Goal: Task Accomplishment & Management: Manage account settings

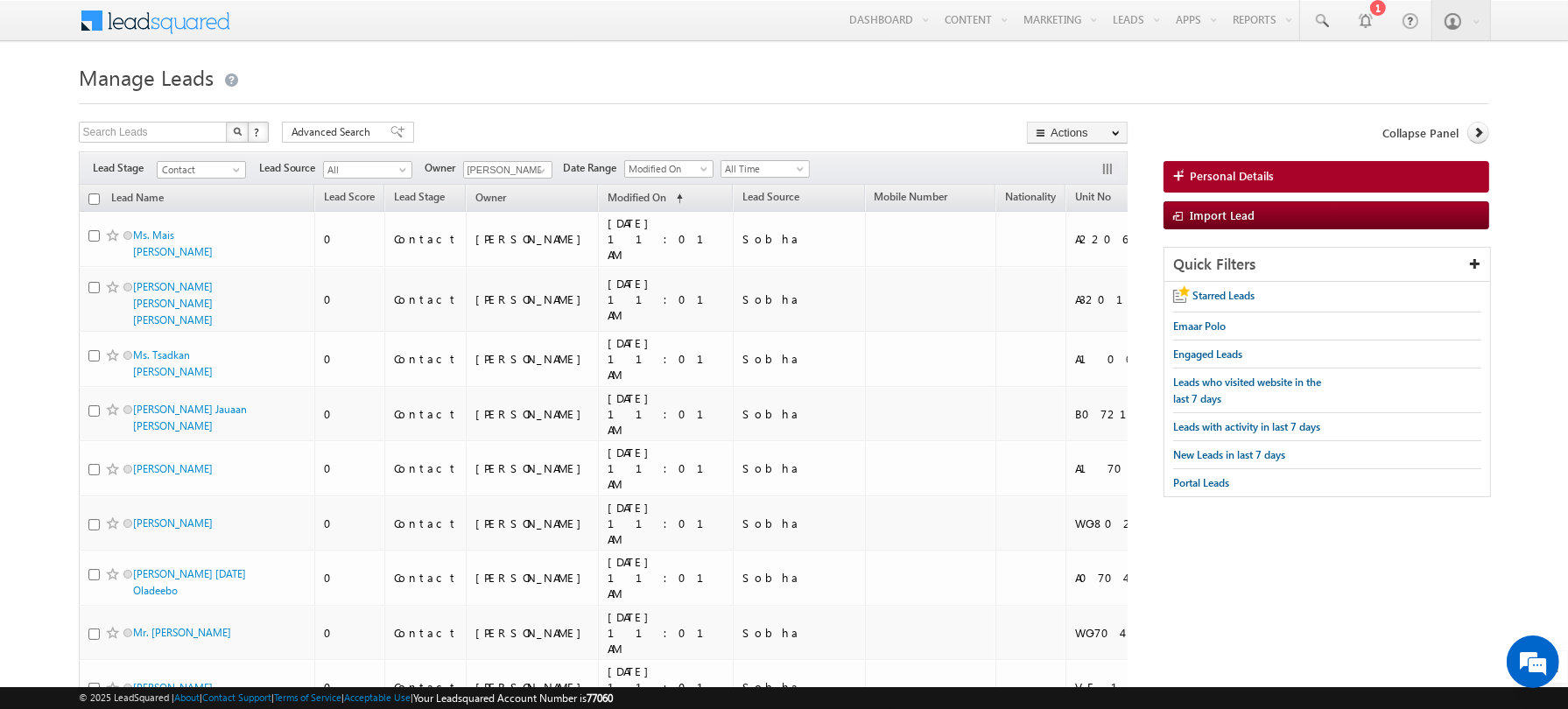
click at [586, 92] on h1 "Manage Leads" at bounding box center [784, 76] width 1411 height 34
click at [573, 75] on h1 "Manage Leads" at bounding box center [784, 76] width 1411 height 34
click at [512, 64] on h1 "Manage Leads" at bounding box center [784, 76] width 1411 height 34
click at [196, 128] on input "text" at bounding box center [153, 131] width 149 height 21
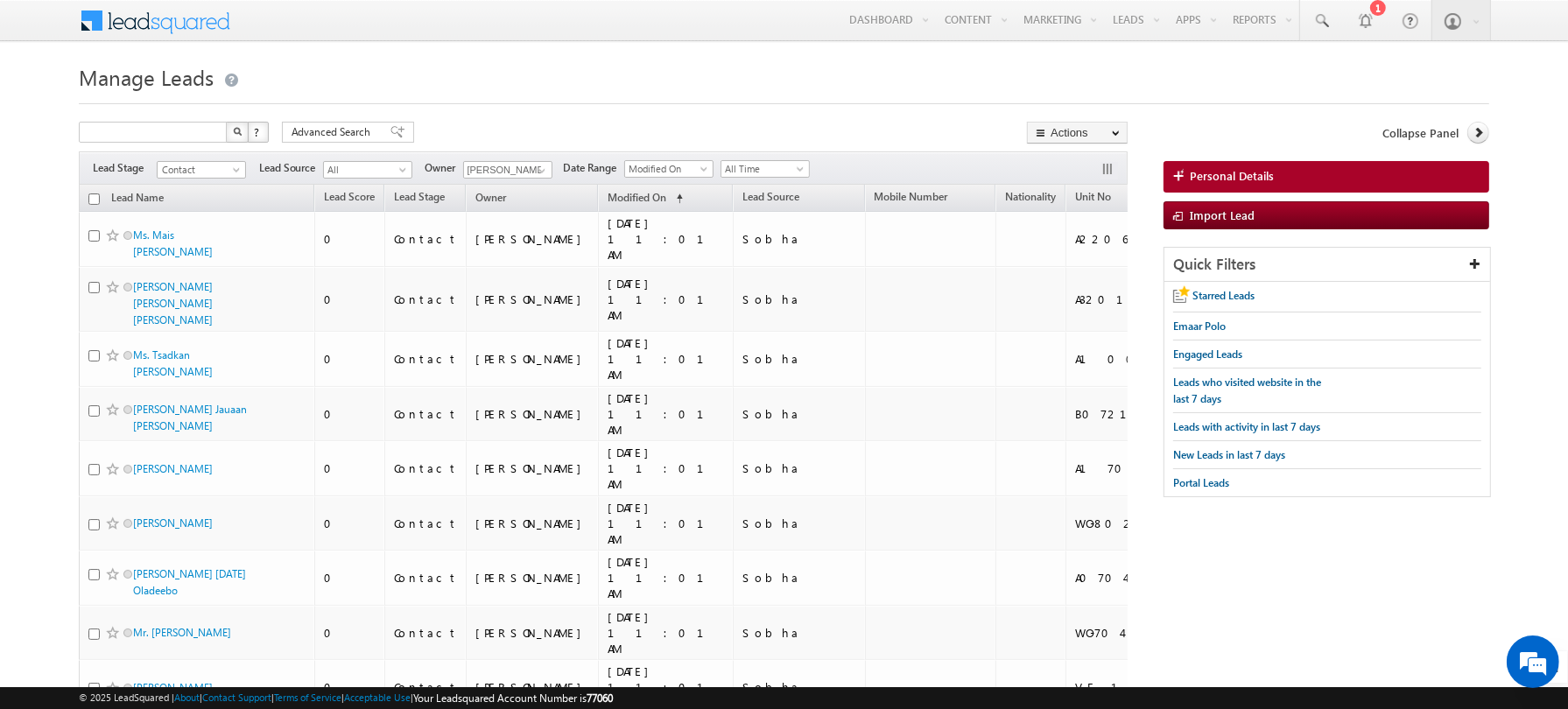
type input "Search Leads"
click at [1322, 16] on span at bounding box center [1321, 21] width 17 height 17
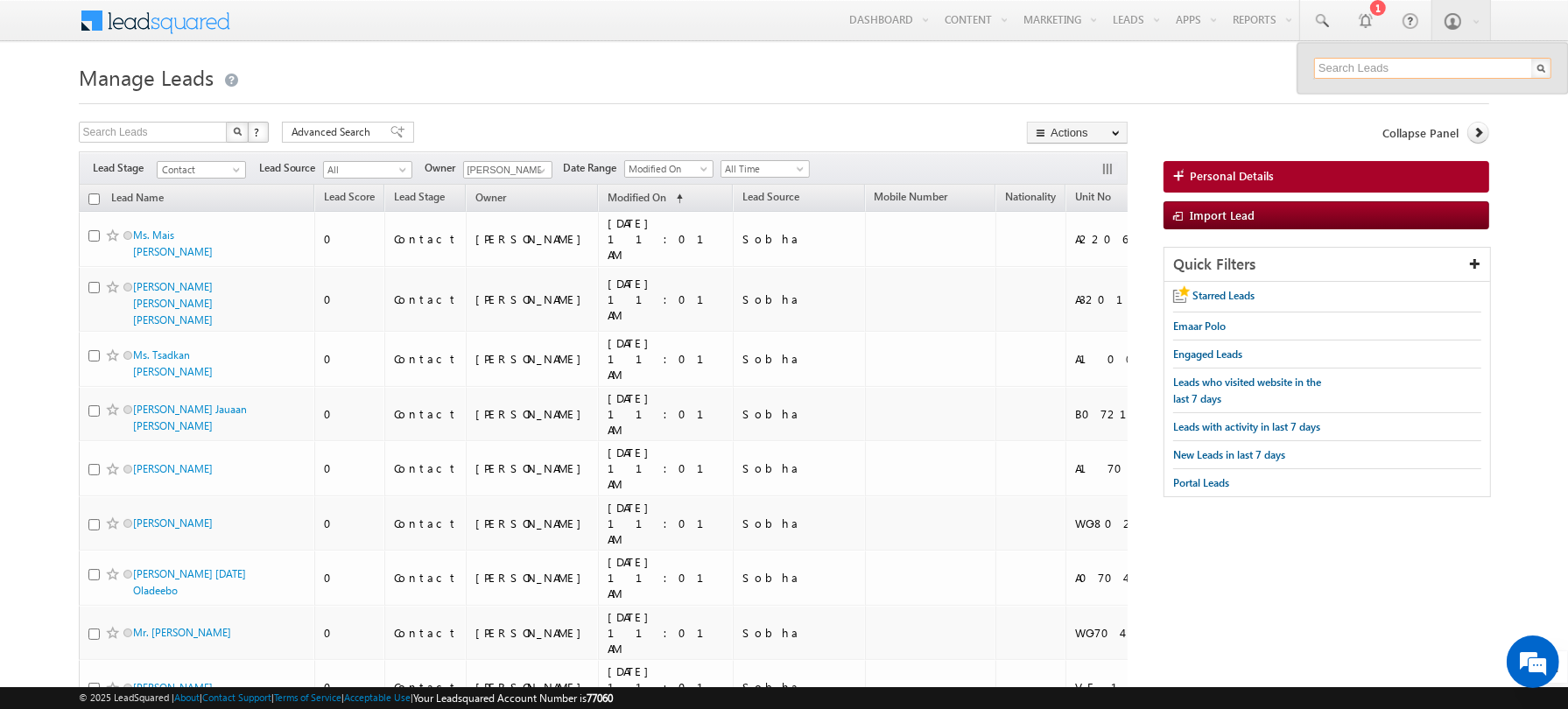
click at [1372, 68] on input "text" at bounding box center [1433, 68] width 237 height 21
paste input "Grand Polo & Resort Grand Polo Exit Plan.pdf"
type input "Grand Polo & Resort Grand Polo Exit Plan.pdf"
click at [1372, 69] on input "Grand Polo & Resort Grand Polo Exit Plan.pdf" at bounding box center [1433, 68] width 237 height 21
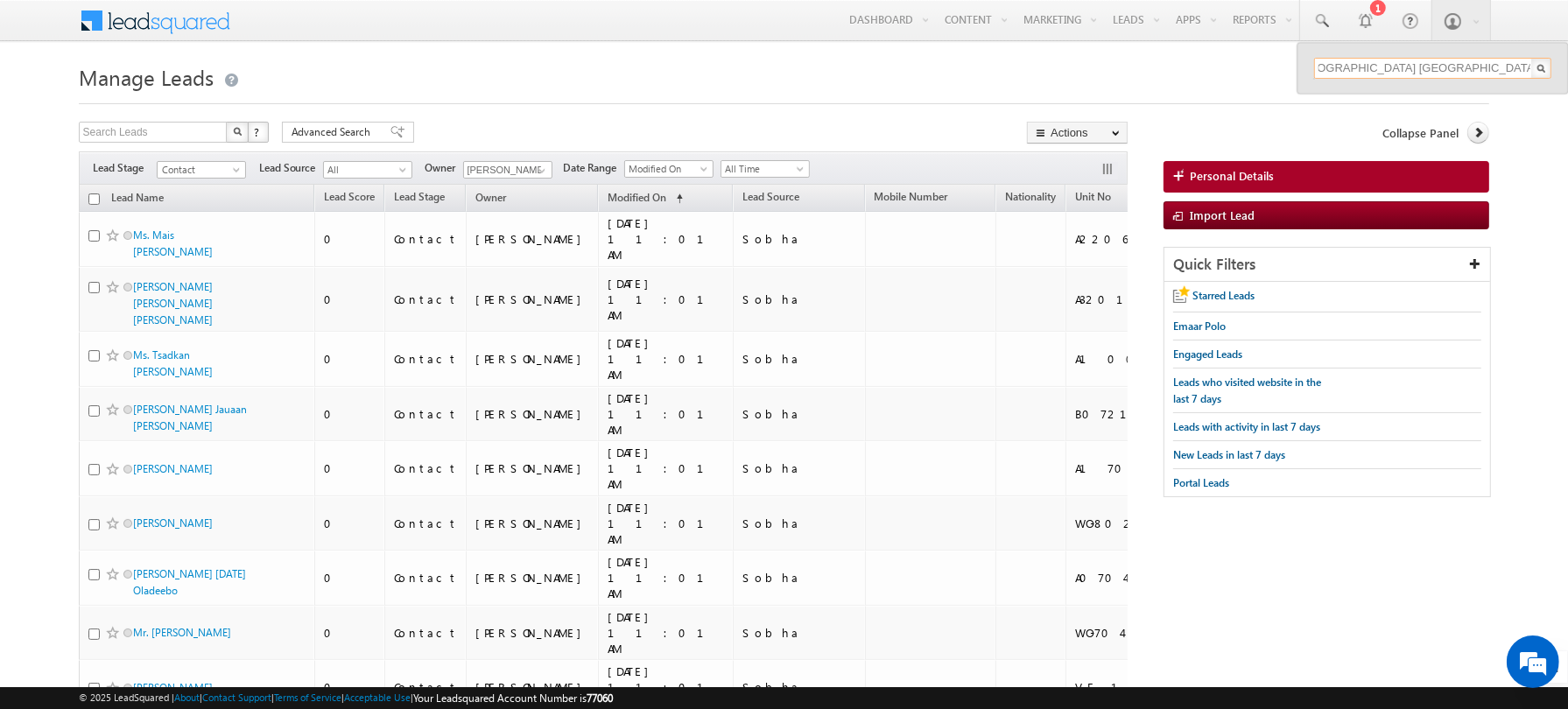
click at [1372, 69] on input "Grand Polo & Resort Grand Polo Exit Plan.pdf" at bounding box center [1433, 68] width 237 height 21
click at [1344, 67] on input "text" at bounding box center [1433, 68] width 237 height 21
paste input "‪+971 55 526 3995‬"
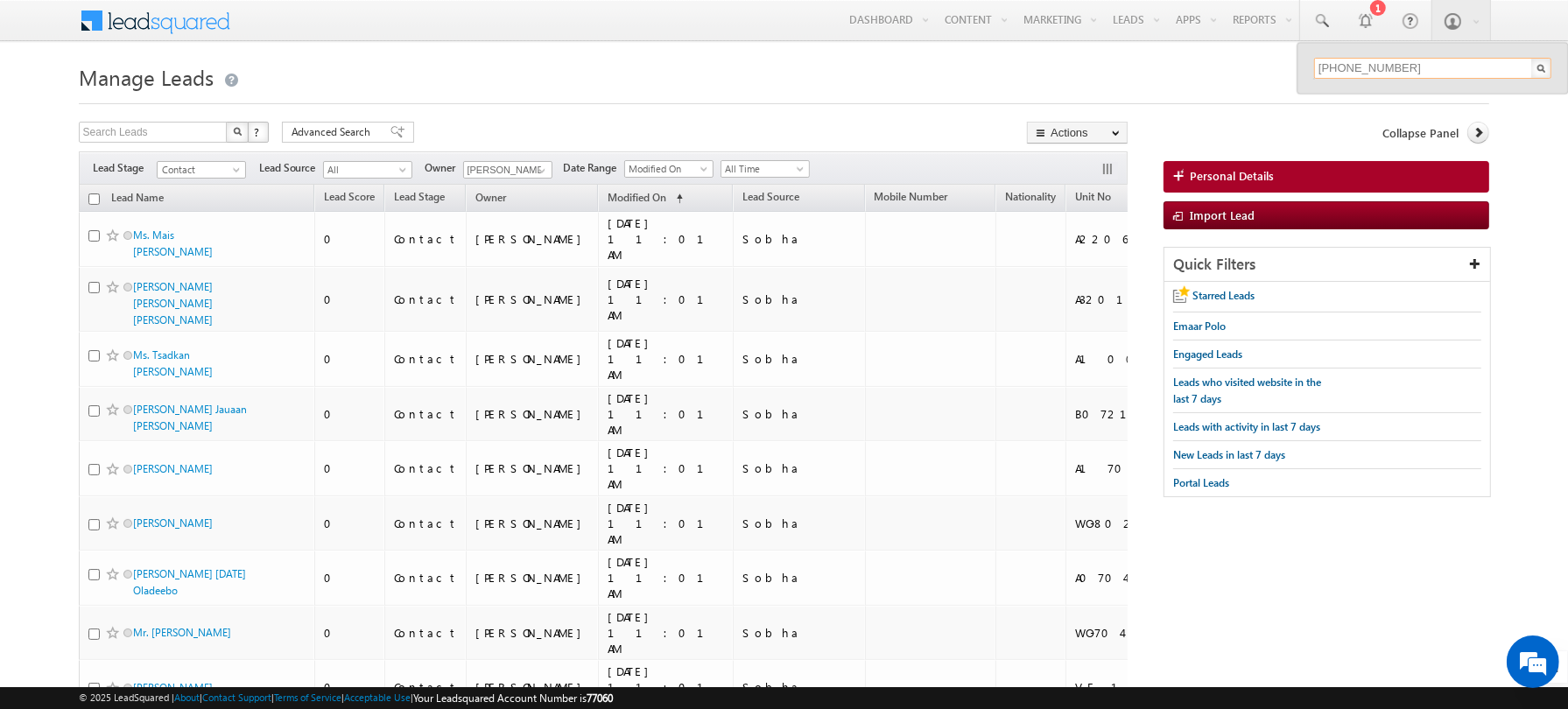
click at [1348, 68] on input "‪+971 55 526 3995‬" at bounding box center [1433, 68] width 237 height 21
click at [1400, 67] on input "‪555263995‬" at bounding box center [1433, 68] width 237 height 21
click at [1323, 67] on input "‪555263995‬" at bounding box center [1433, 68] width 237 height 21
click at [1414, 67] on input "‪555263995‬" at bounding box center [1433, 68] width 237 height 21
type input "‪555263995‬"
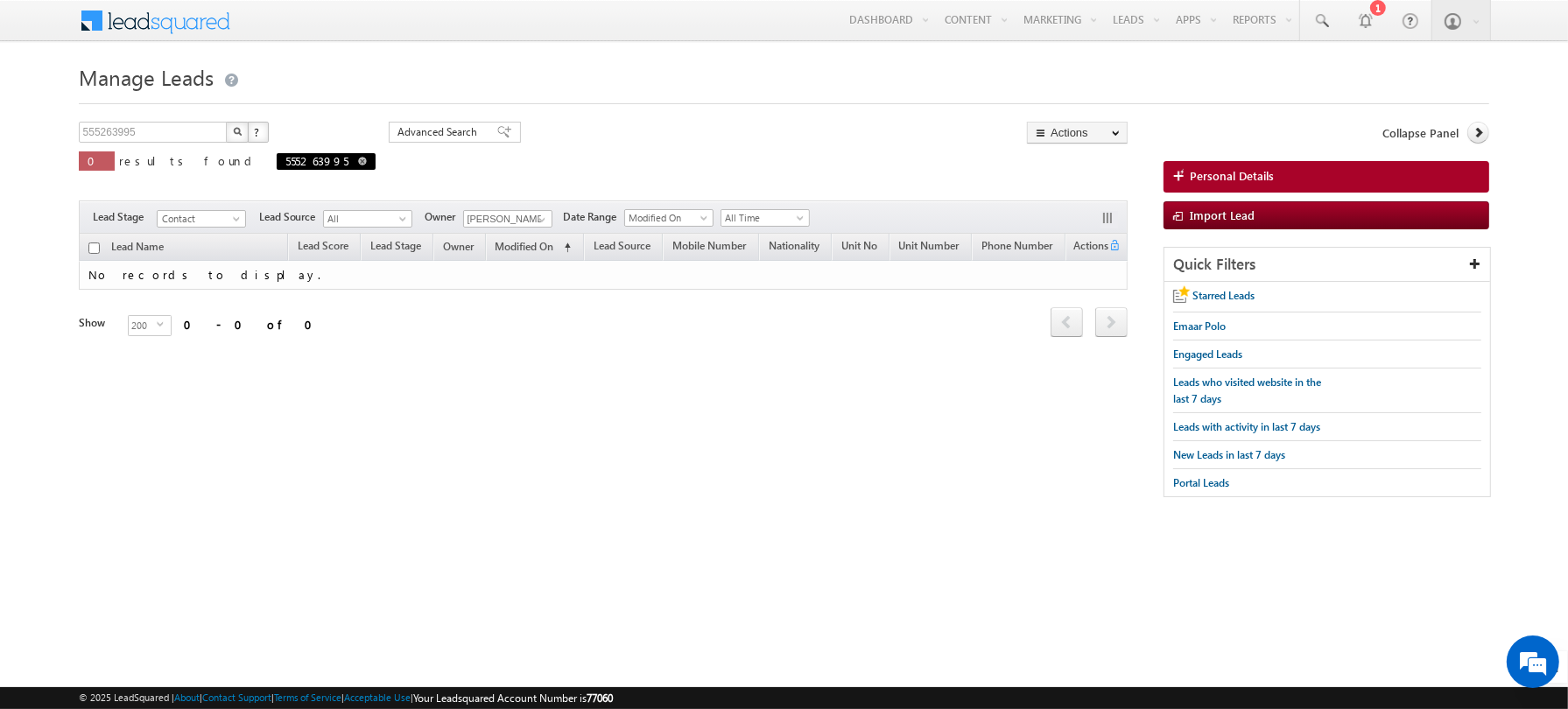
click at [277, 162] on span "‪555263995‬" at bounding box center [326, 161] width 99 height 16
click at [359, 161] on span at bounding box center [363, 161] width 9 height 9
type input "Search Leads"
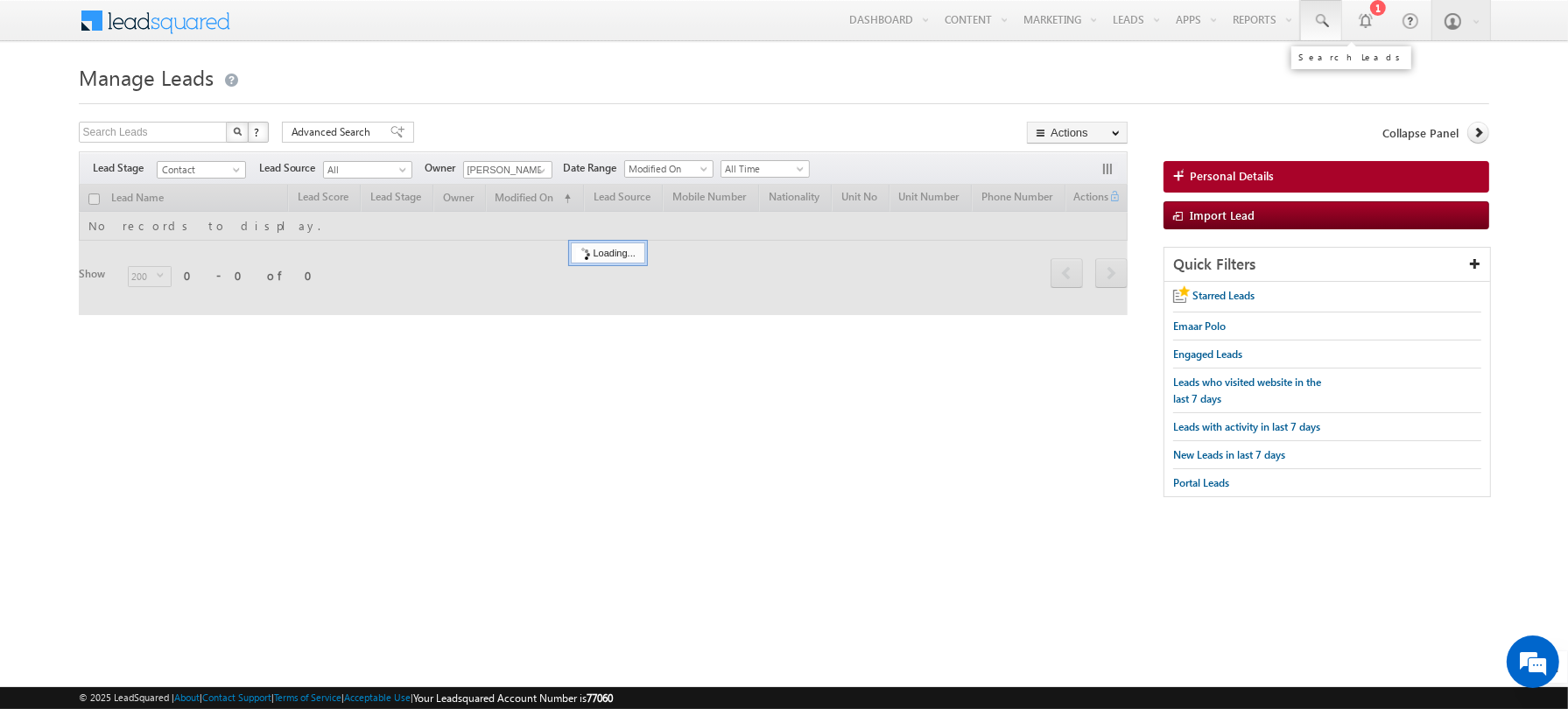
click at [1336, 18] on link at bounding box center [1321, 20] width 42 height 40
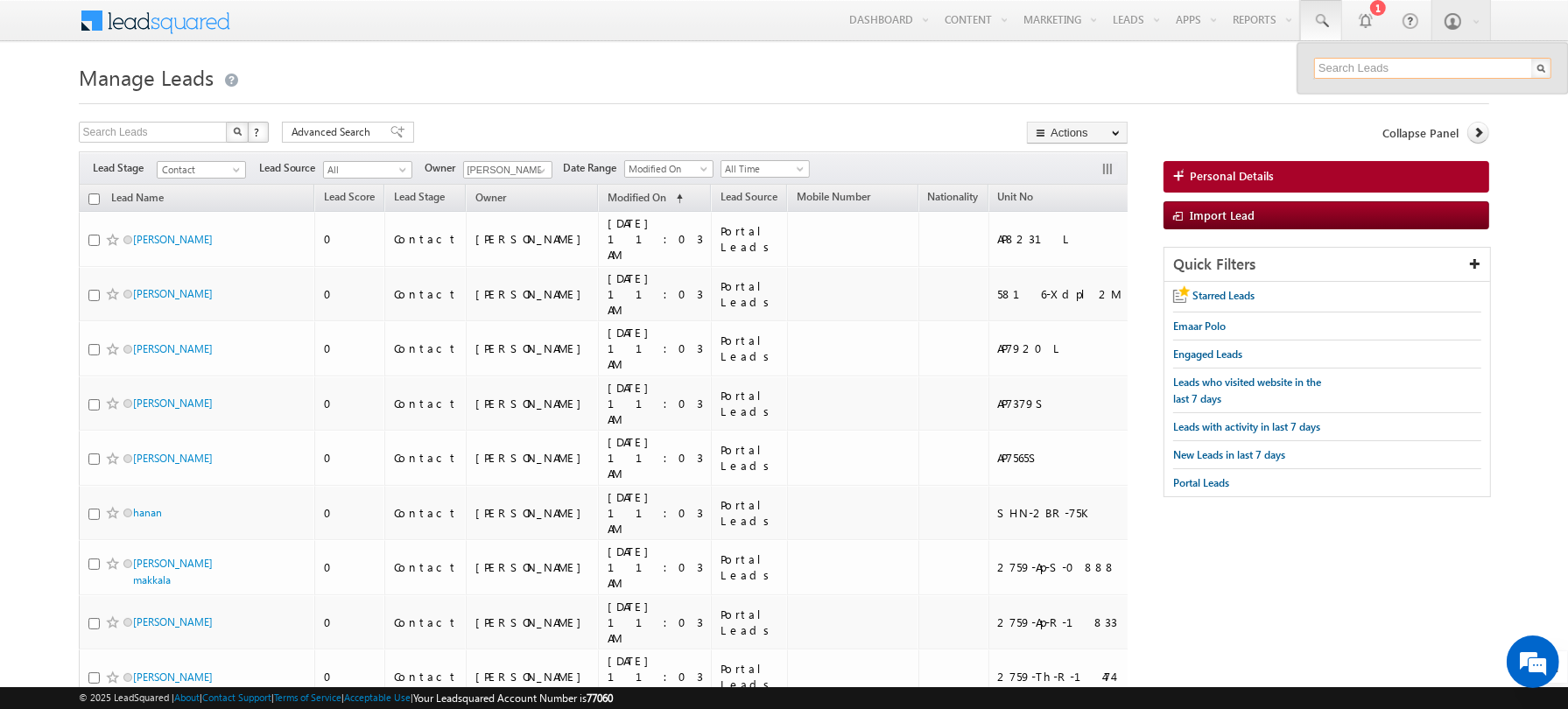
click at [1346, 67] on input "text" at bounding box center [1433, 68] width 237 height 21
paste input "‪+971 55 526 3995‬"
click at [1350, 66] on input "‪+971 55 526 3995‬" at bounding box center [1433, 68] width 237 height 21
type input "55 526 3995‬"
click at [542, 162] on link at bounding box center [540, 170] width 22 height 17
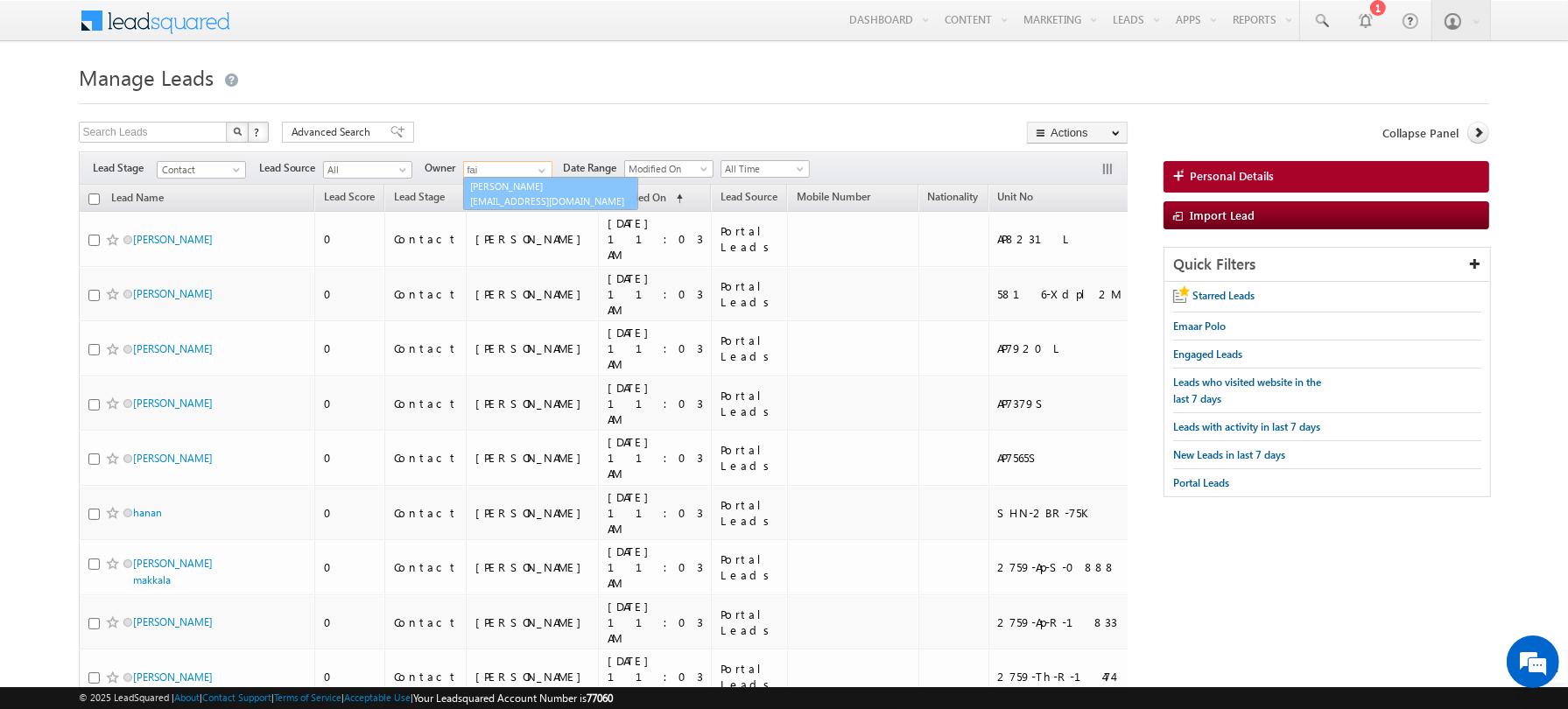
click at [515, 187] on link "Faisal Khan faisal.khan@indglobal.ae" at bounding box center [550, 193] width 175 height 34
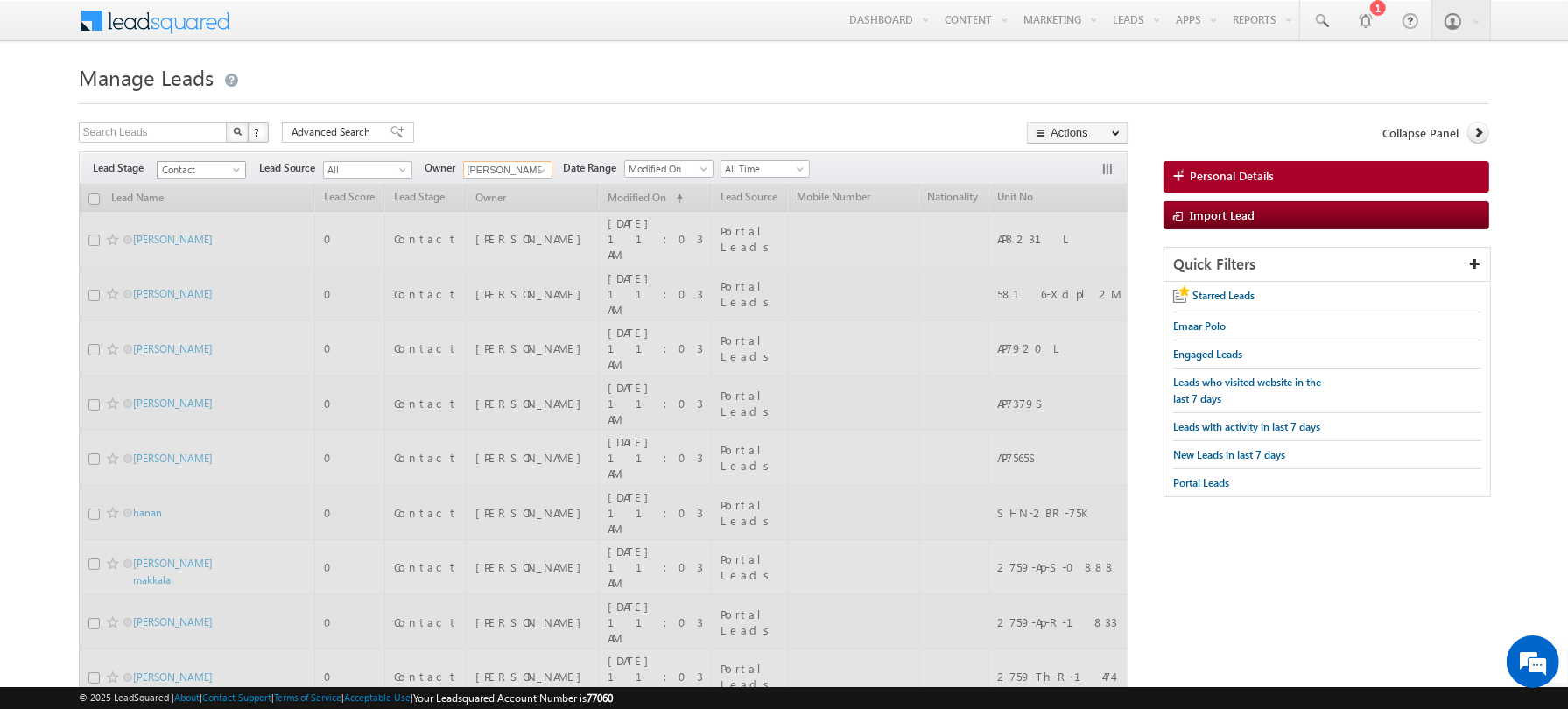
type input "[PERSON_NAME]"
click at [232, 168] on span at bounding box center [237, 173] width 14 height 14
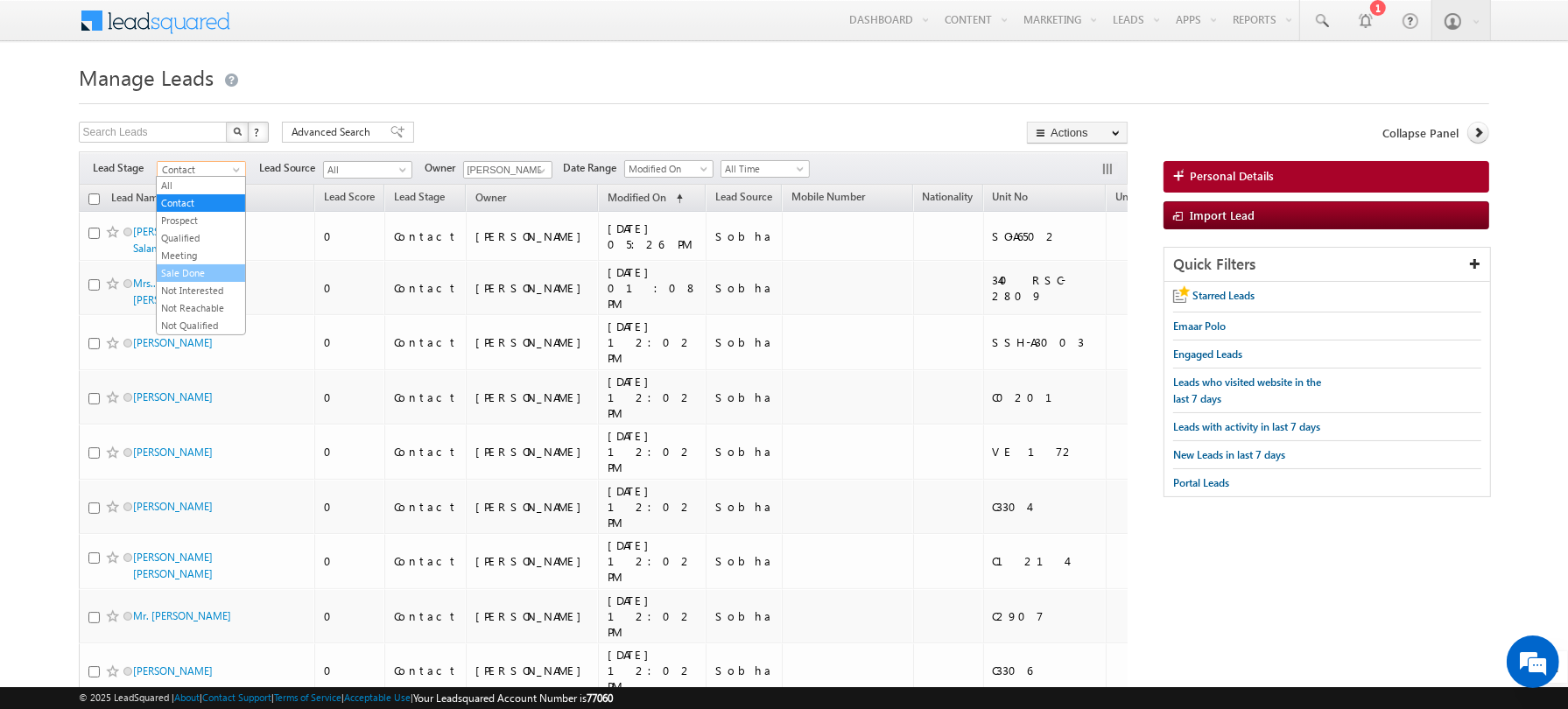
click at [196, 266] on link "Sale Done" at bounding box center [201, 273] width 89 height 15
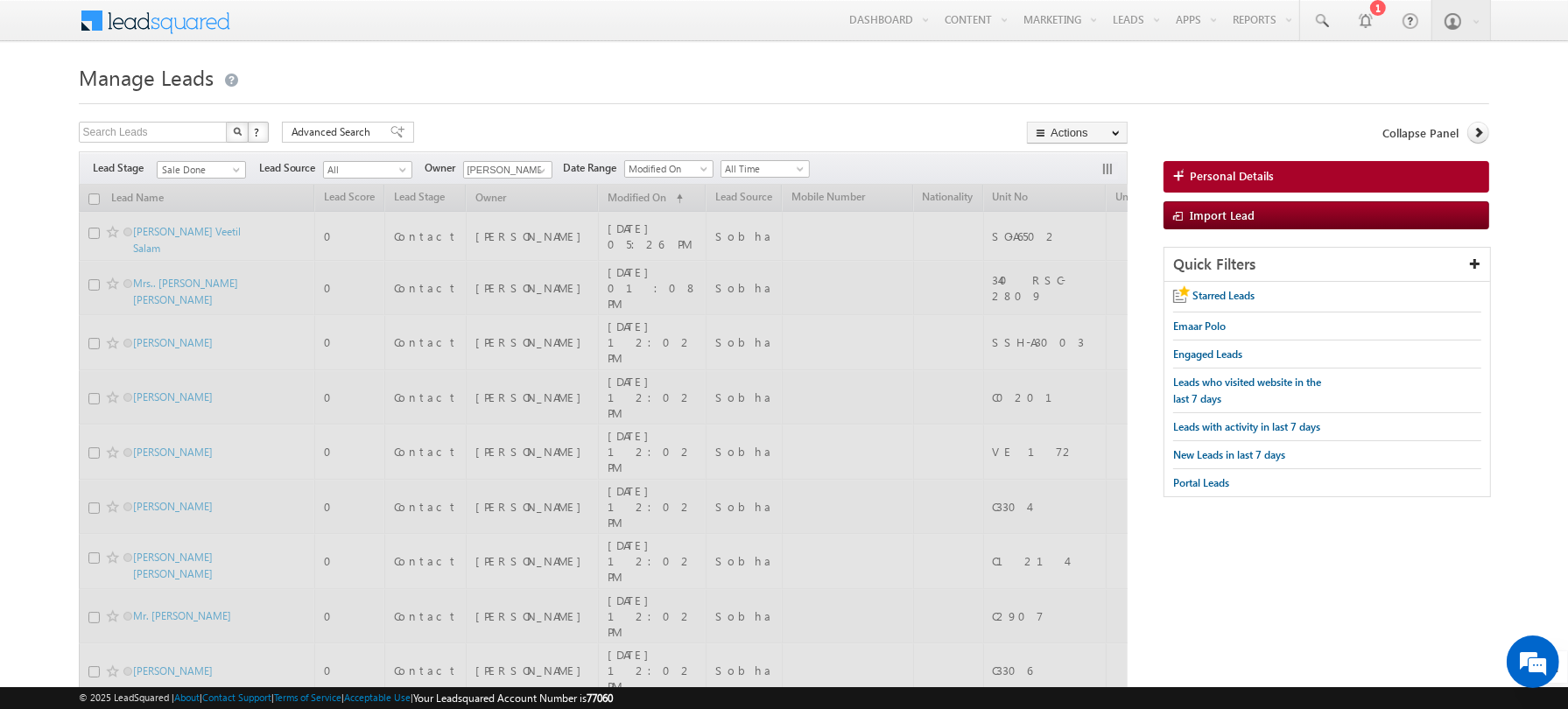
click at [525, 67] on h1 "Manage Leads" at bounding box center [784, 76] width 1411 height 34
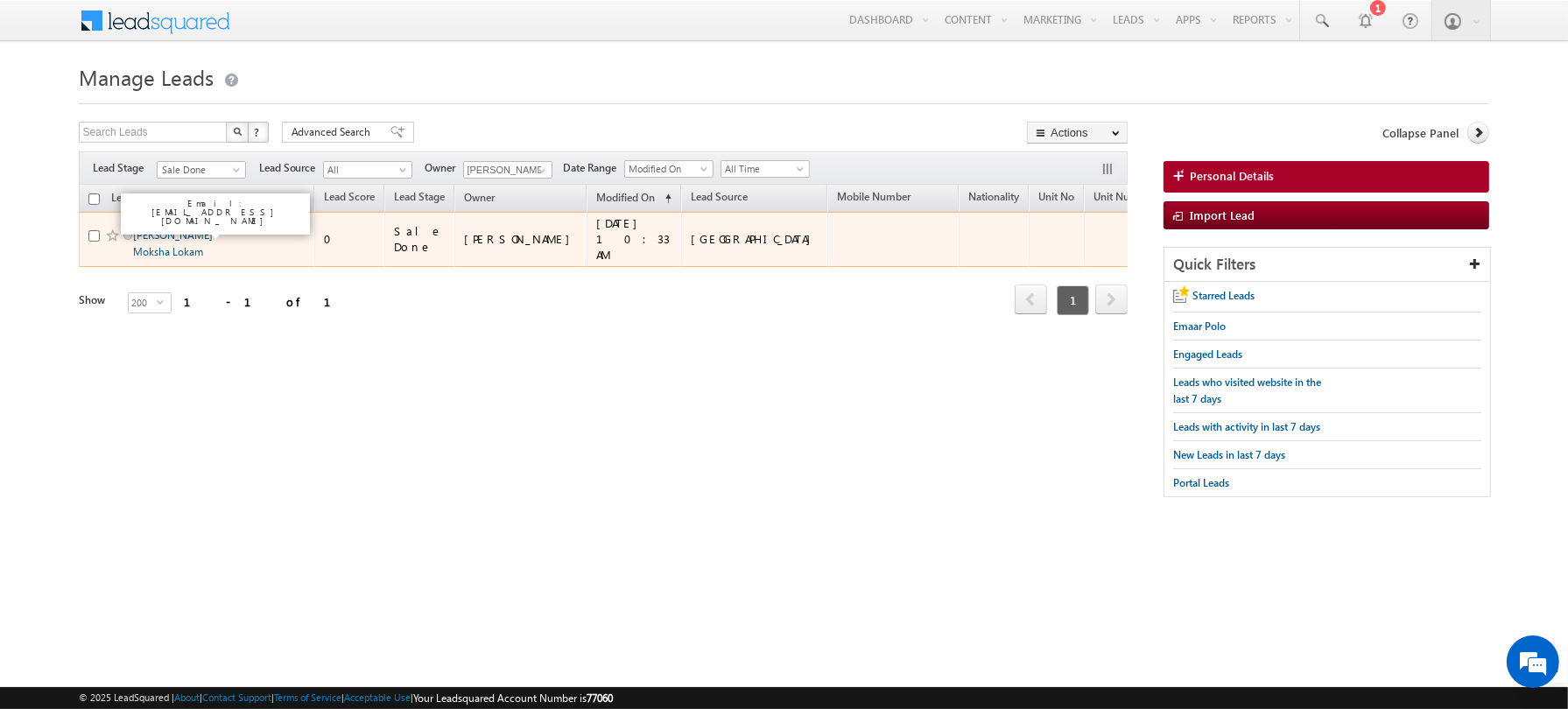
click at [188, 232] on link "[PERSON_NAME] Moksha Lokam" at bounding box center [173, 243] width 80 height 30
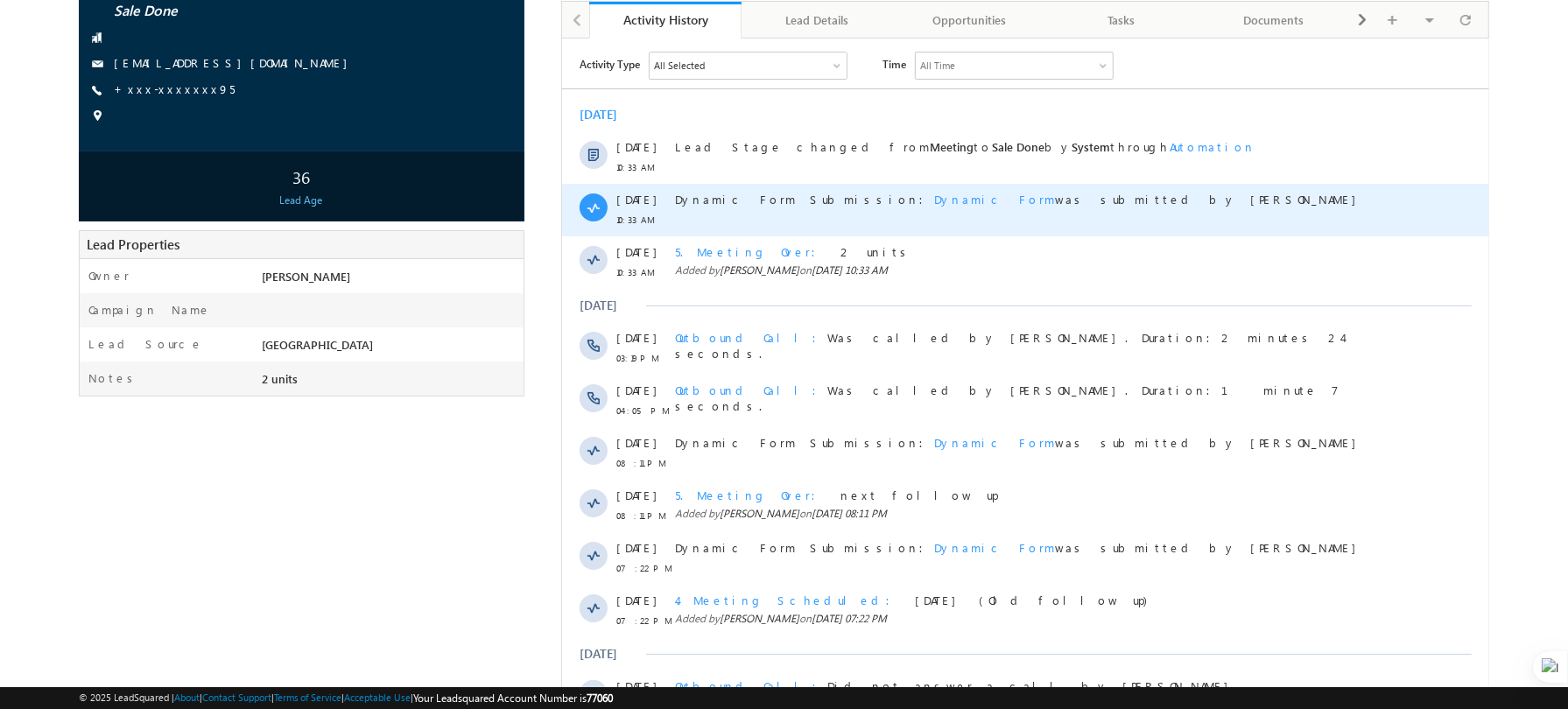
scroll to position [160, 0]
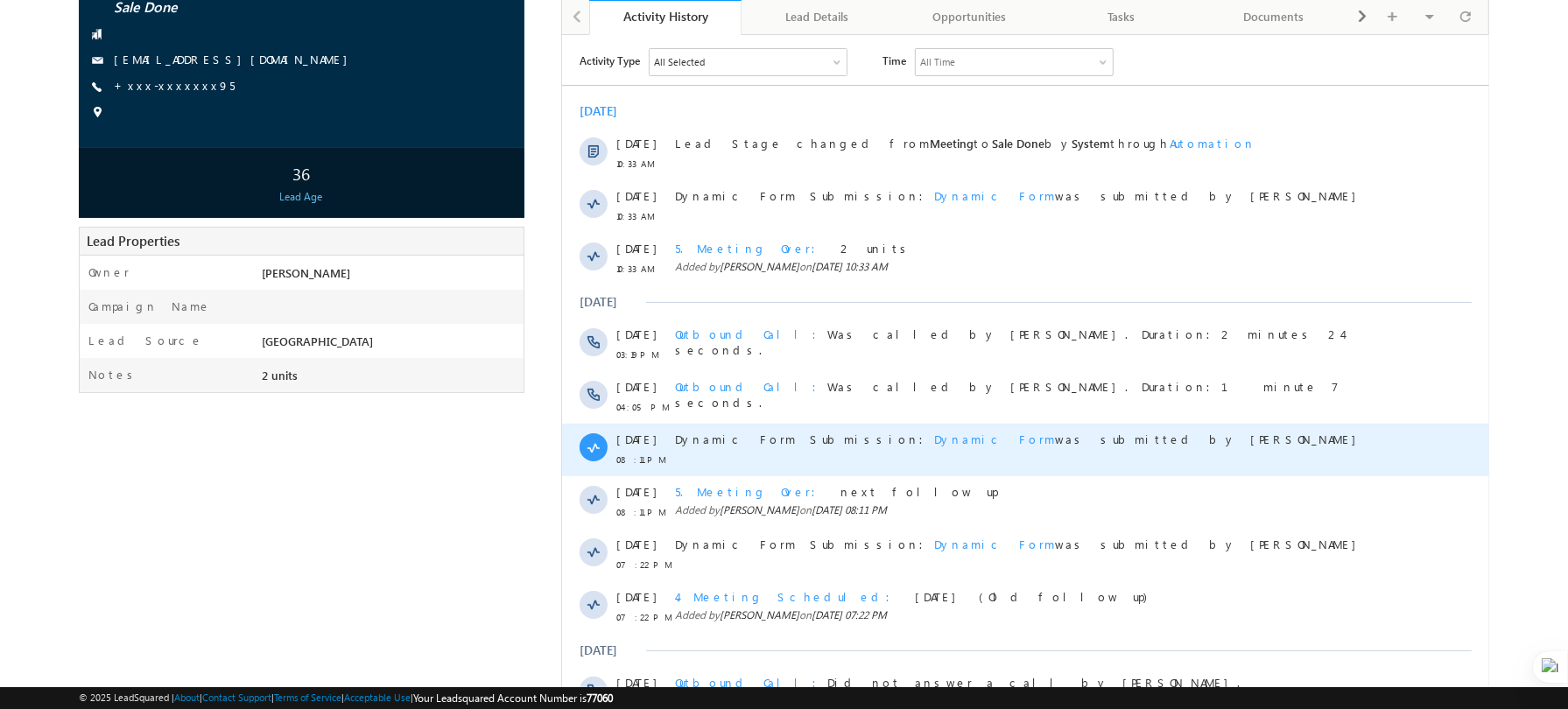
click at [1125, 451] on div "Dynamic Form Submission: Dynamic Form was submitted by Faisal Khan" at bounding box center [1038, 449] width 728 height 53
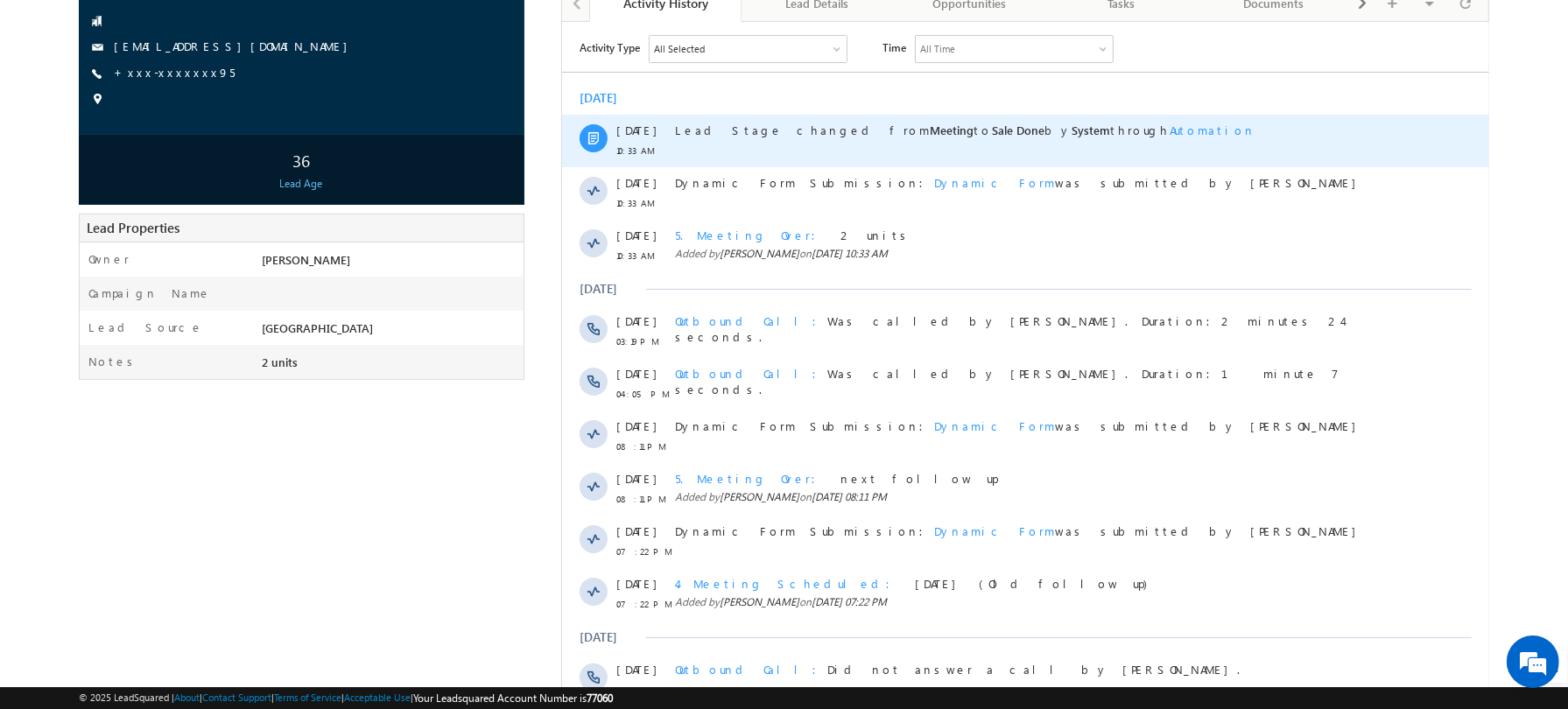
scroll to position [175, 0]
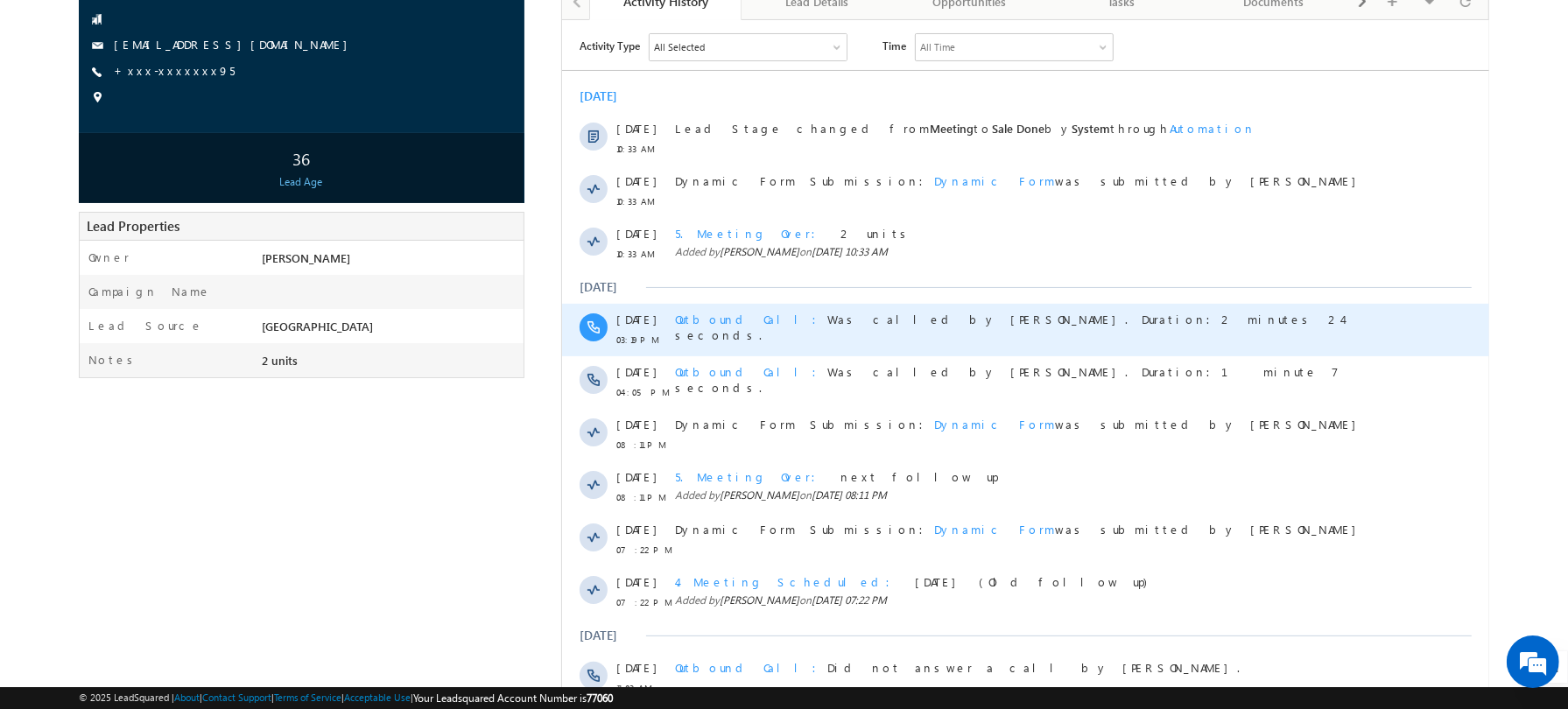
click at [1133, 317] on div "Outbound Call Was called by Faisal Khan. Duration:2 minutes 24 seconds." at bounding box center [1038, 326] width 728 height 32
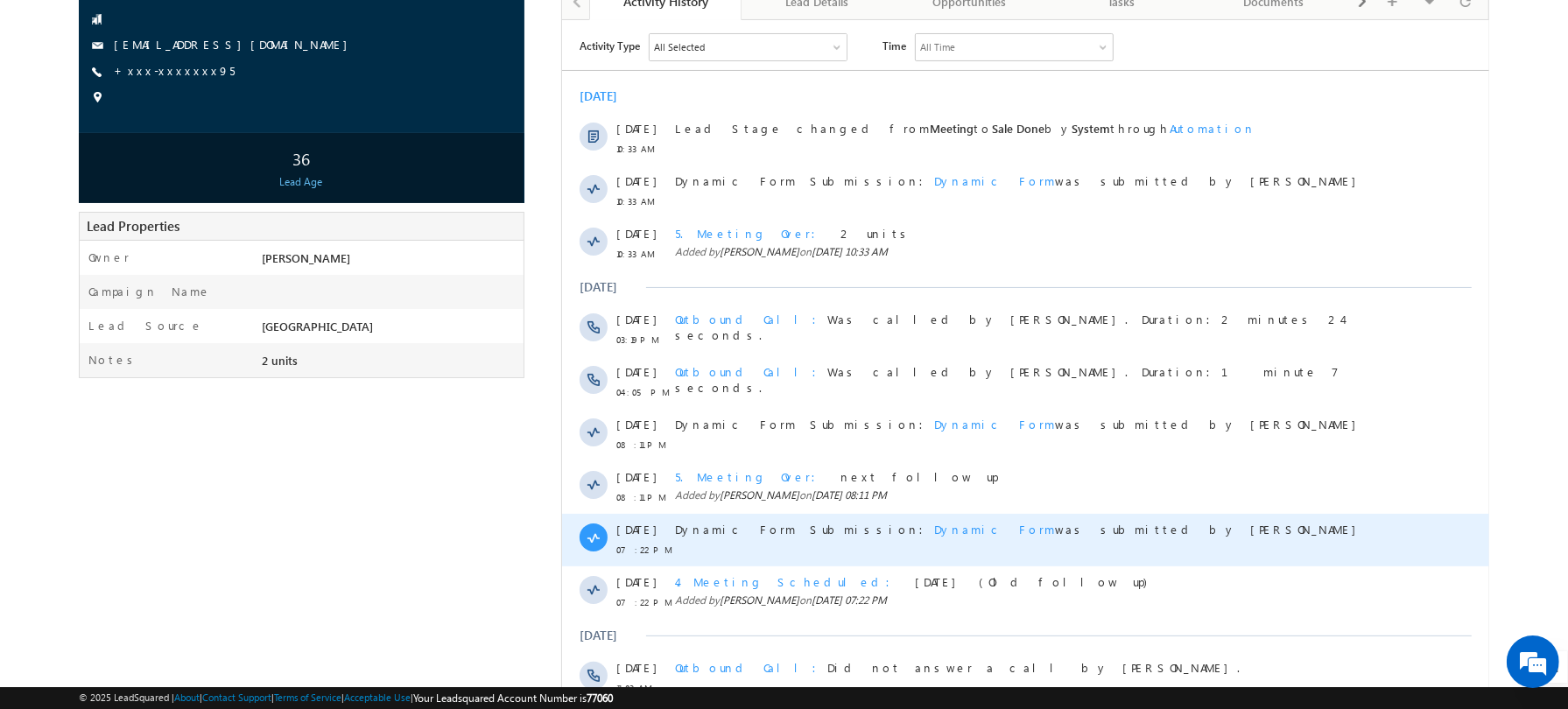
click at [1342, 521] on span "Dynamic Form Submission: Dynamic Form was submitted by Faisal Khan" at bounding box center [1038, 528] width 728 height 15
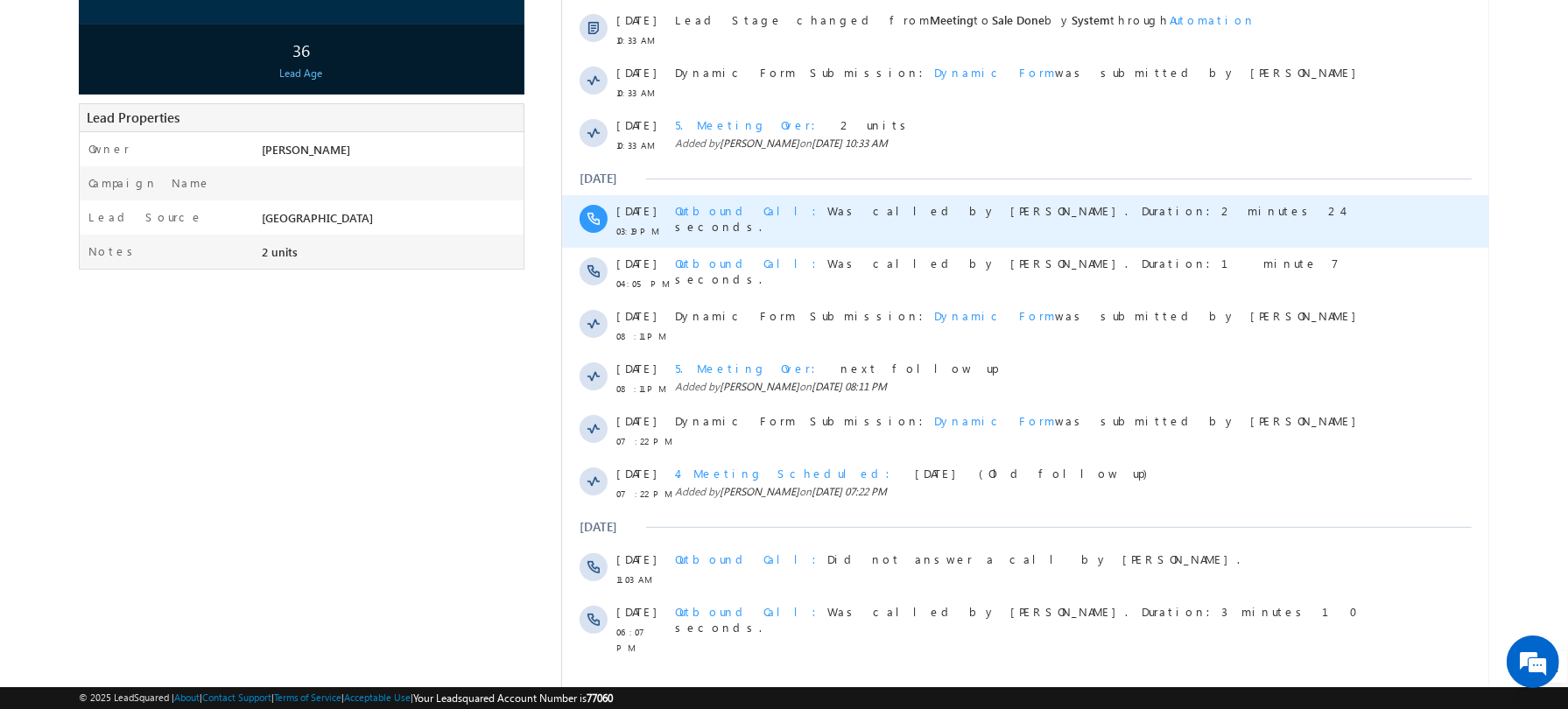
scroll to position [341, 0]
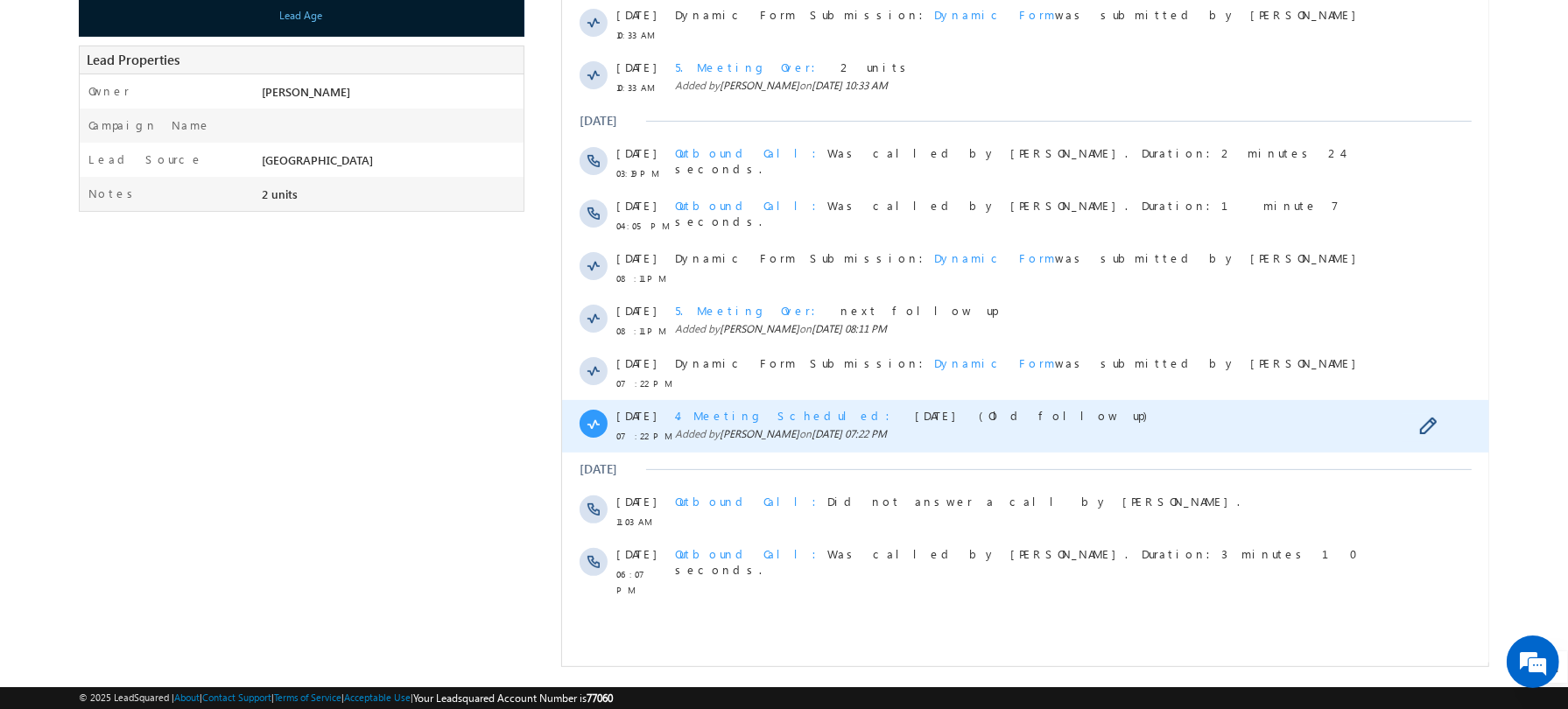
click at [1096, 435] on span "Added by Faisal Khan on 14 Aug 2025 07:22 PM" at bounding box center [1038, 434] width 728 height 15
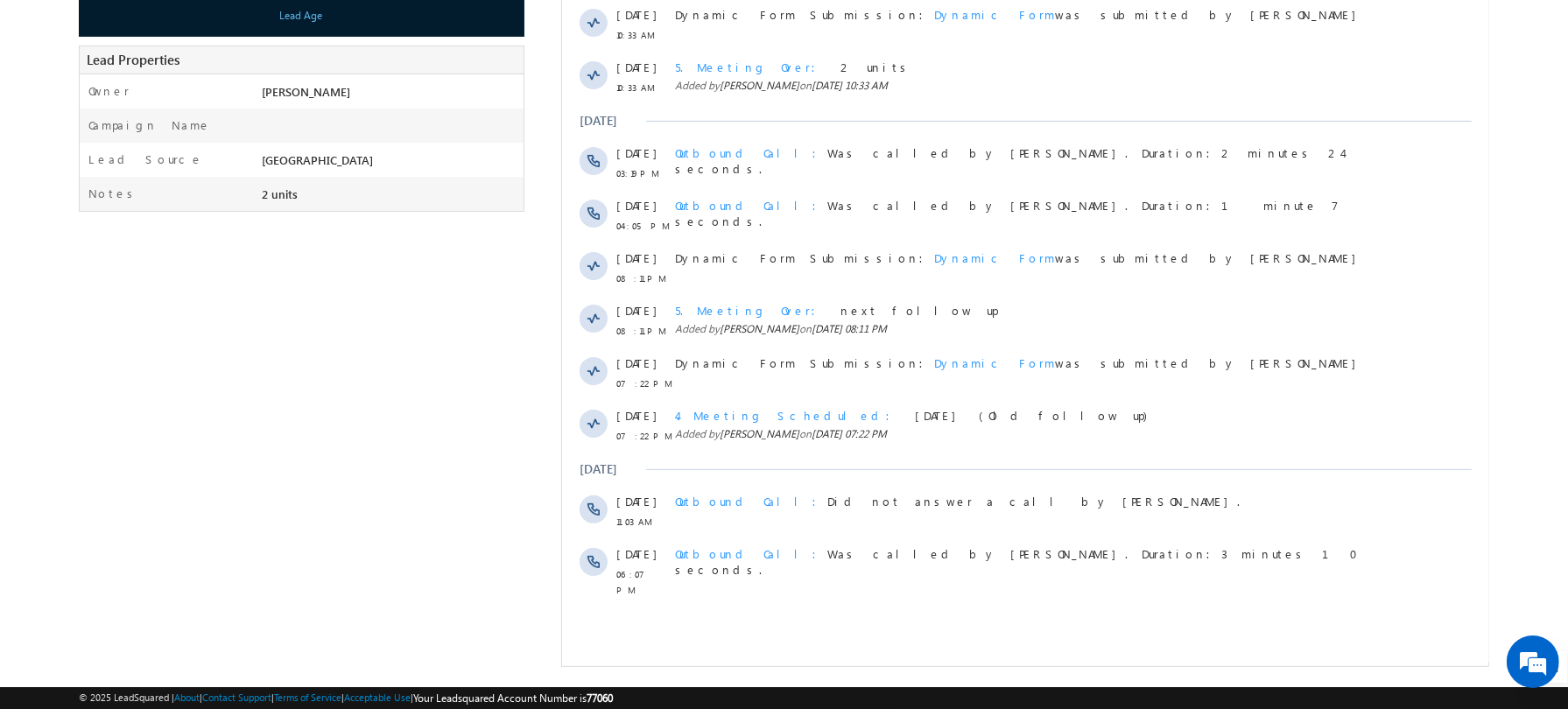
click at [305, 412] on div "Avik Moksha Lokam Sale Done" at bounding box center [784, 224] width 1411 height 887
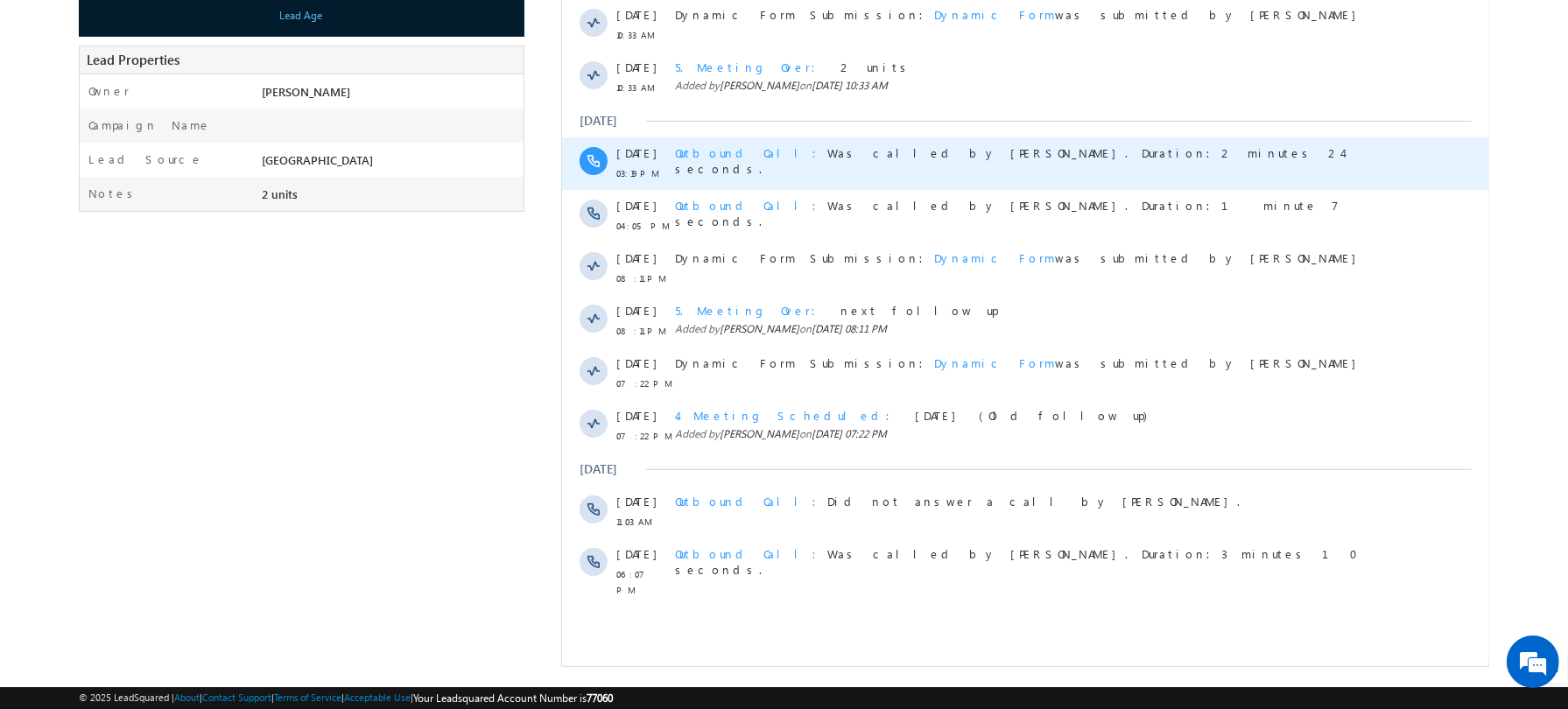
scroll to position [0, 0]
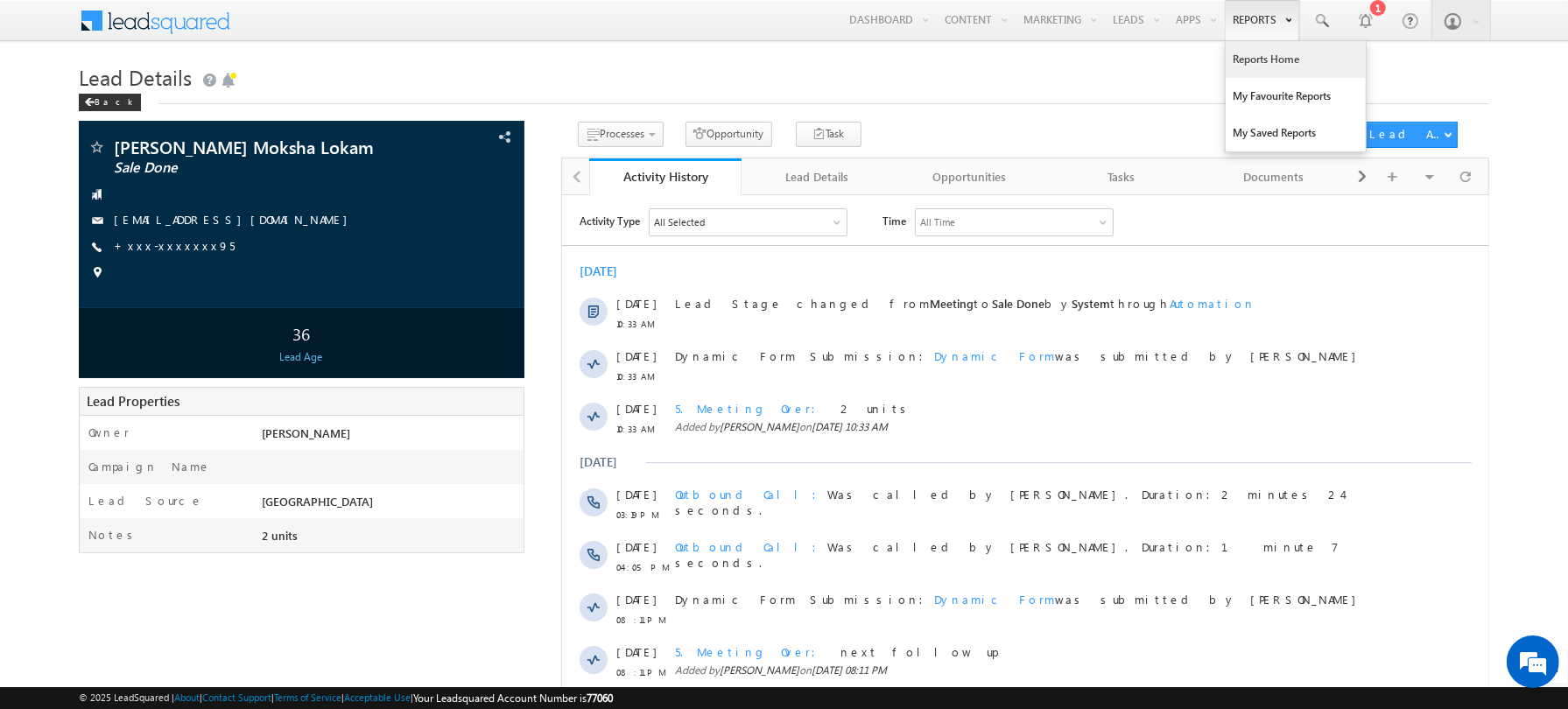
click at [1252, 64] on link "Reports Home" at bounding box center [1296, 59] width 140 height 37
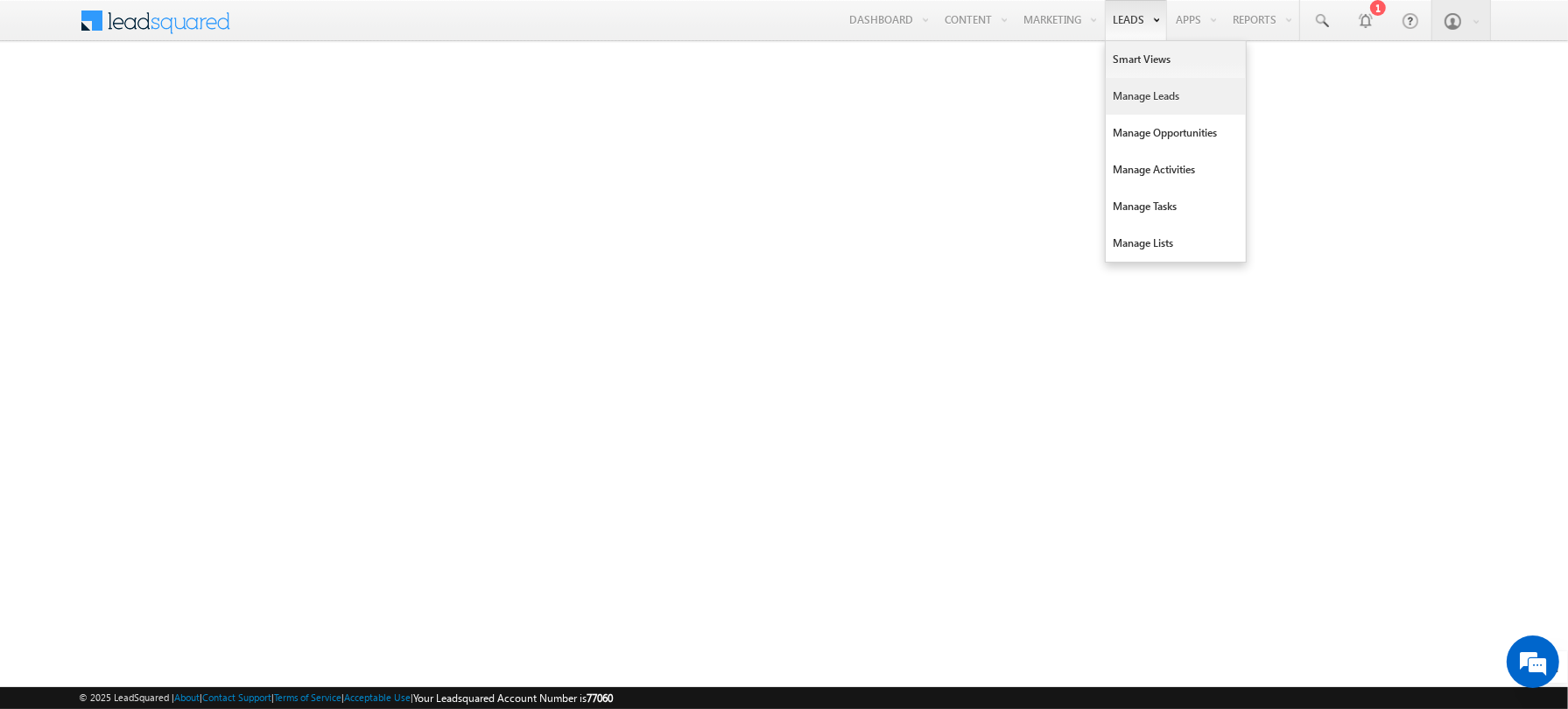
click at [1133, 95] on link "Manage Leads" at bounding box center [1175, 96] width 140 height 37
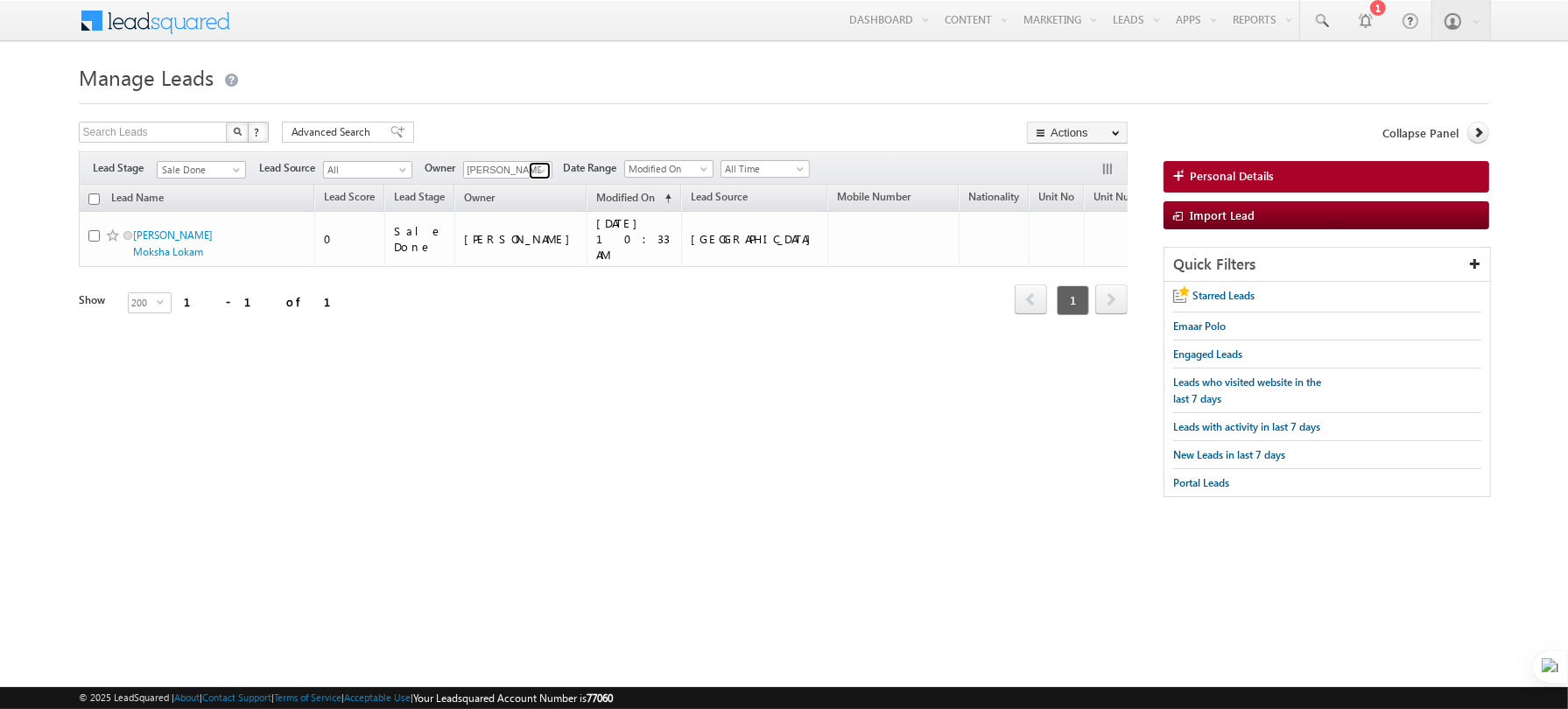
click at [546, 166] on link at bounding box center [540, 170] width 22 height 17
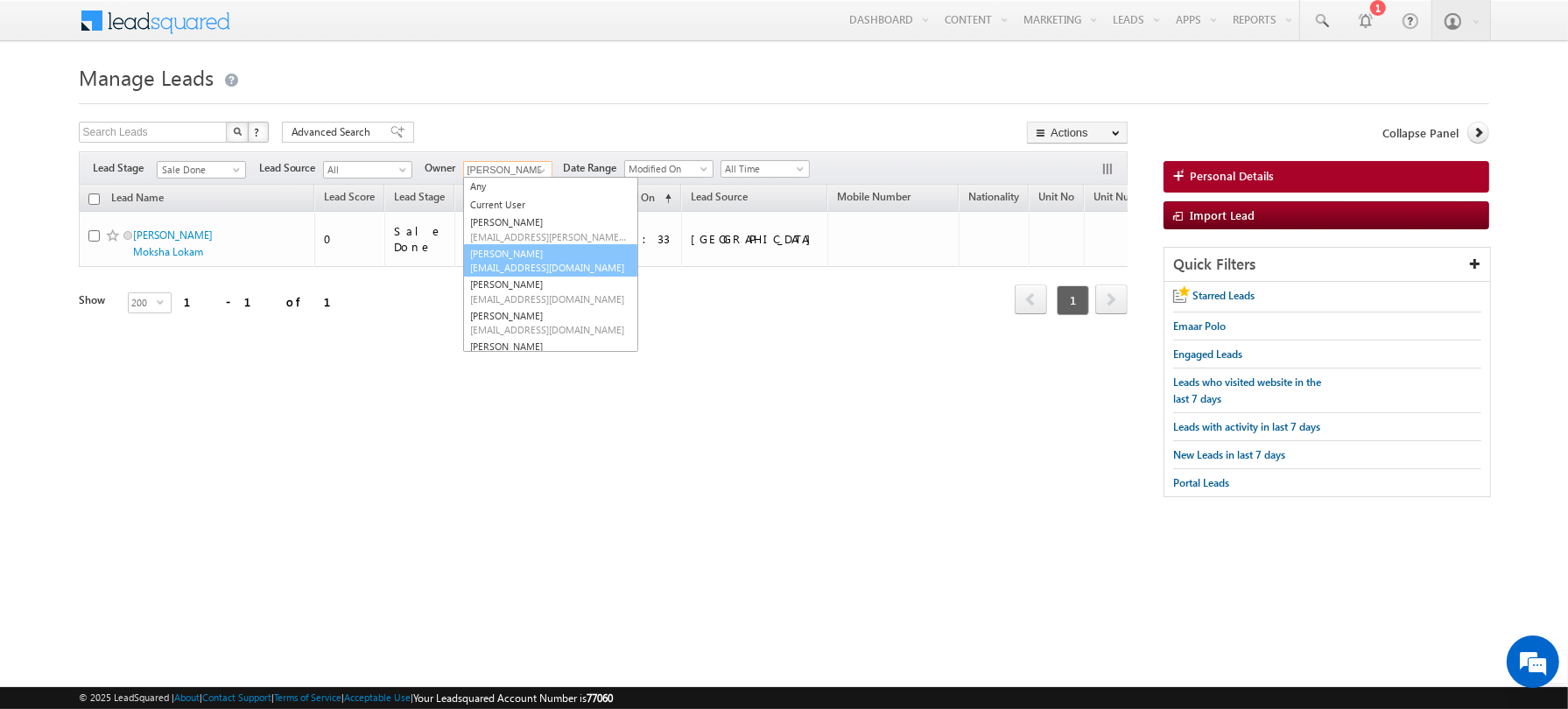
click at [543, 249] on link "[PERSON_NAME] [PERSON_NAME][EMAIL_ADDRESS][DOMAIN_NAME]" at bounding box center [550, 261] width 175 height 34
type input "[PERSON_NAME]"
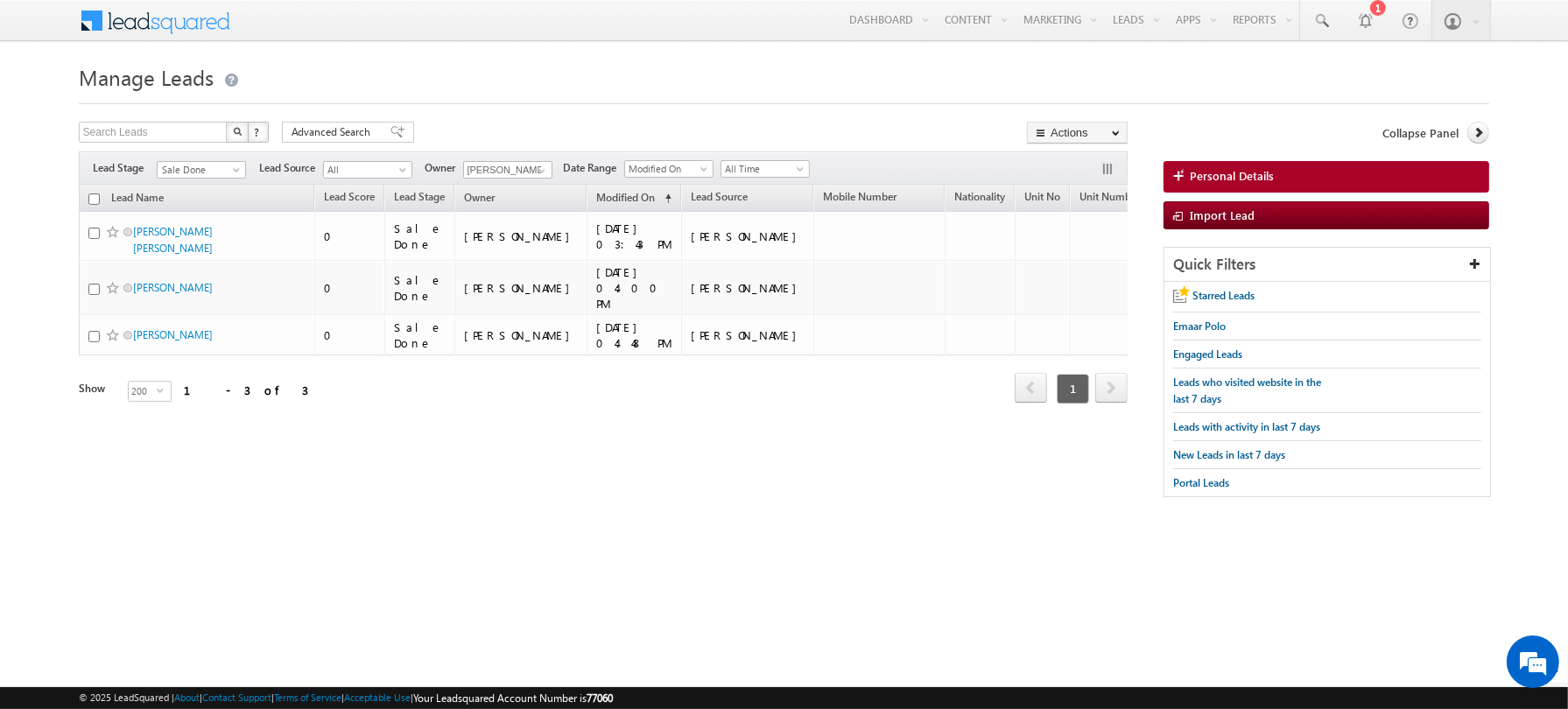
click at [505, 92] on h1 "Manage Leads" at bounding box center [784, 76] width 1411 height 34
click at [232, 169] on span at bounding box center [237, 173] width 14 height 14
click at [194, 204] on link "Contact" at bounding box center [201, 203] width 89 height 15
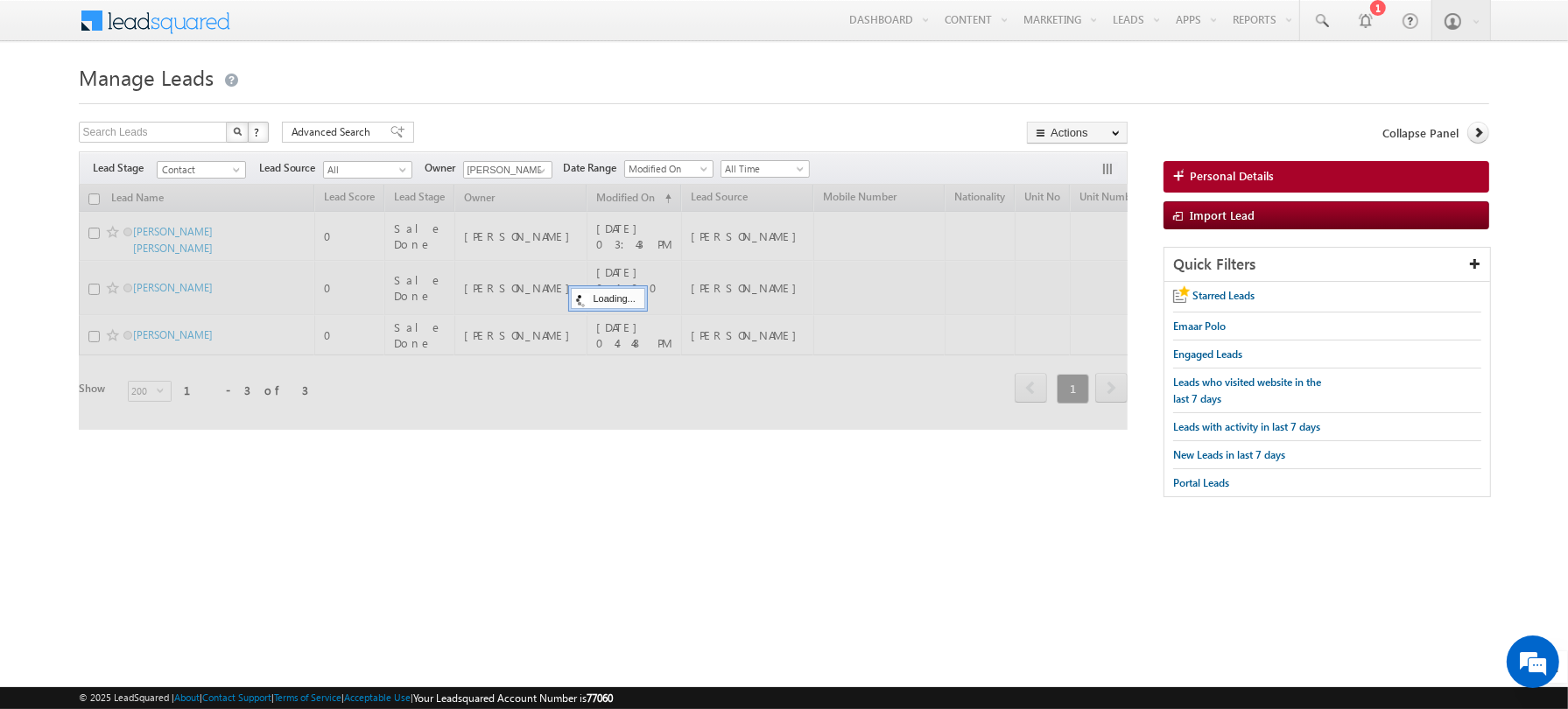
click at [556, 103] on div at bounding box center [784, 99] width 1411 height 12
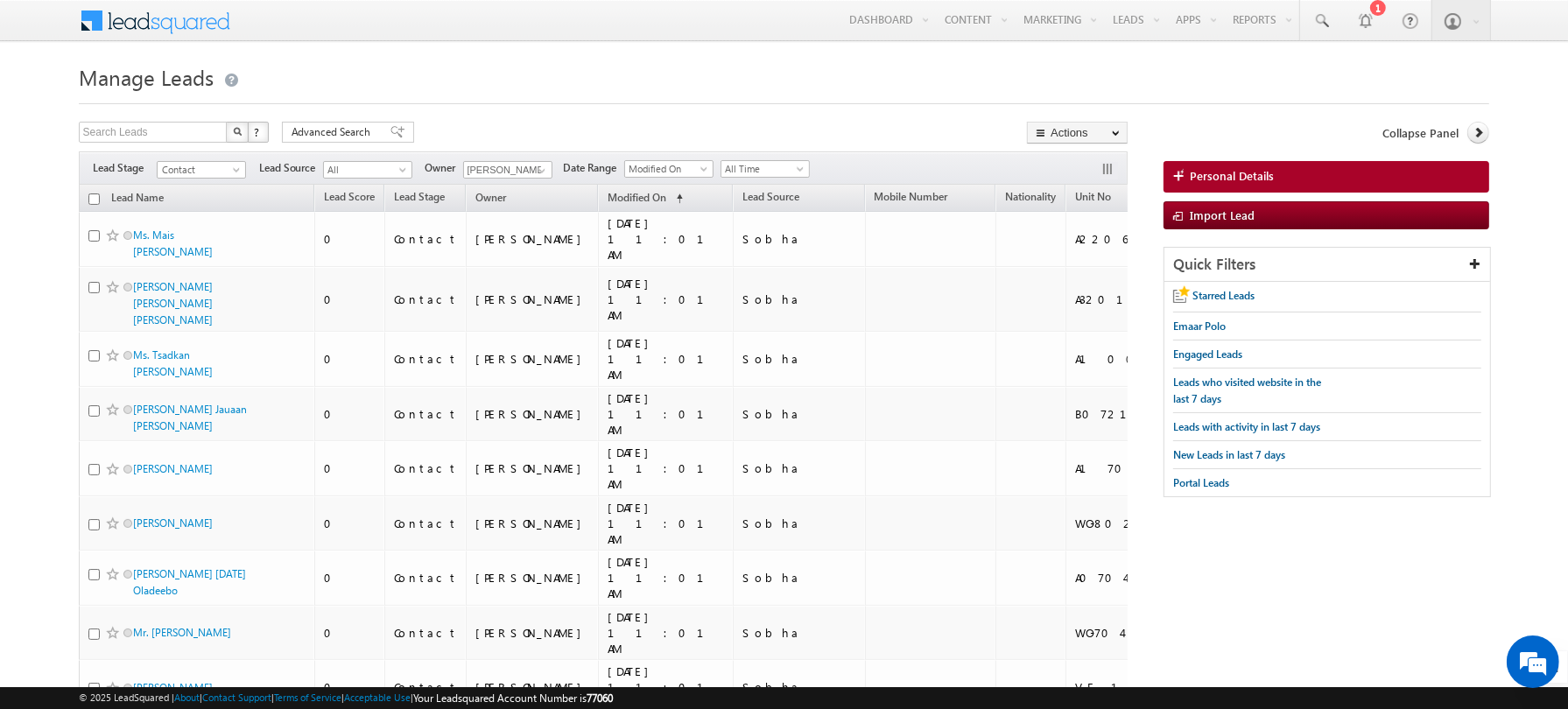
click at [93, 195] on input "checkbox" at bounding box center [94, 199] width 12 height 12
checkbox input "true"
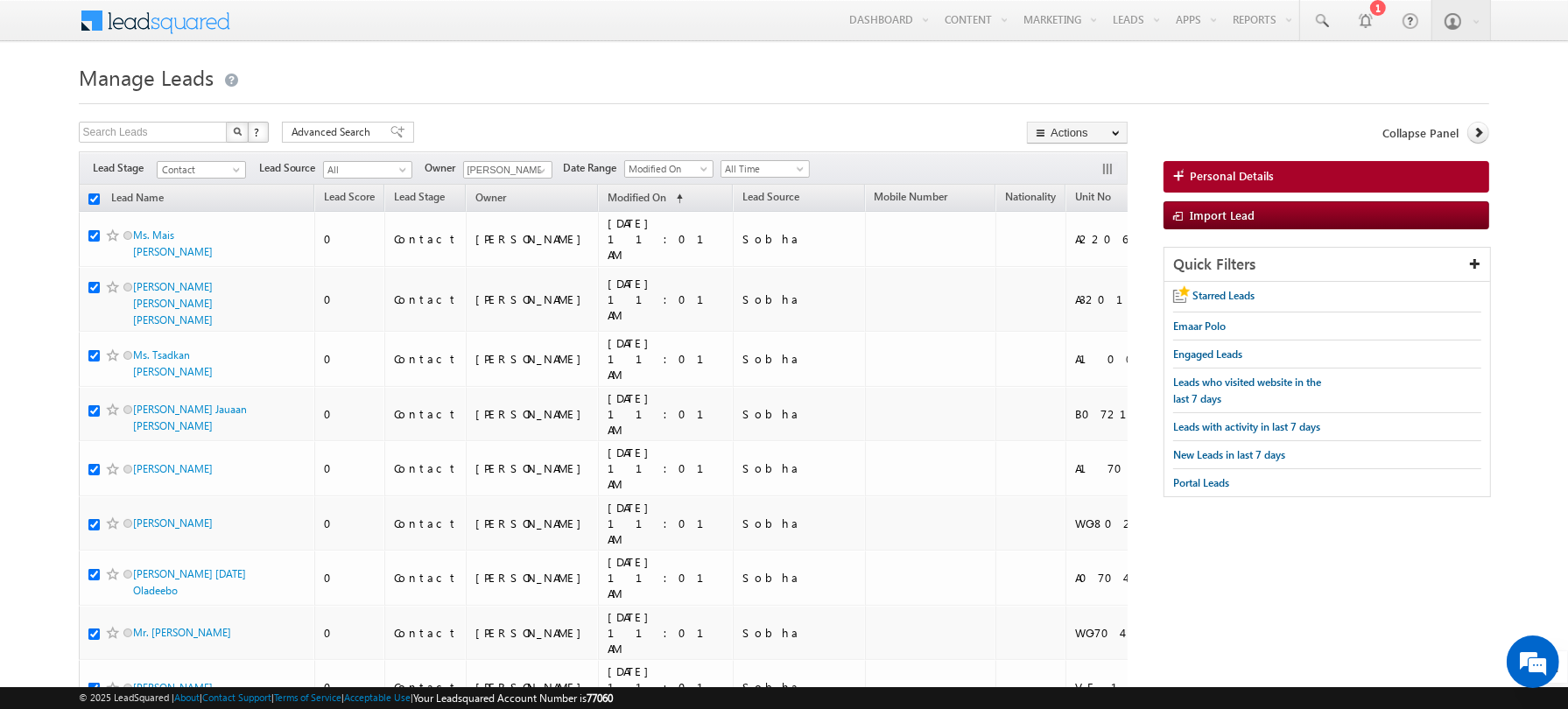
checkbox input "true"
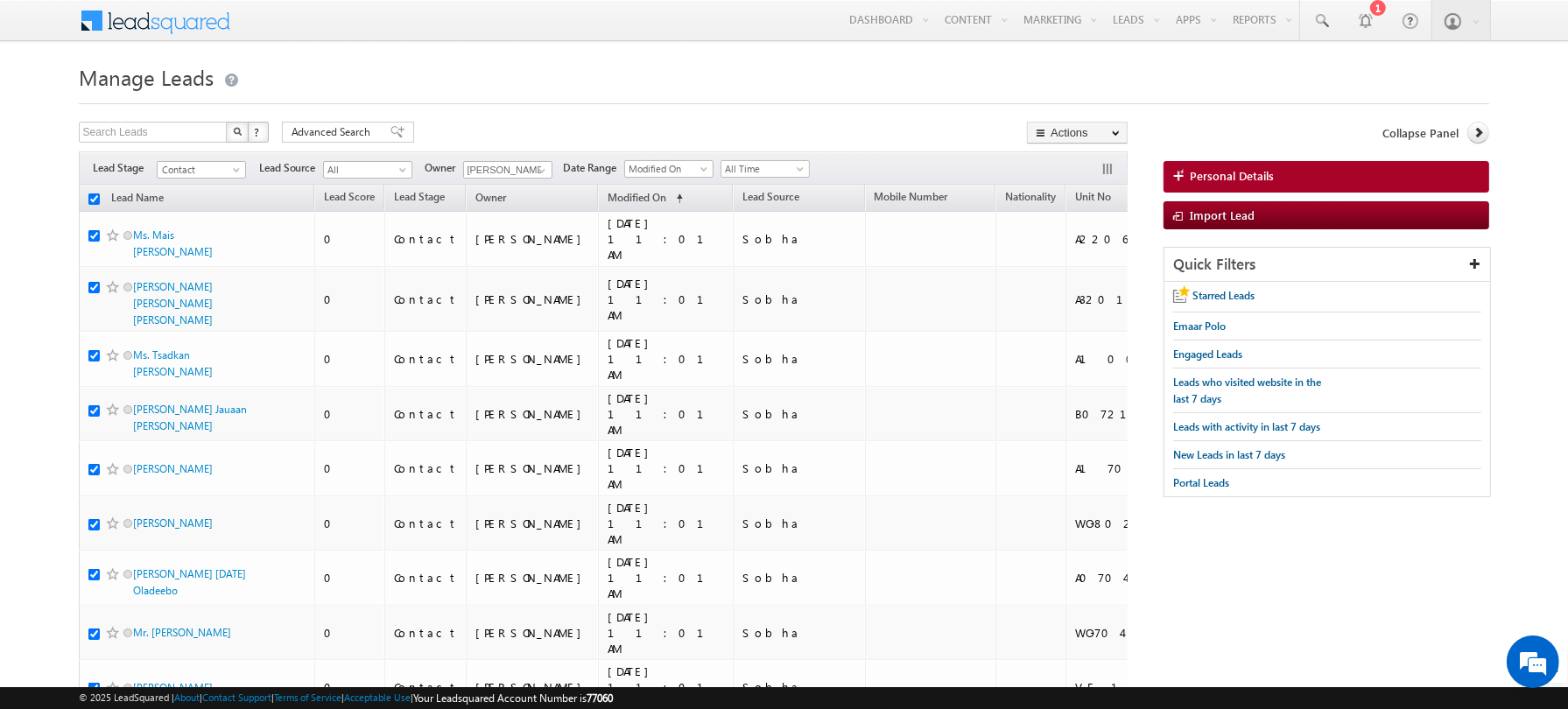
checkbox input "true"
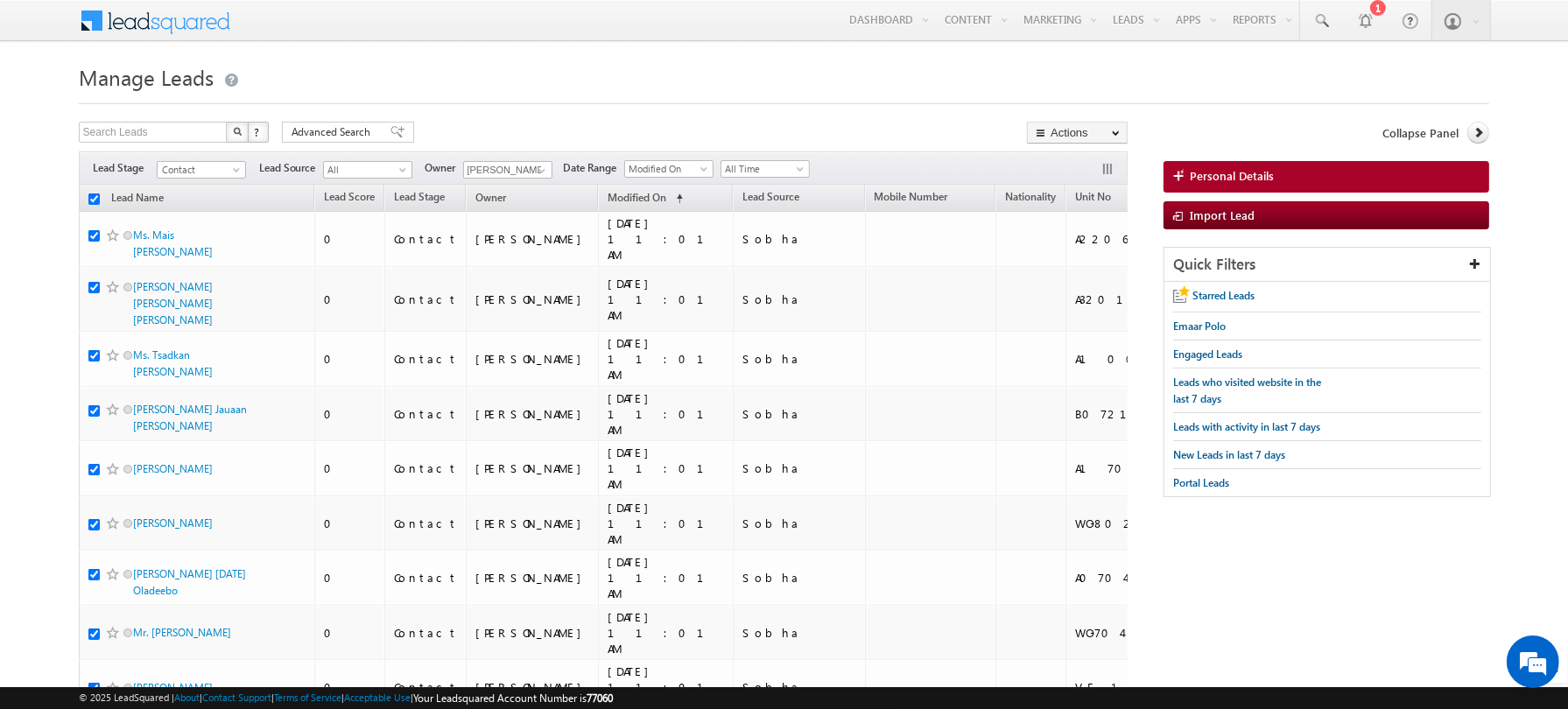
checkbox input "true"
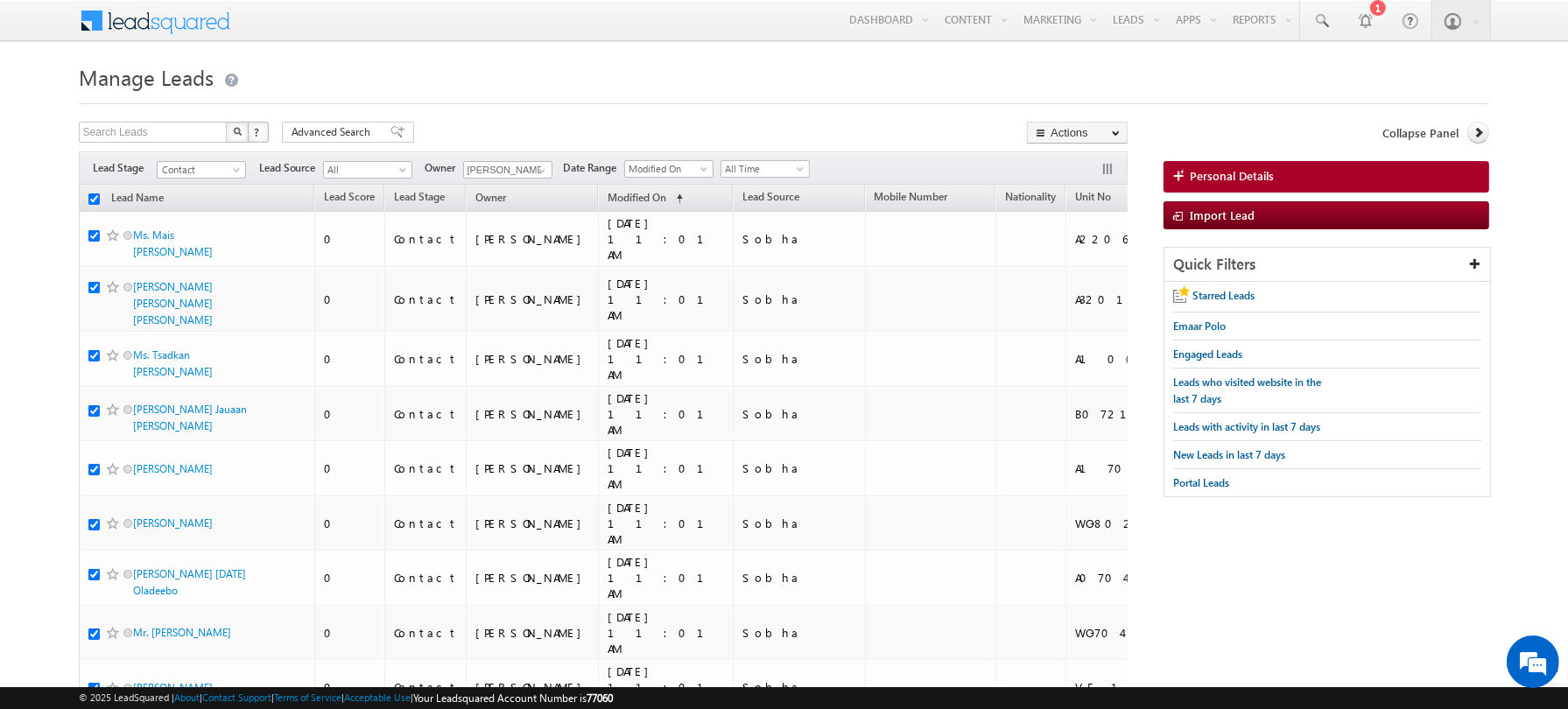
checkbox input "true"
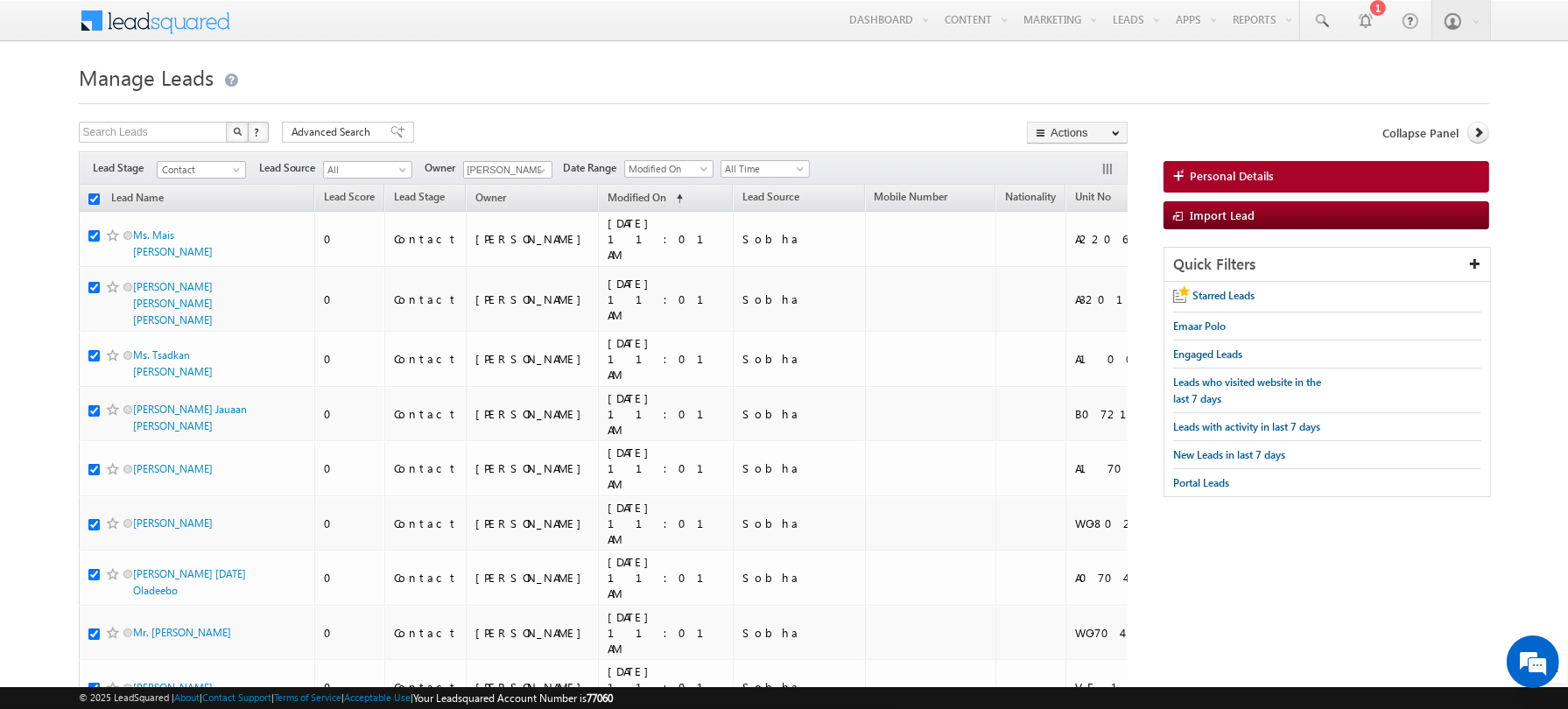
checkbox input "true"
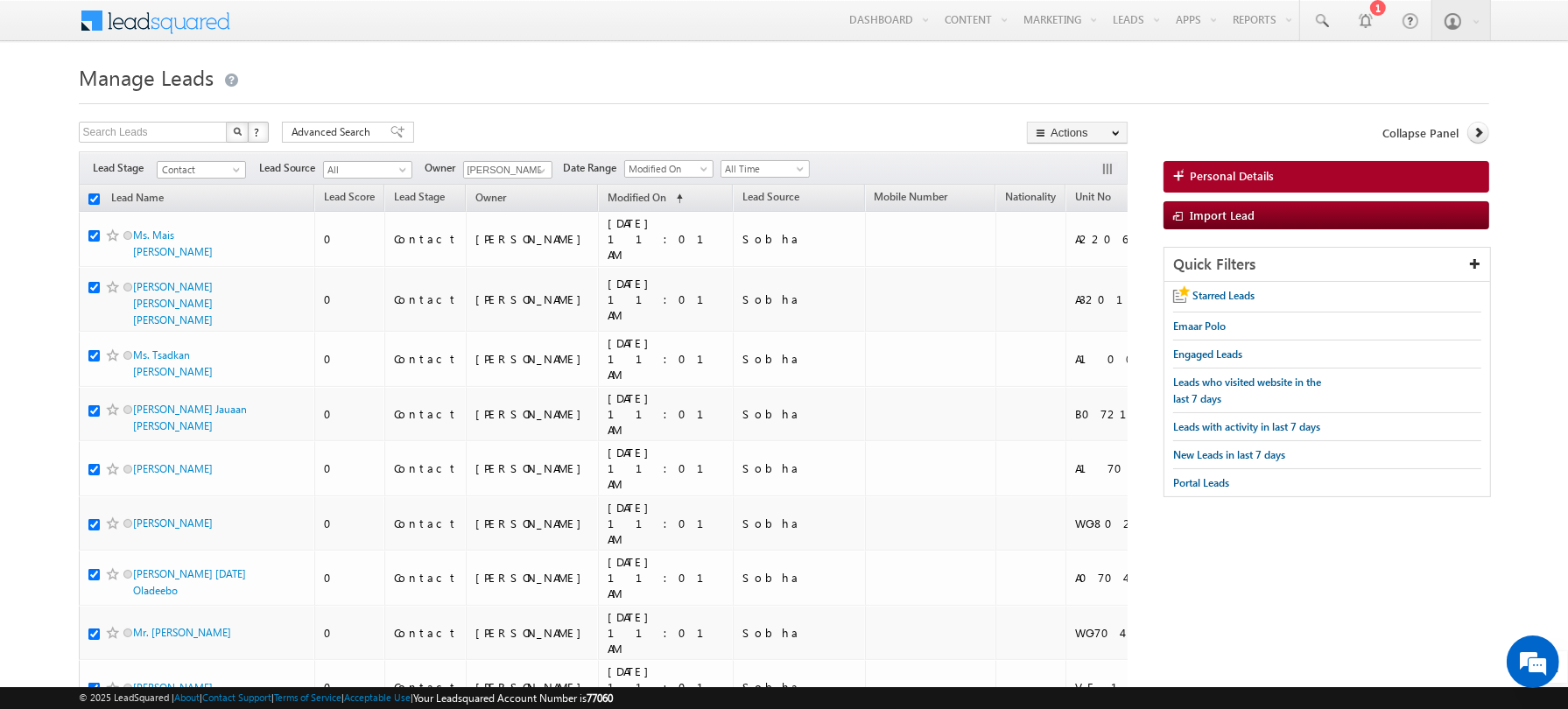
checkbox input "true"
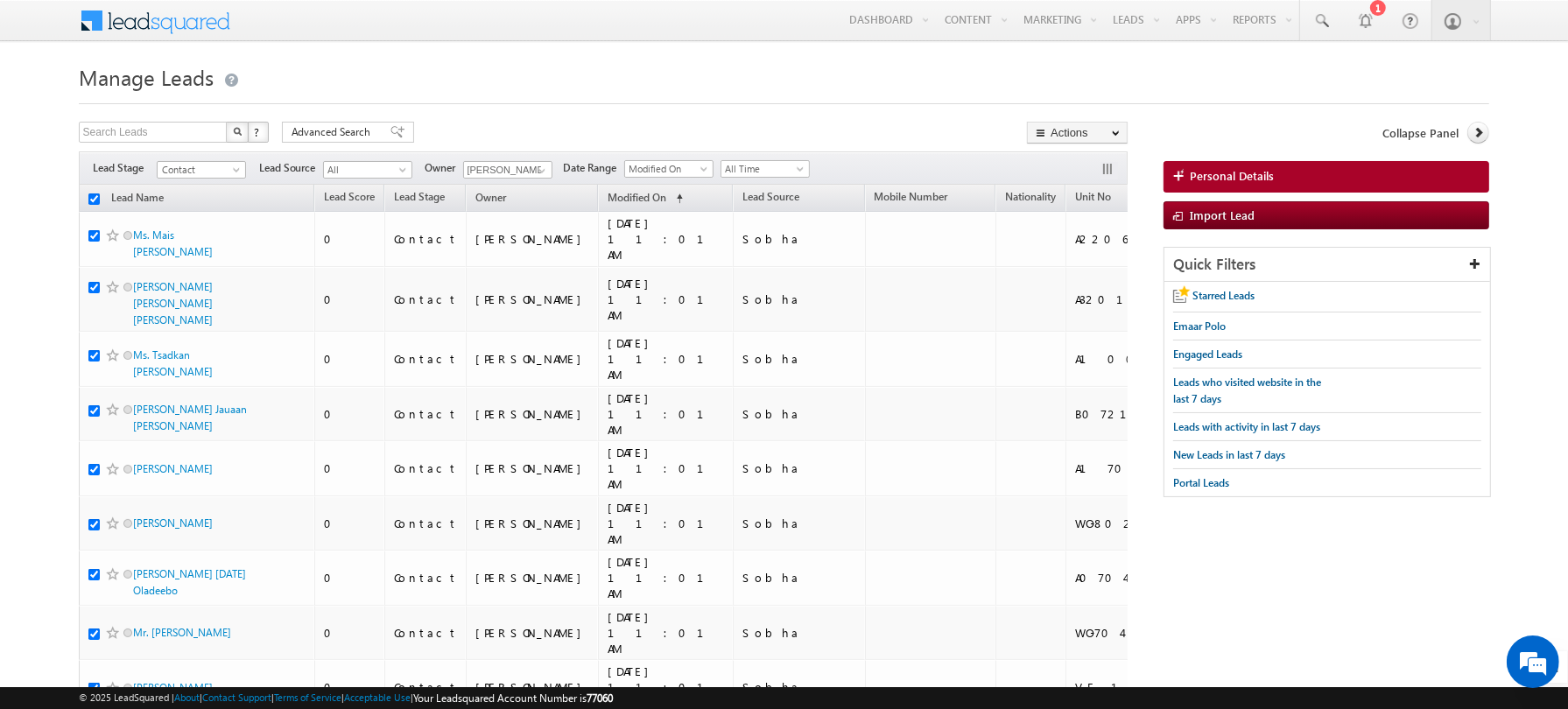
checkbox input "true"
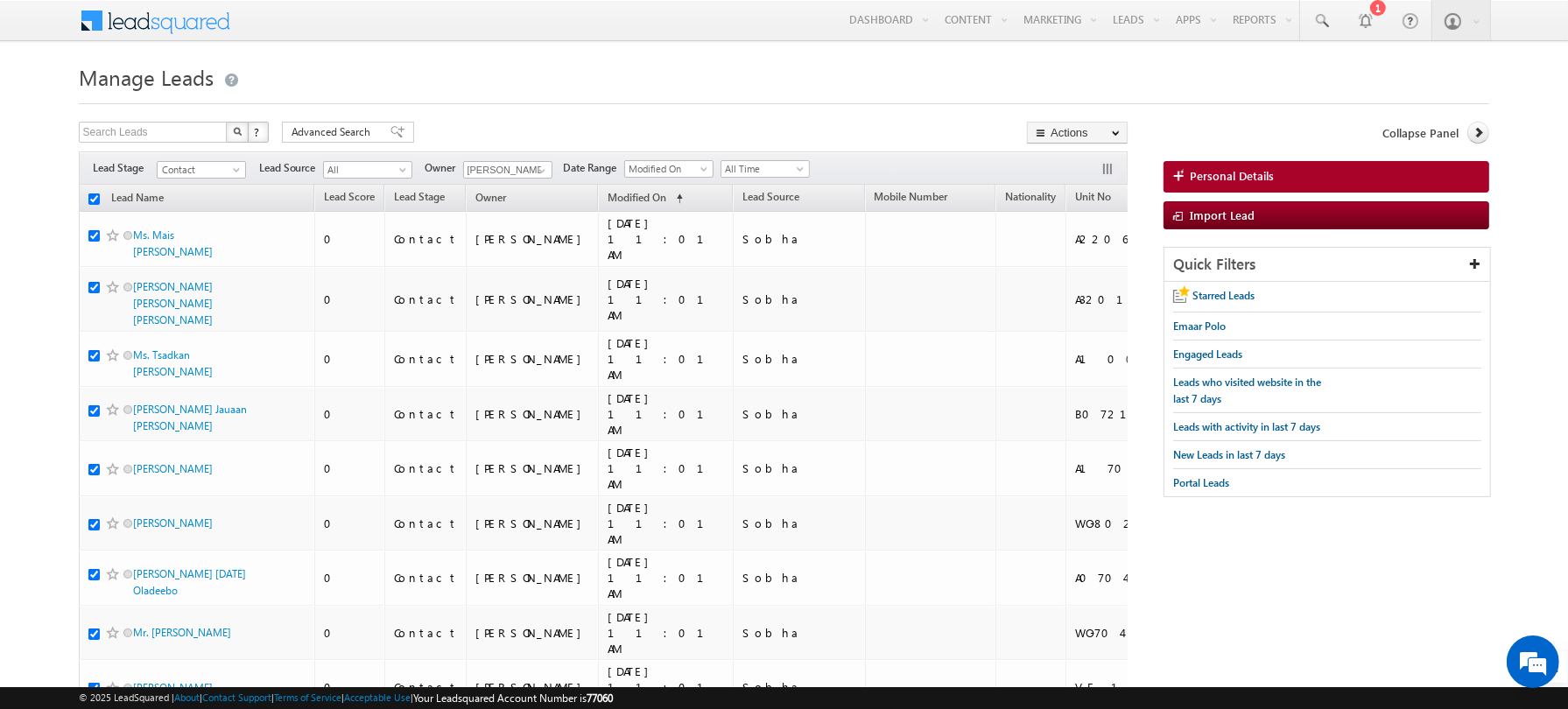
checkbox input "true"
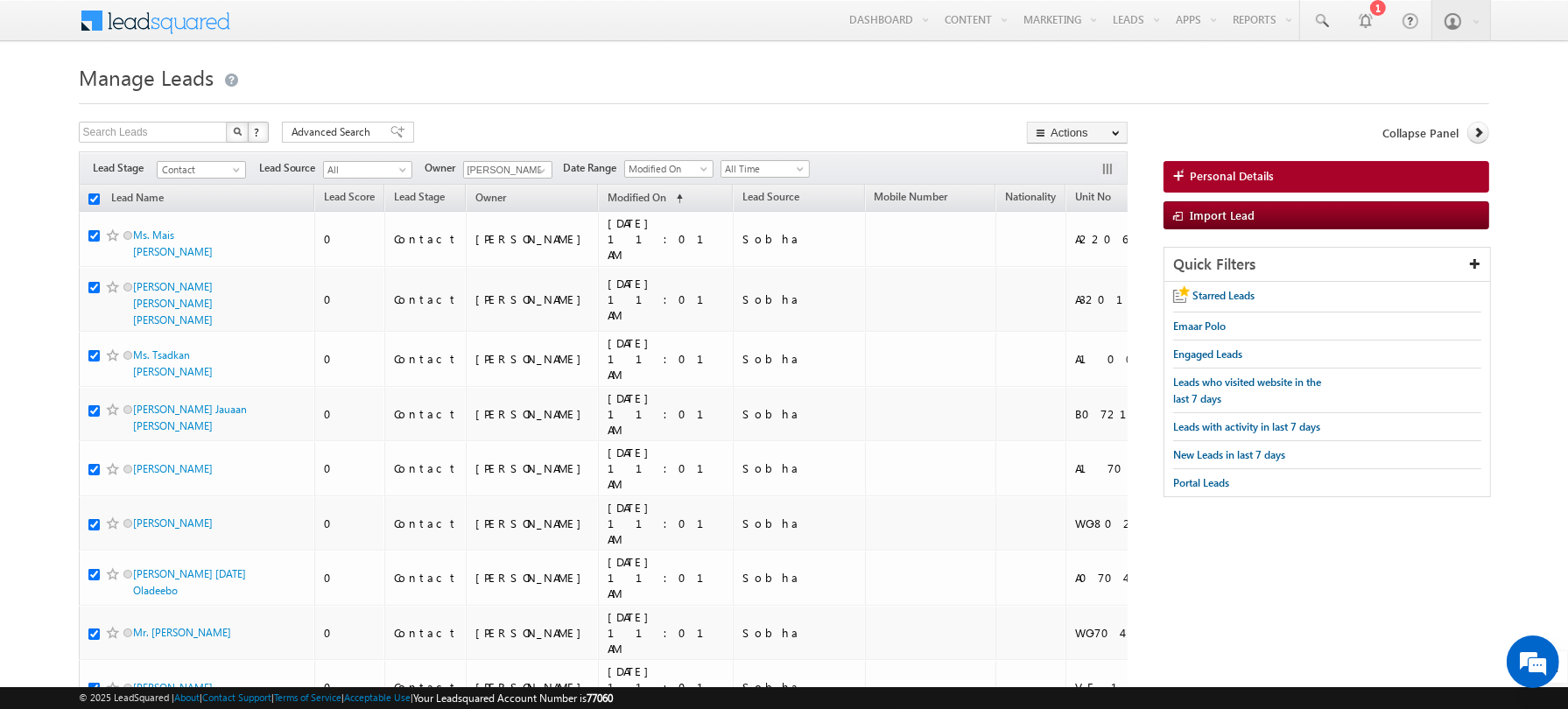
checkbox input "true"
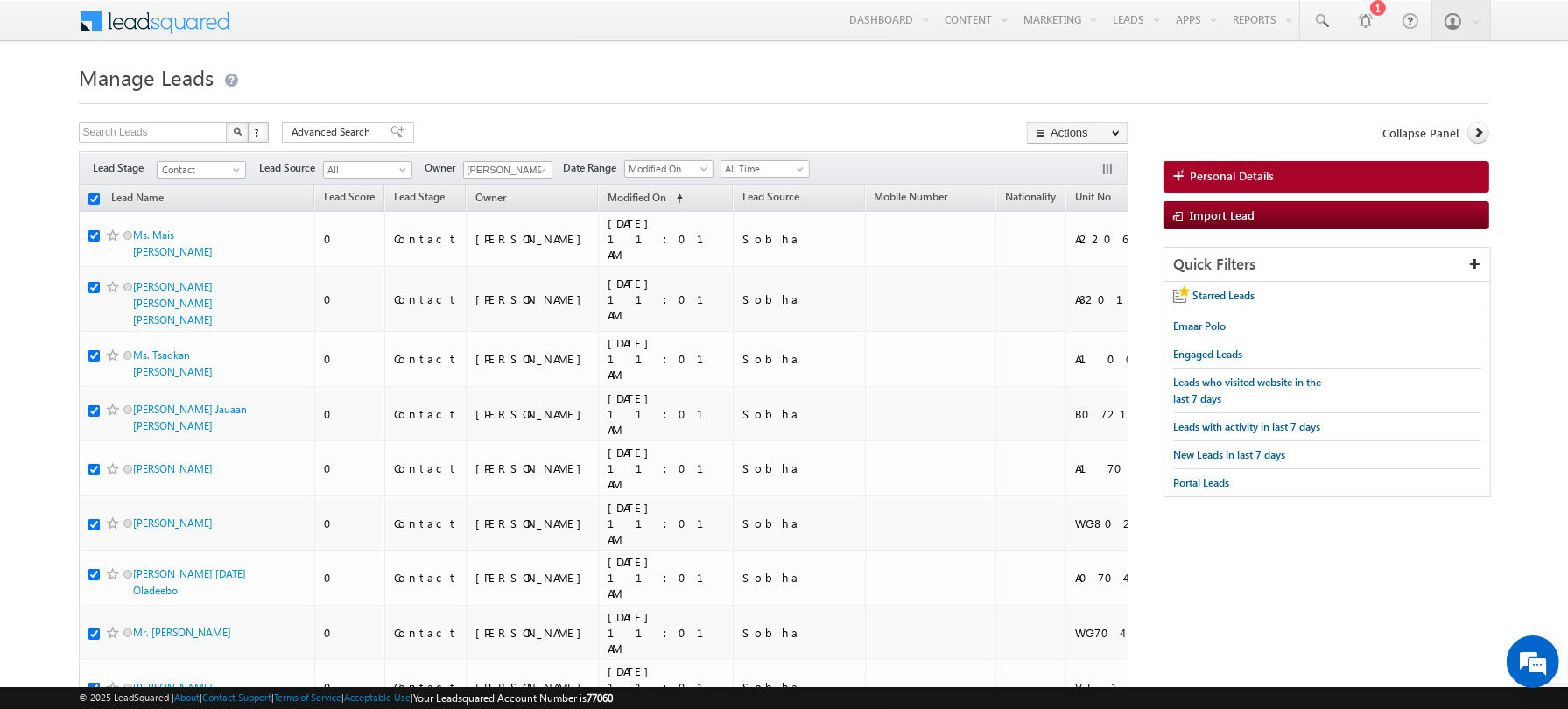
checkbox input "true"
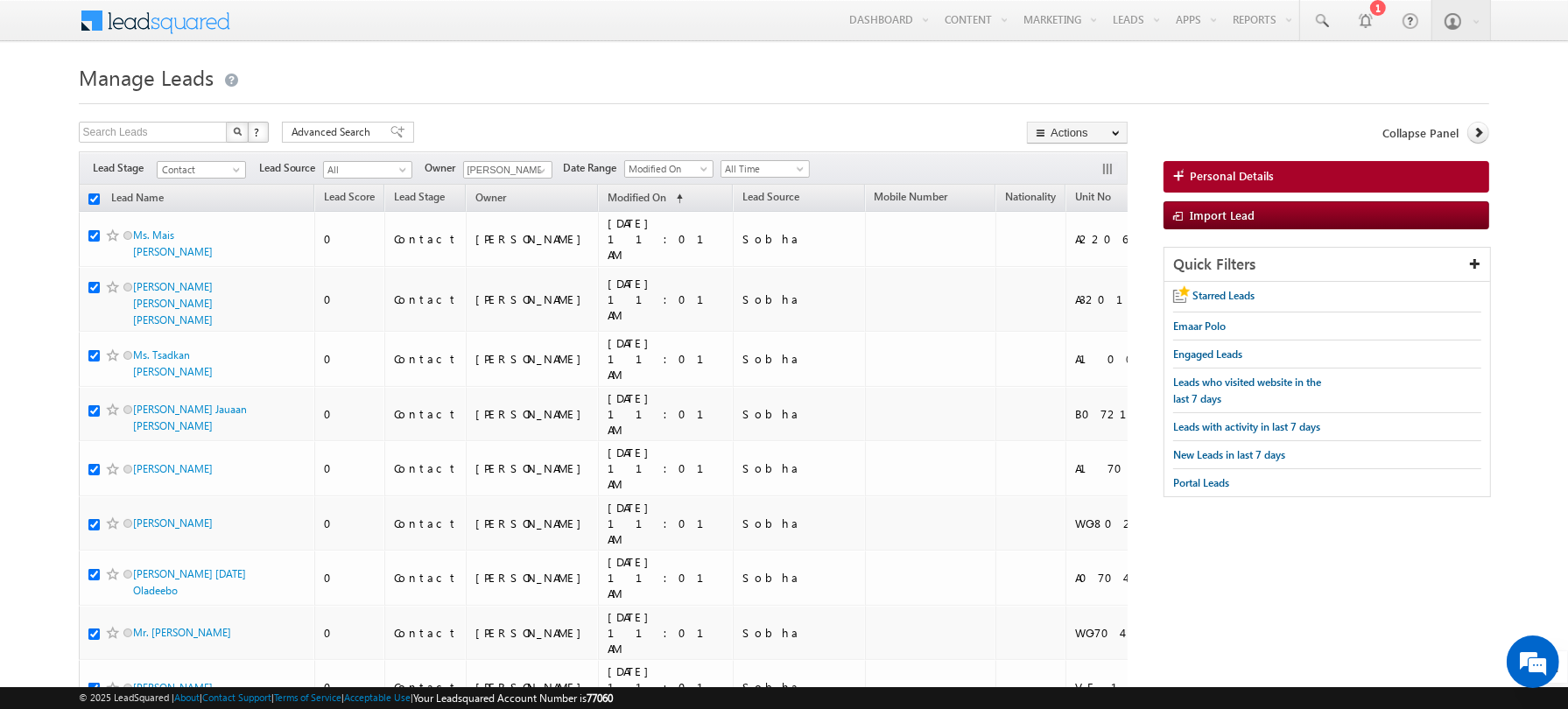
checkbox input "true"
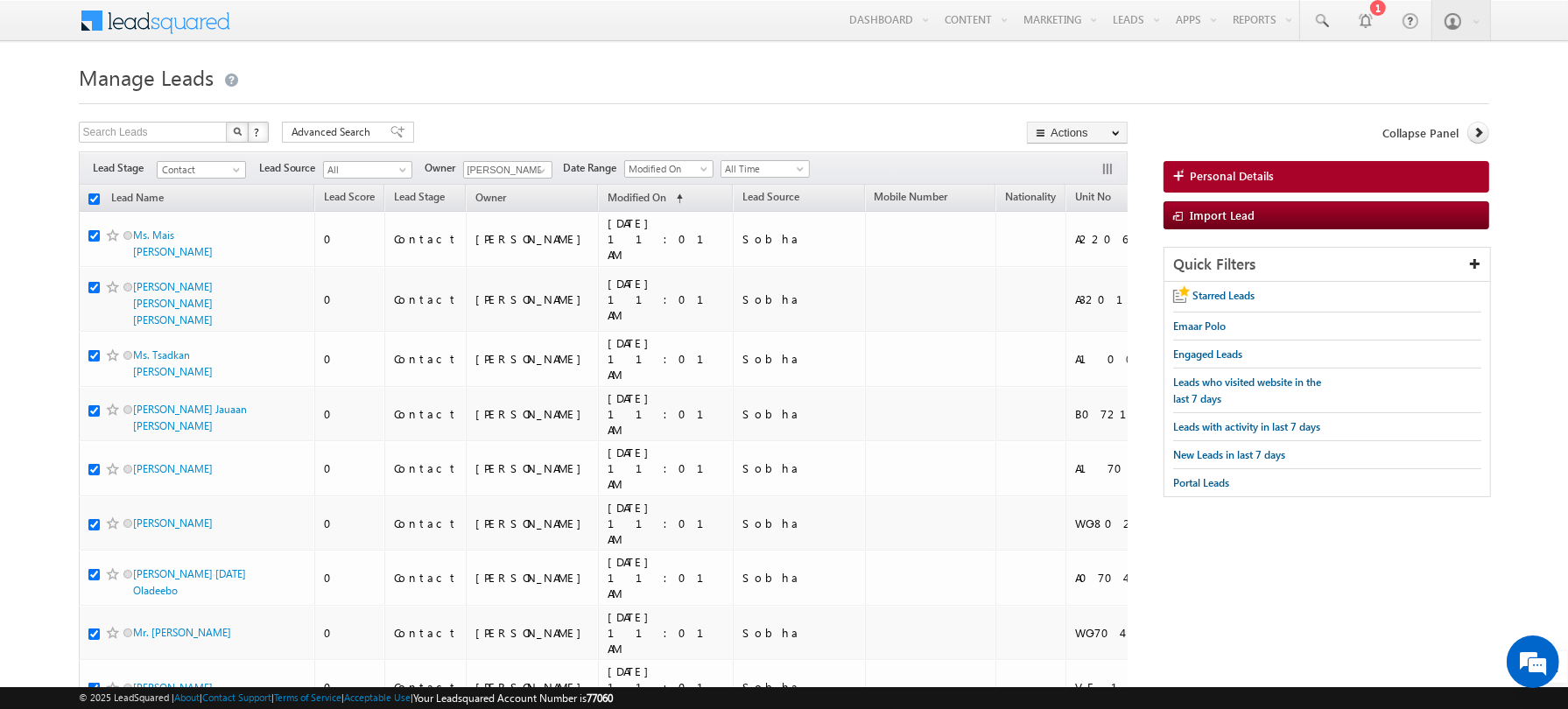
checkbox input "true"
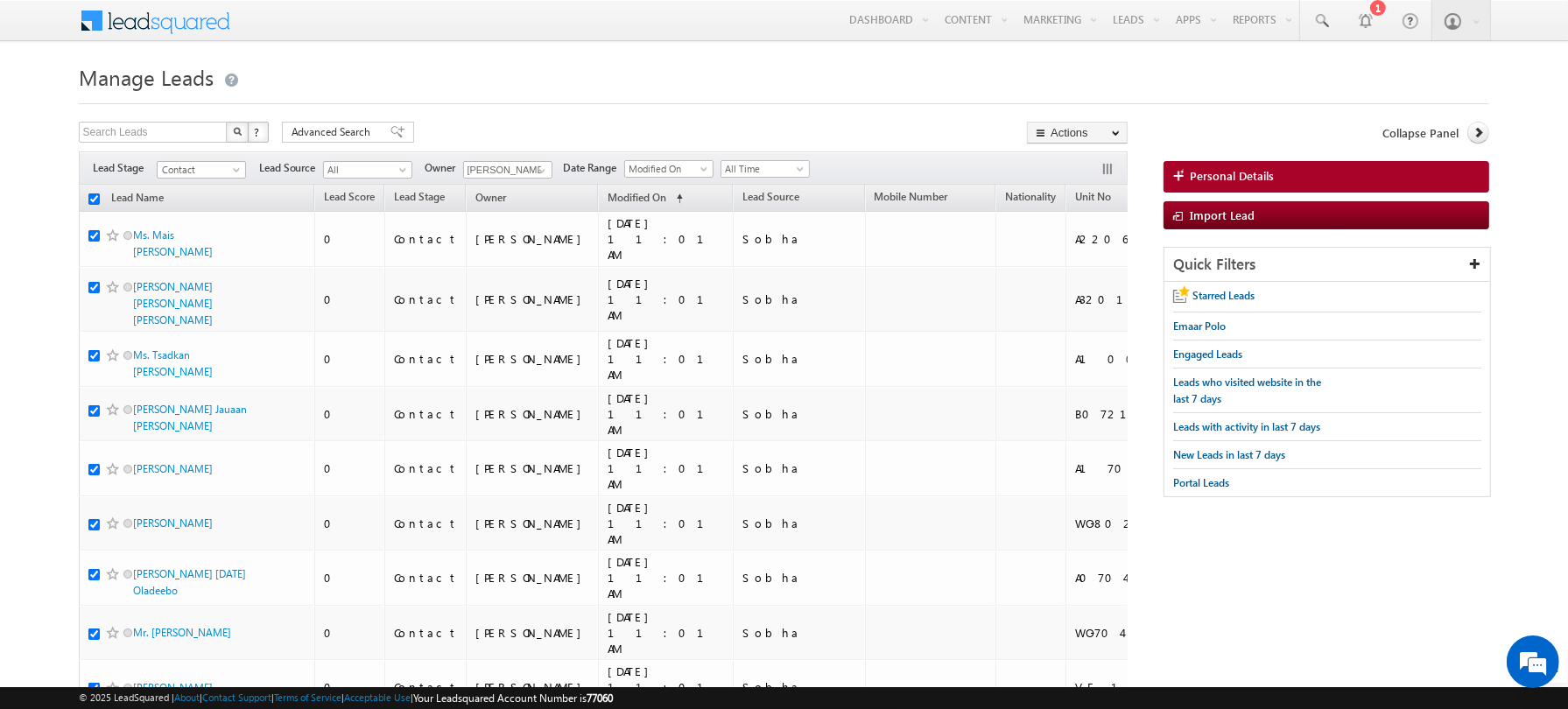
checkbox input "true"
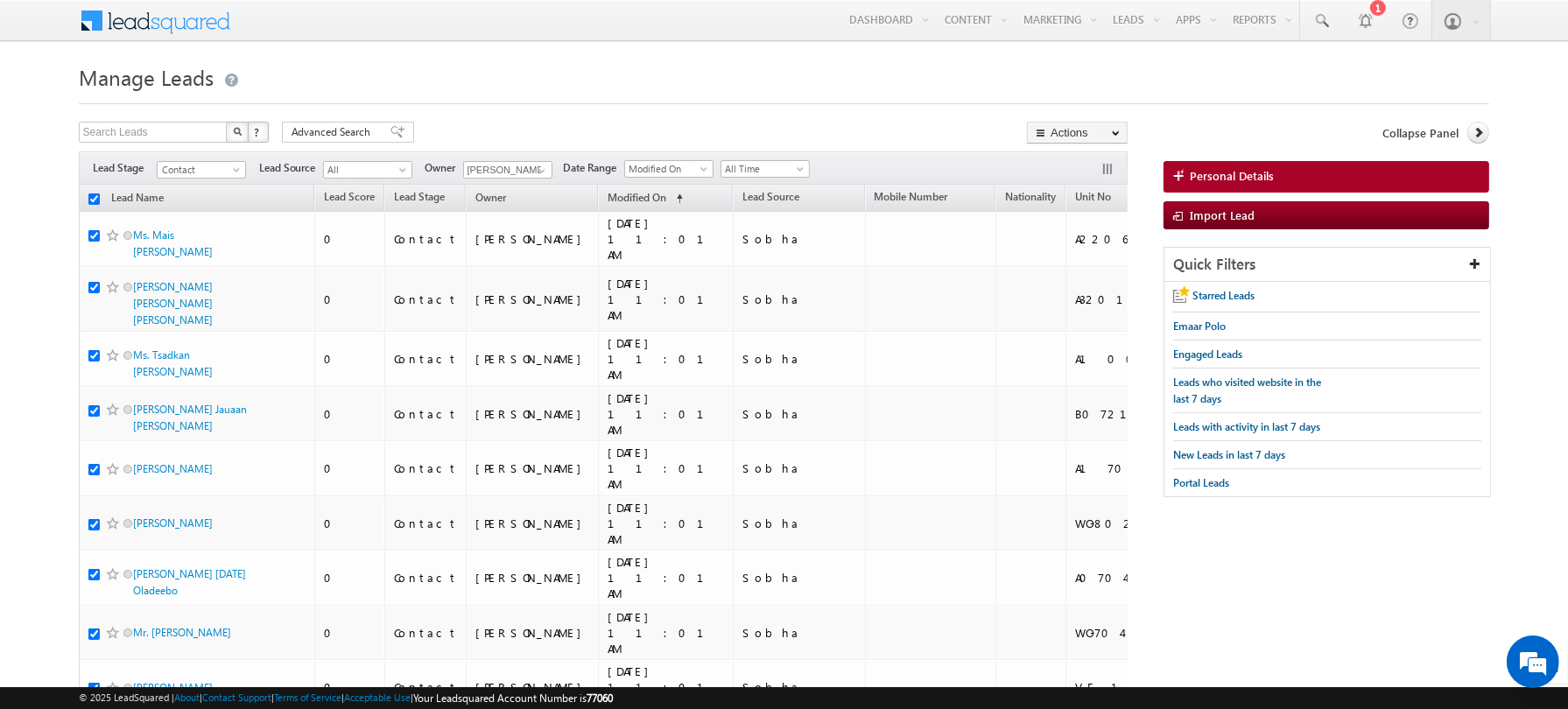
checkbox input "true"
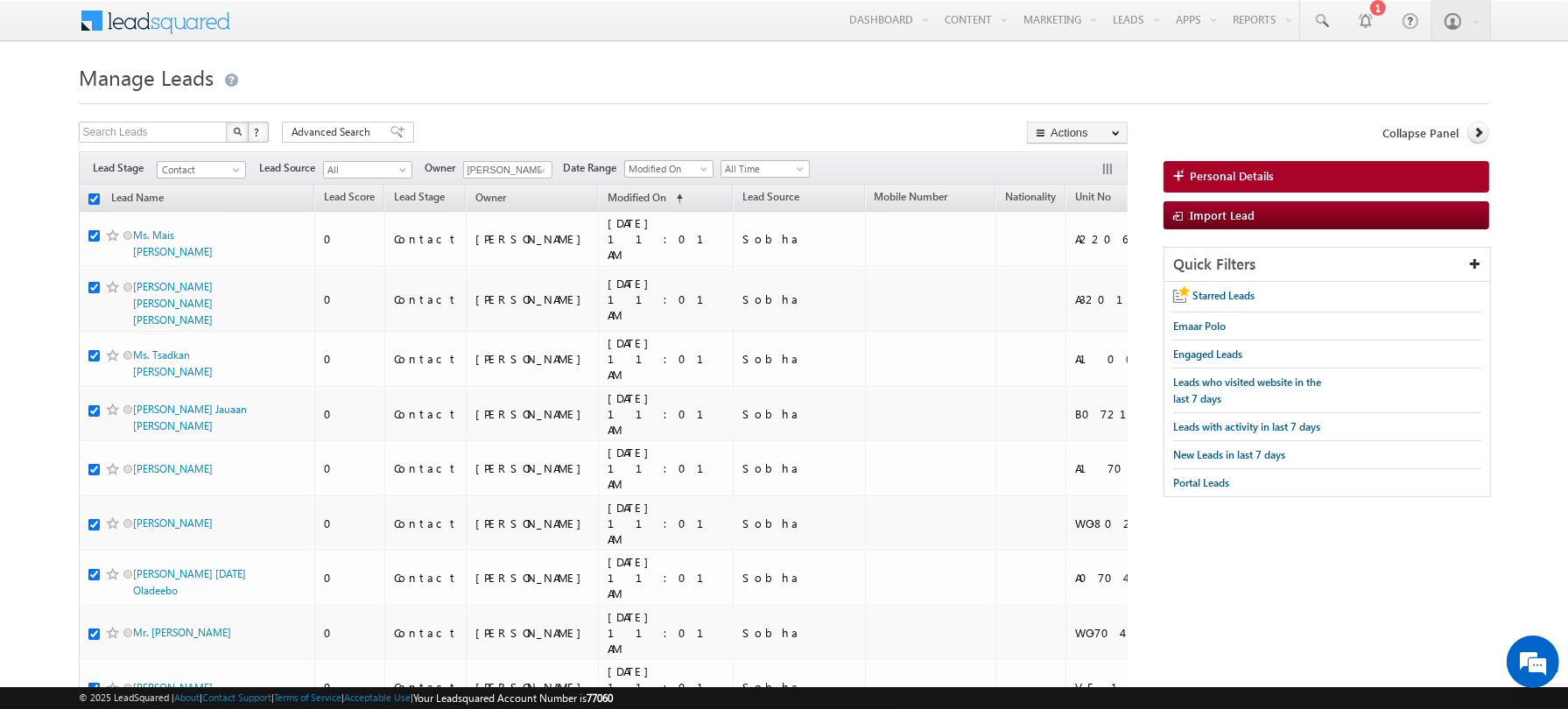
checkbox input "true"
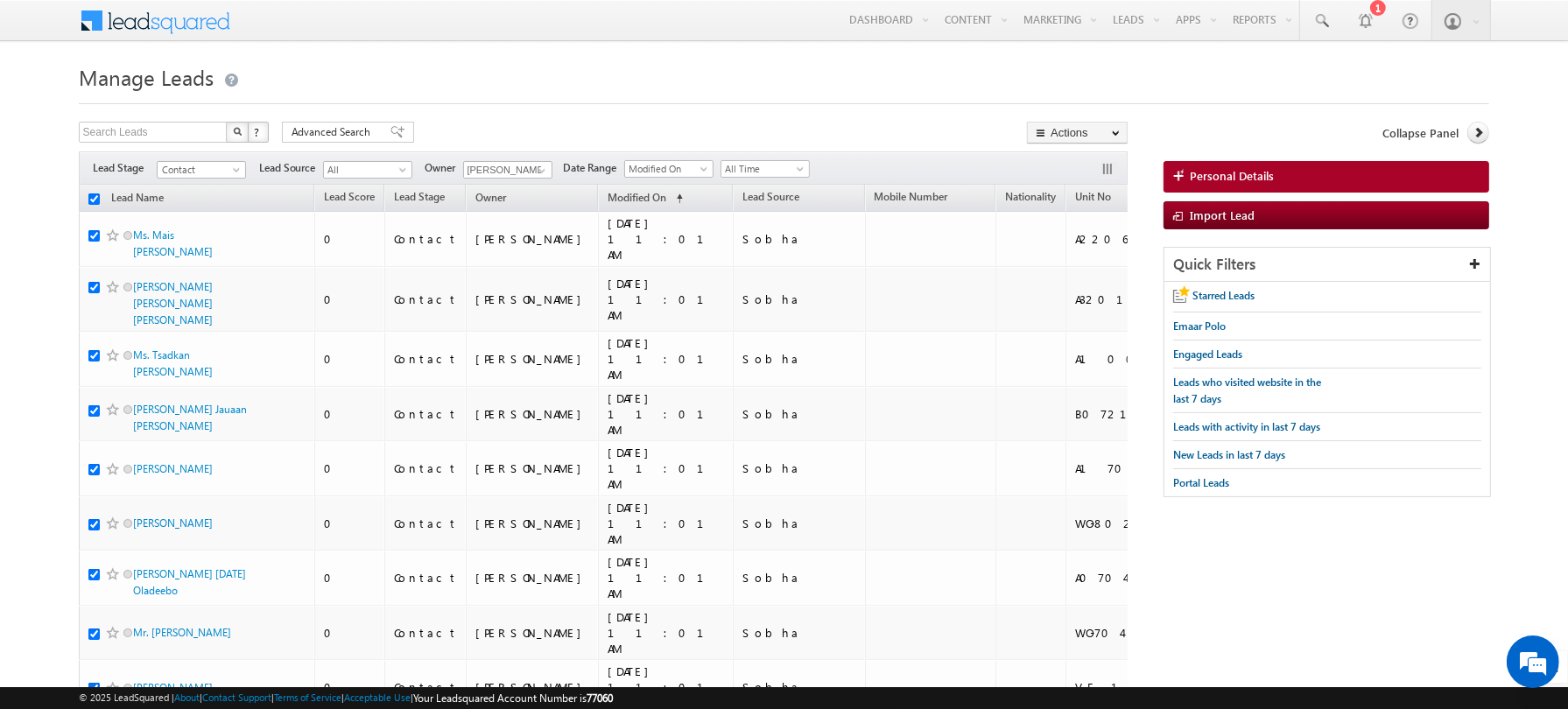
checkbox input "true"
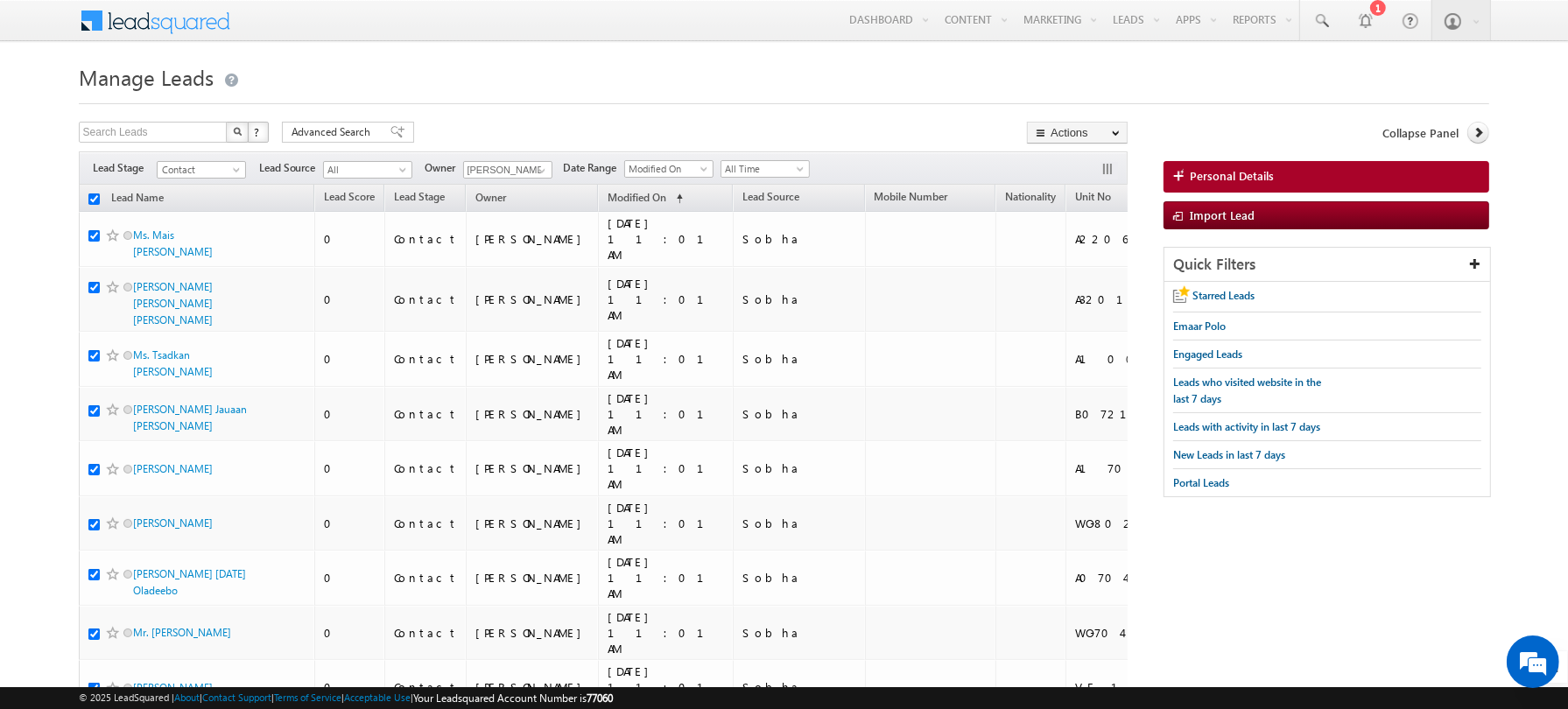
checkbox input "true"
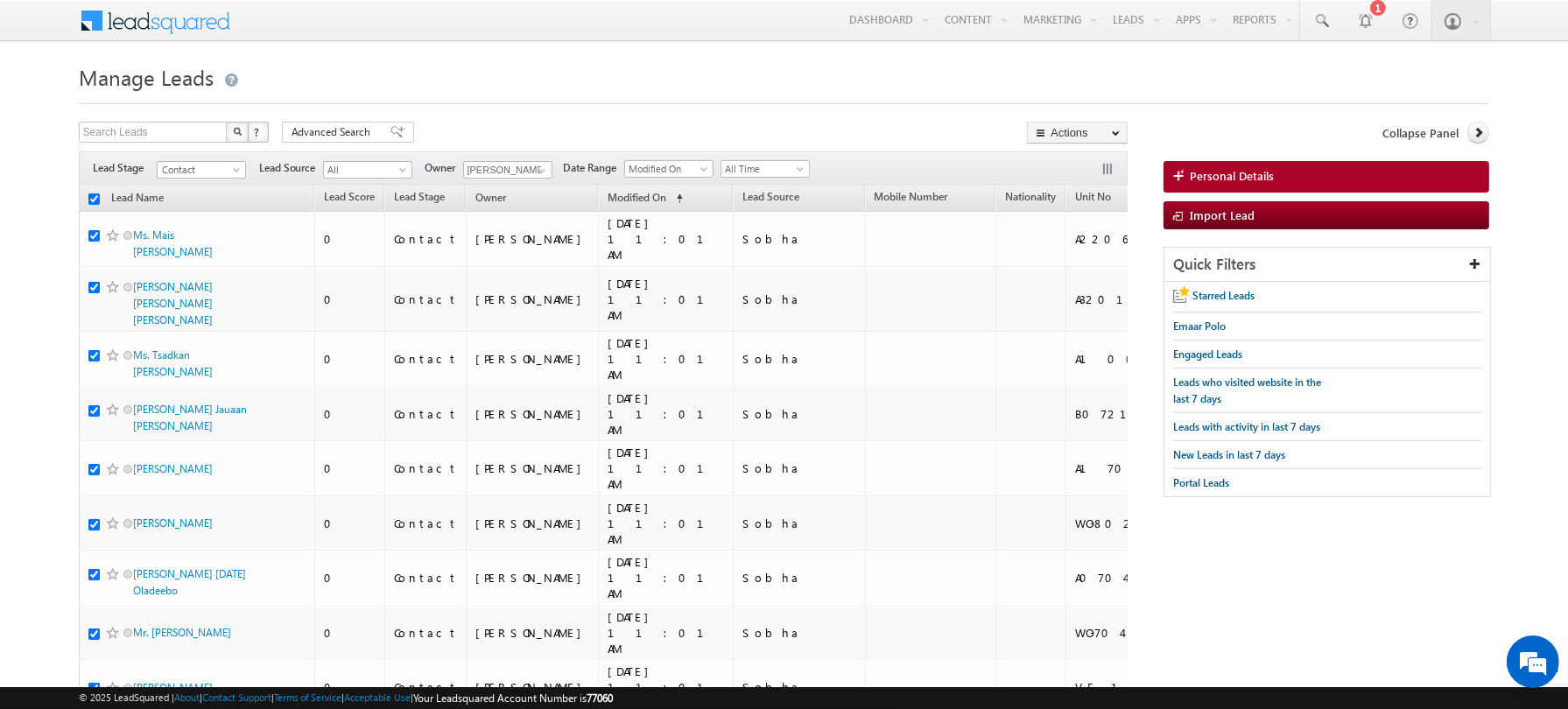
checkbox input "true"
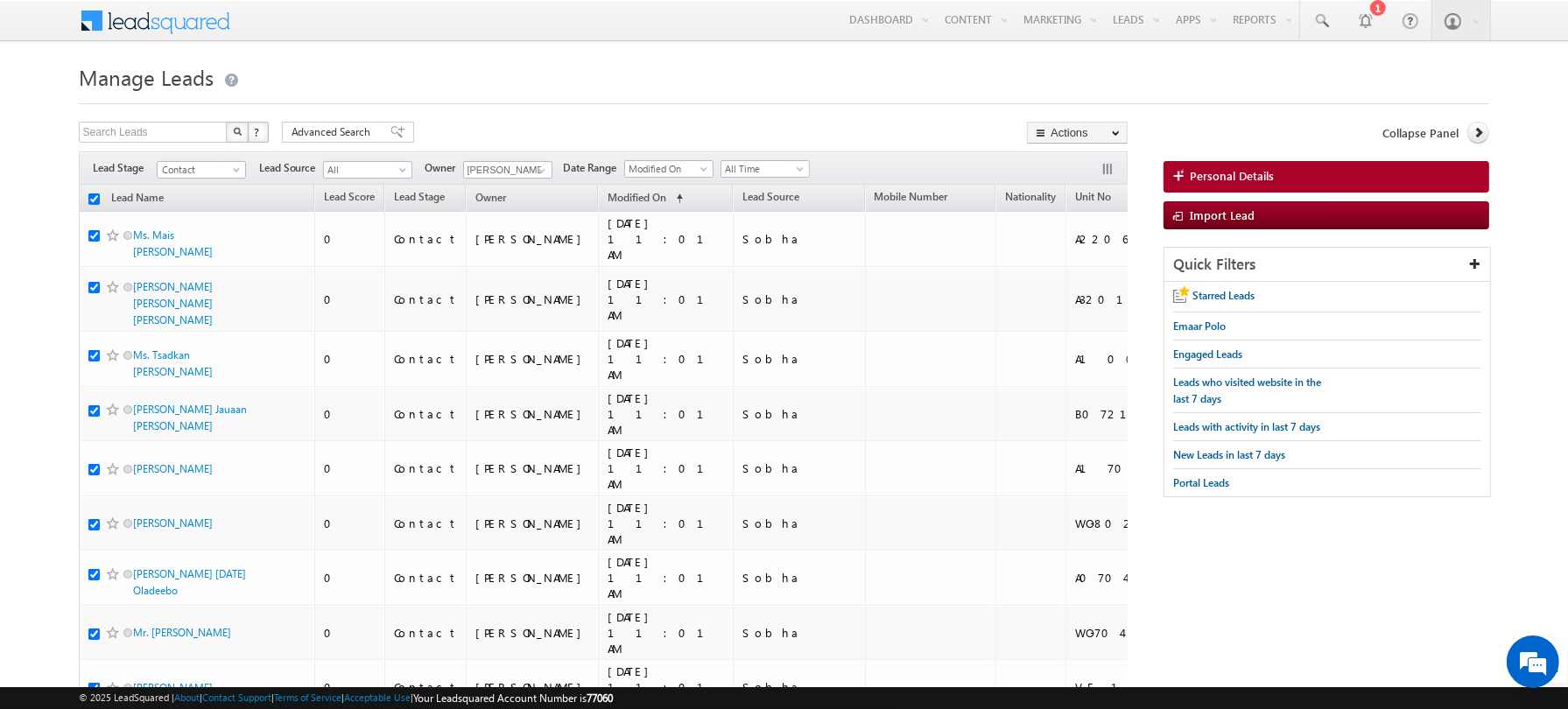
checkbox input "true"
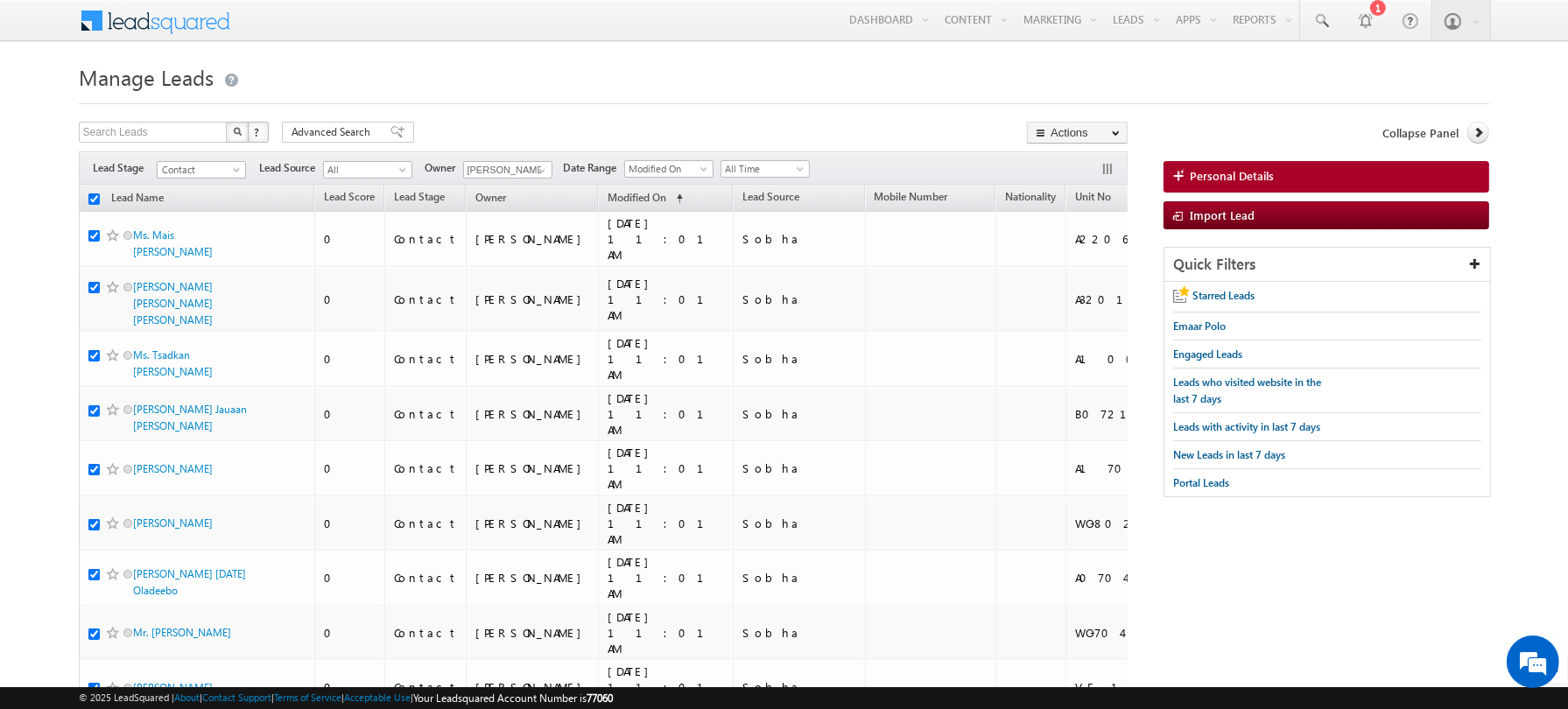
checkbox input "true"
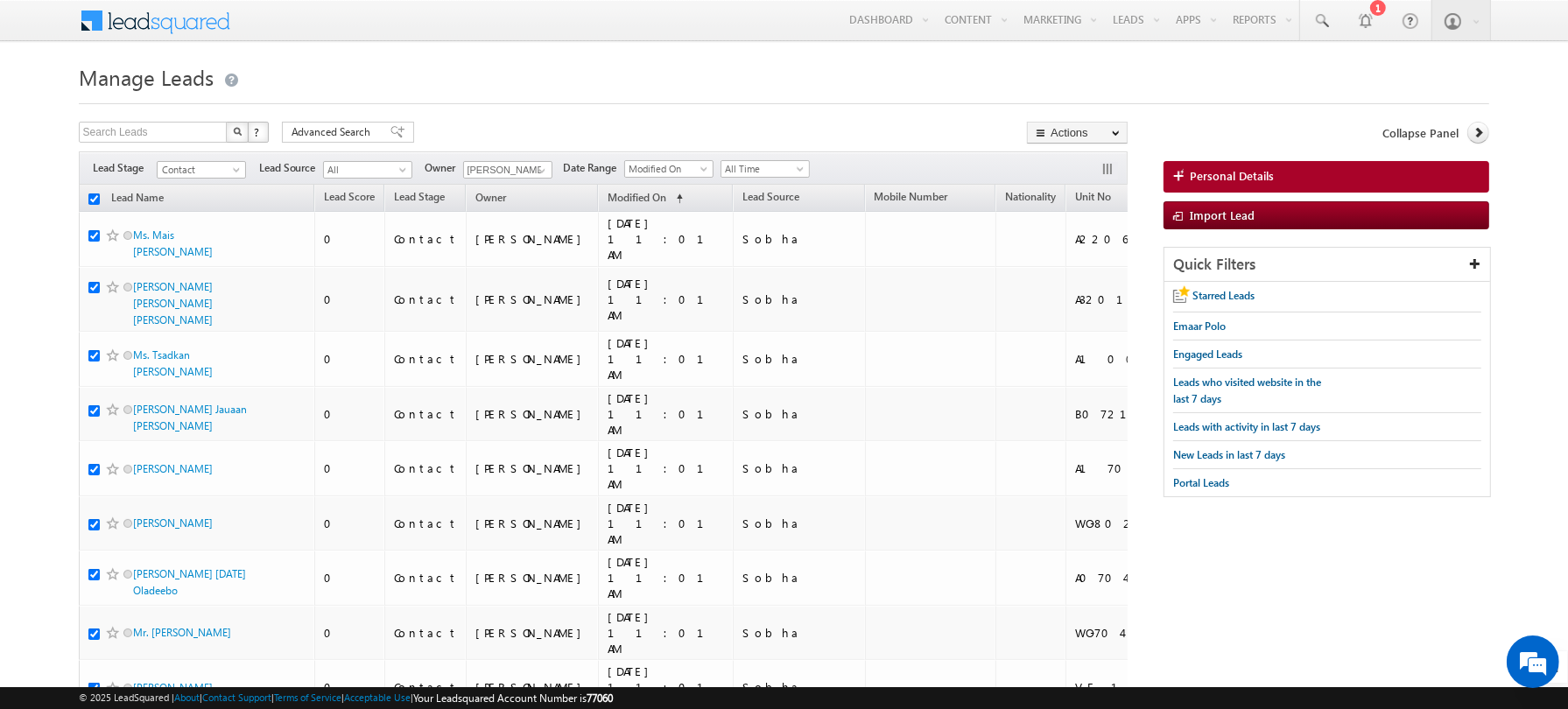
checkbox input "true"
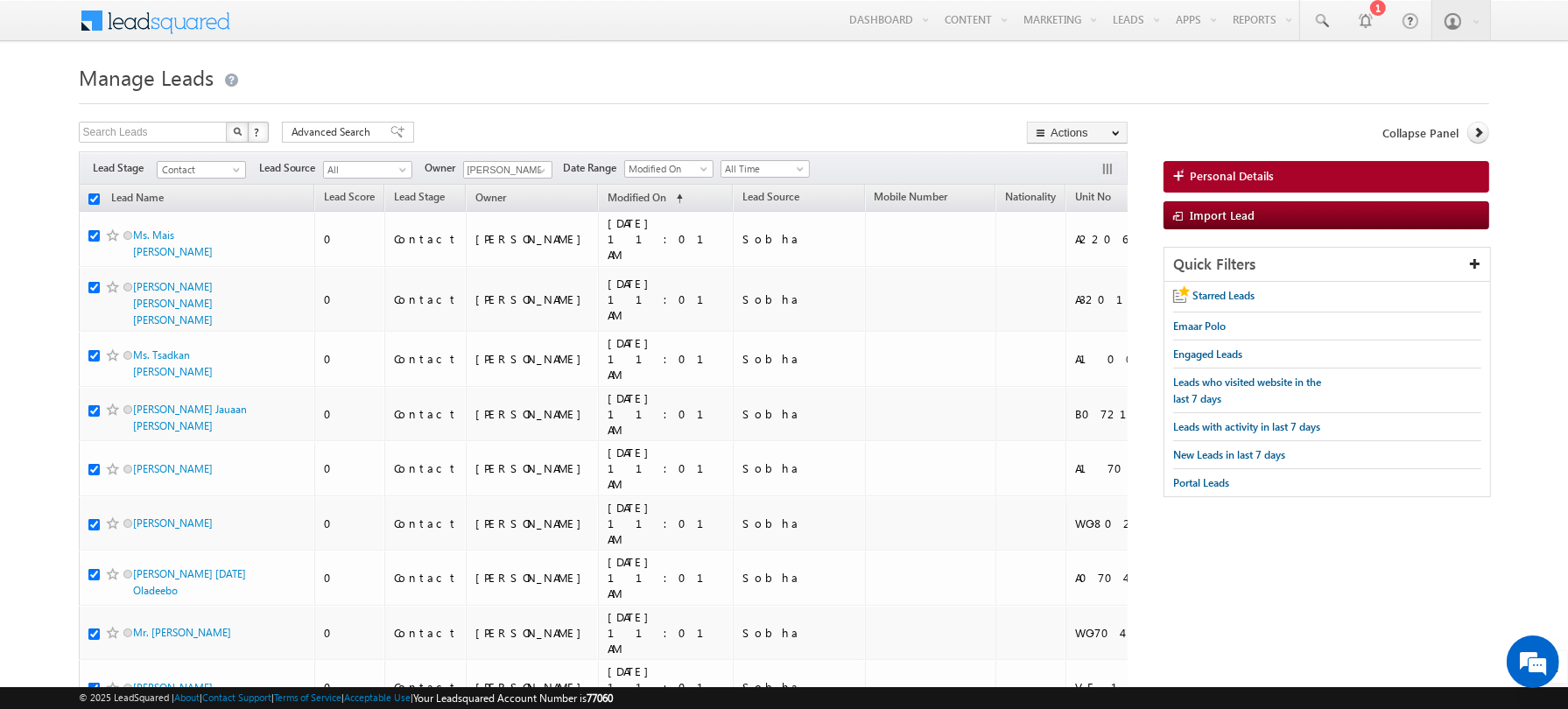
checkbox input "true"
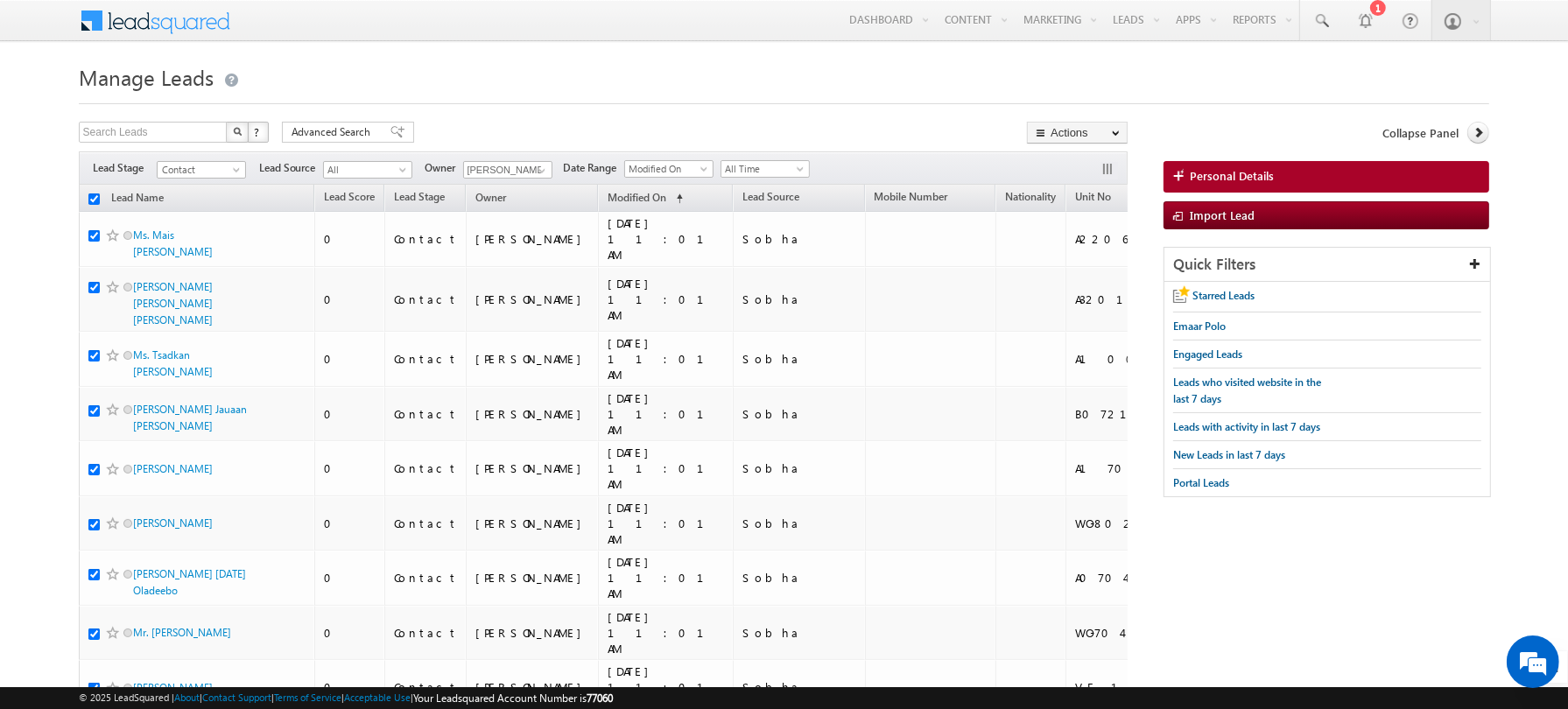
checkbox input "true"
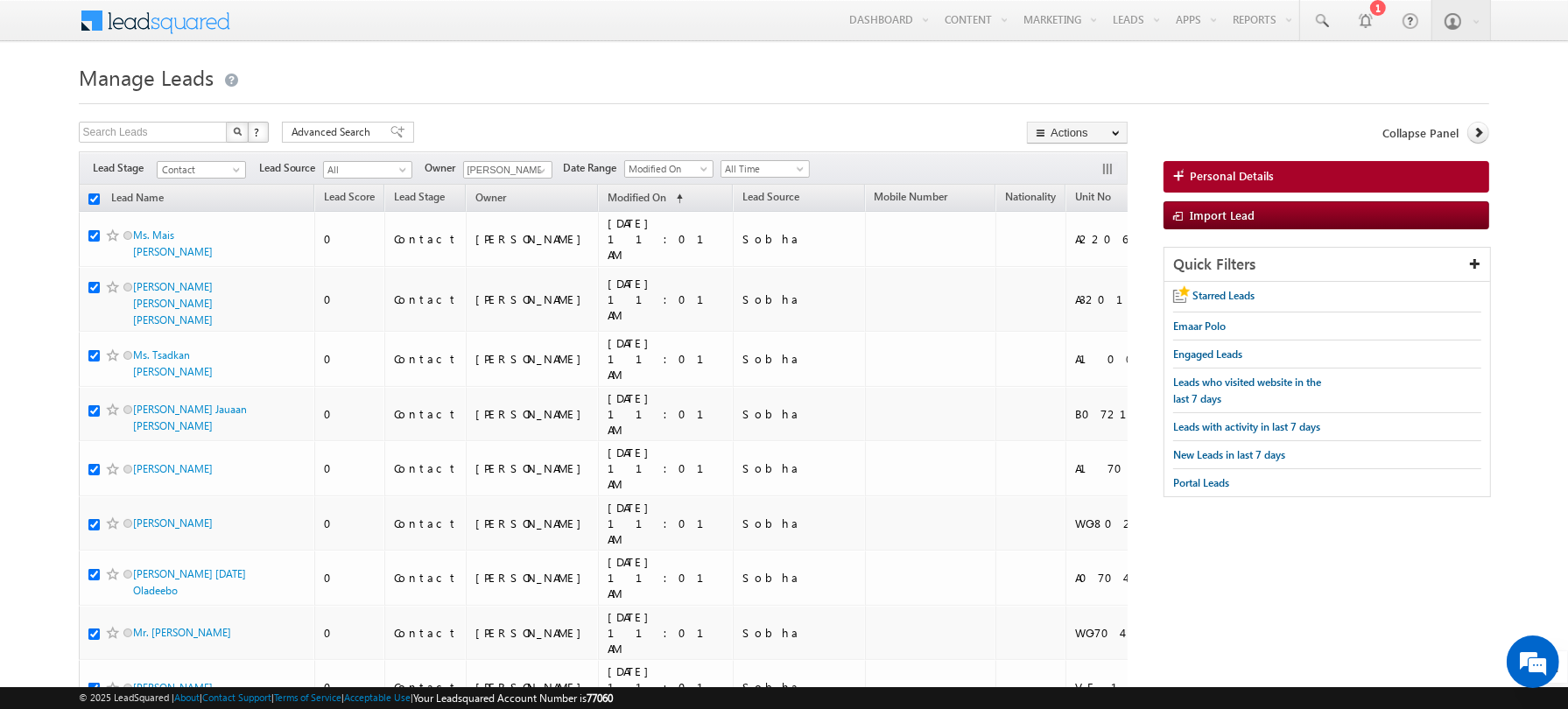
checkbox input "true"
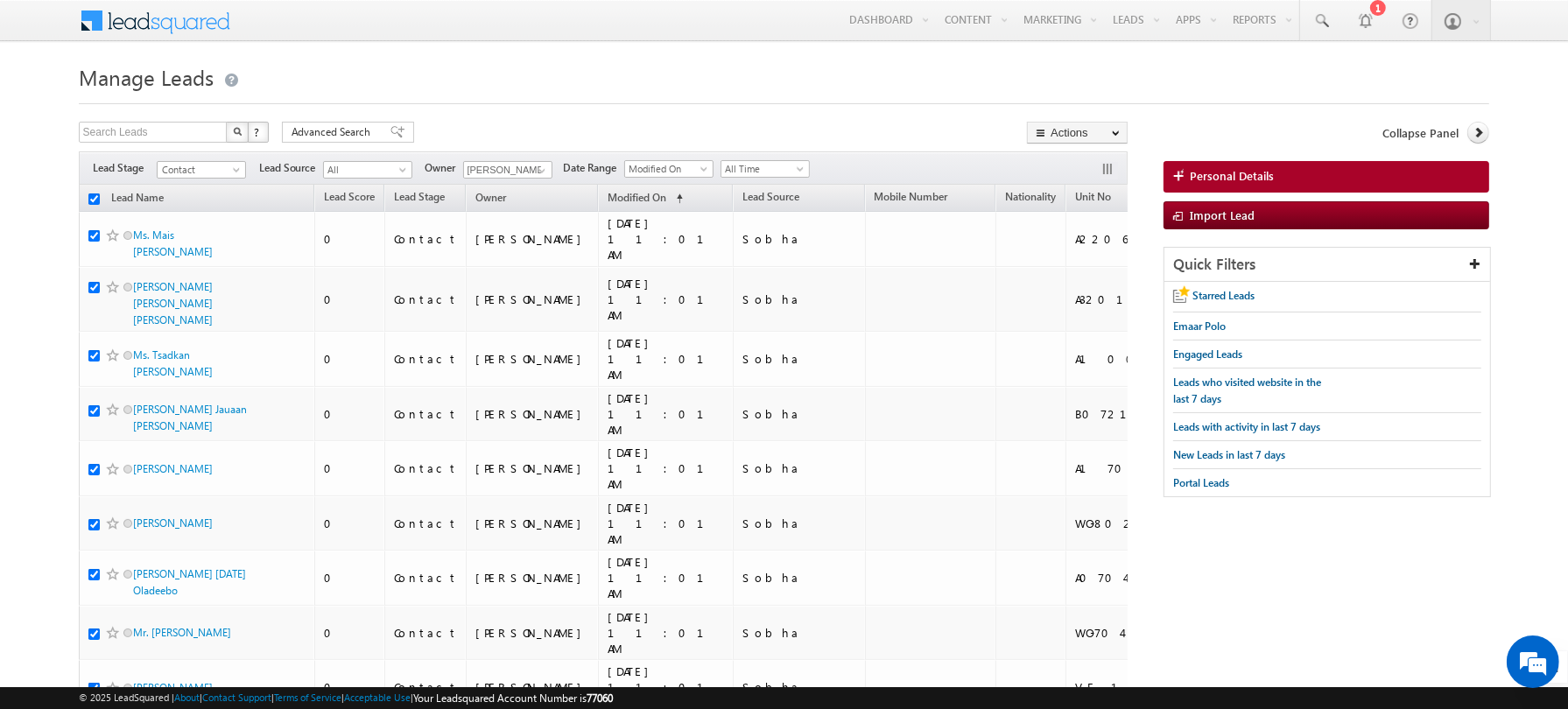
checkbox input "true"
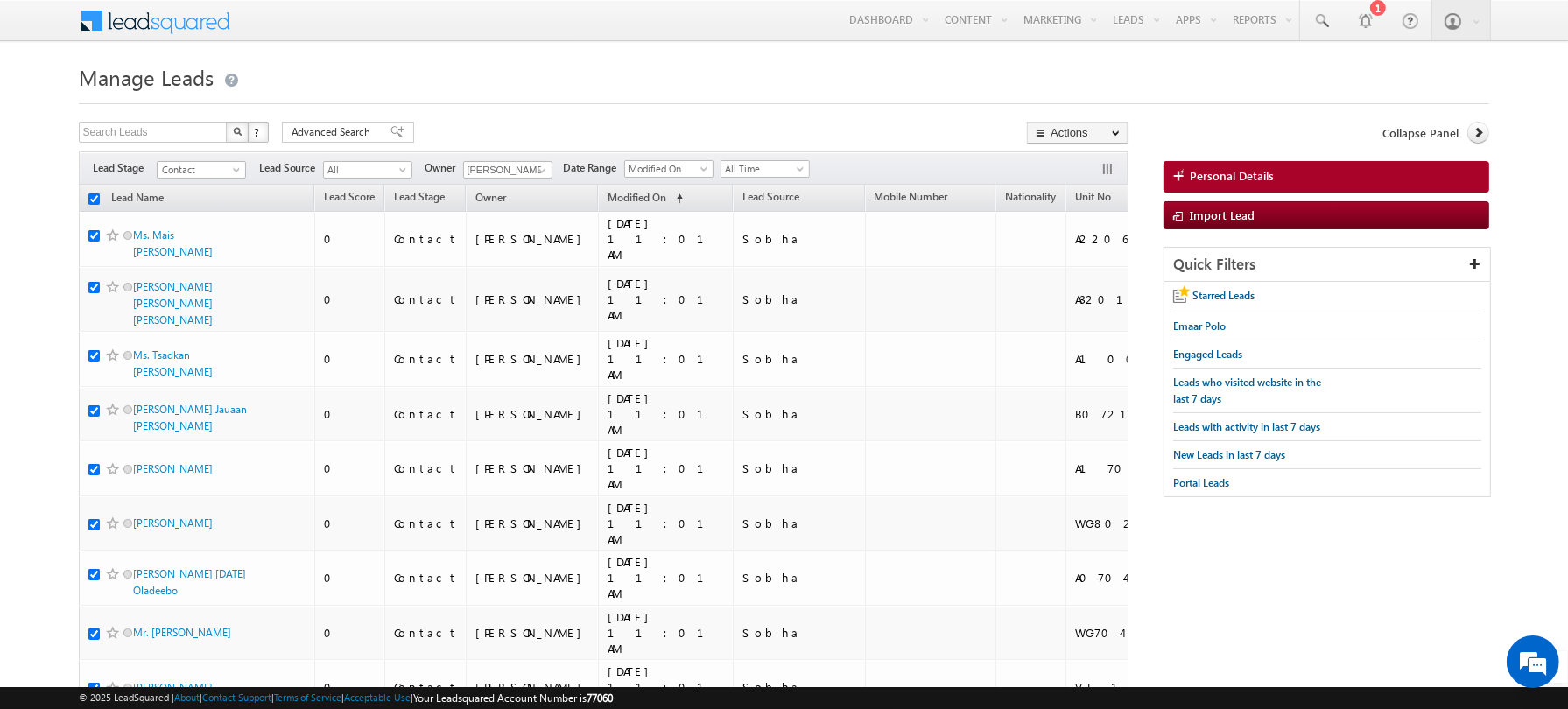
checkbox input "true"
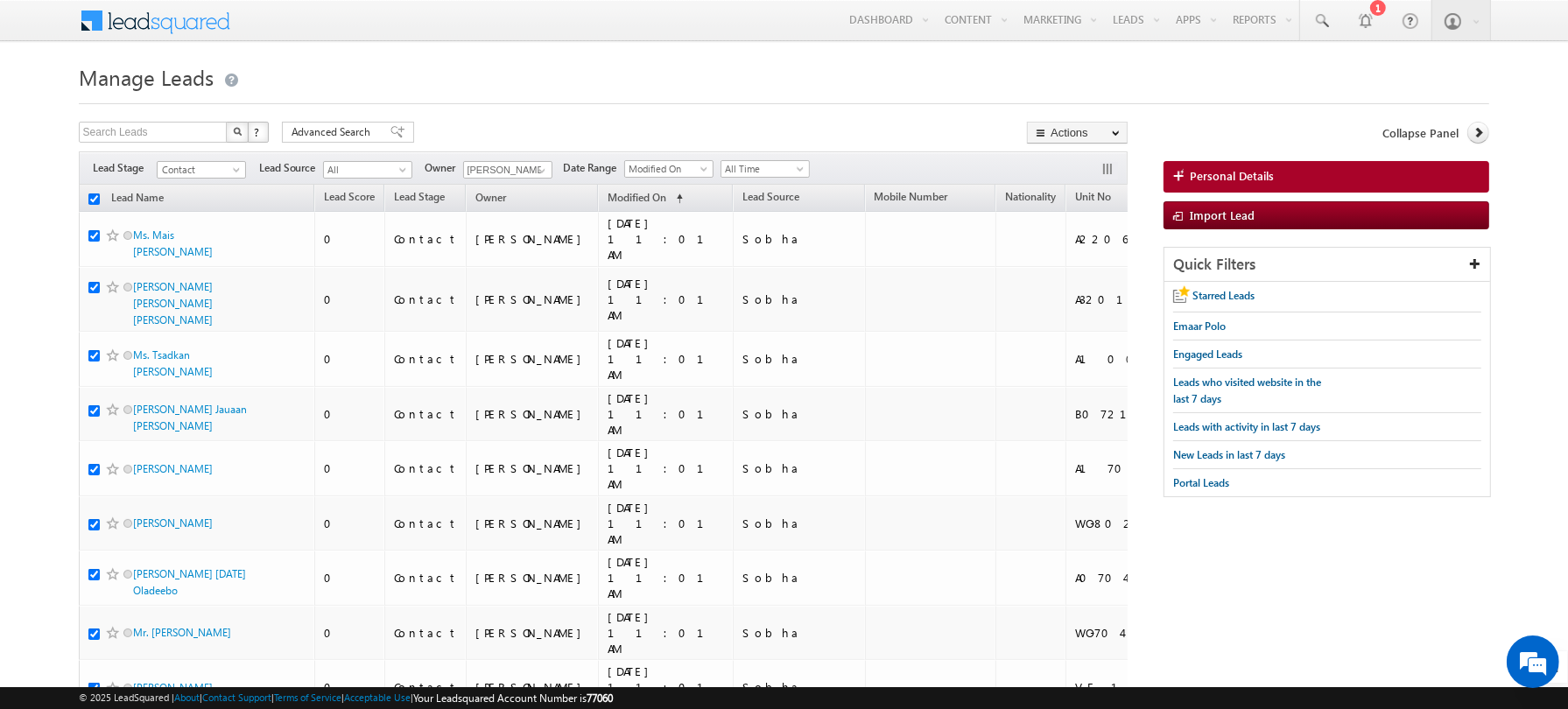
checkbox input "true"
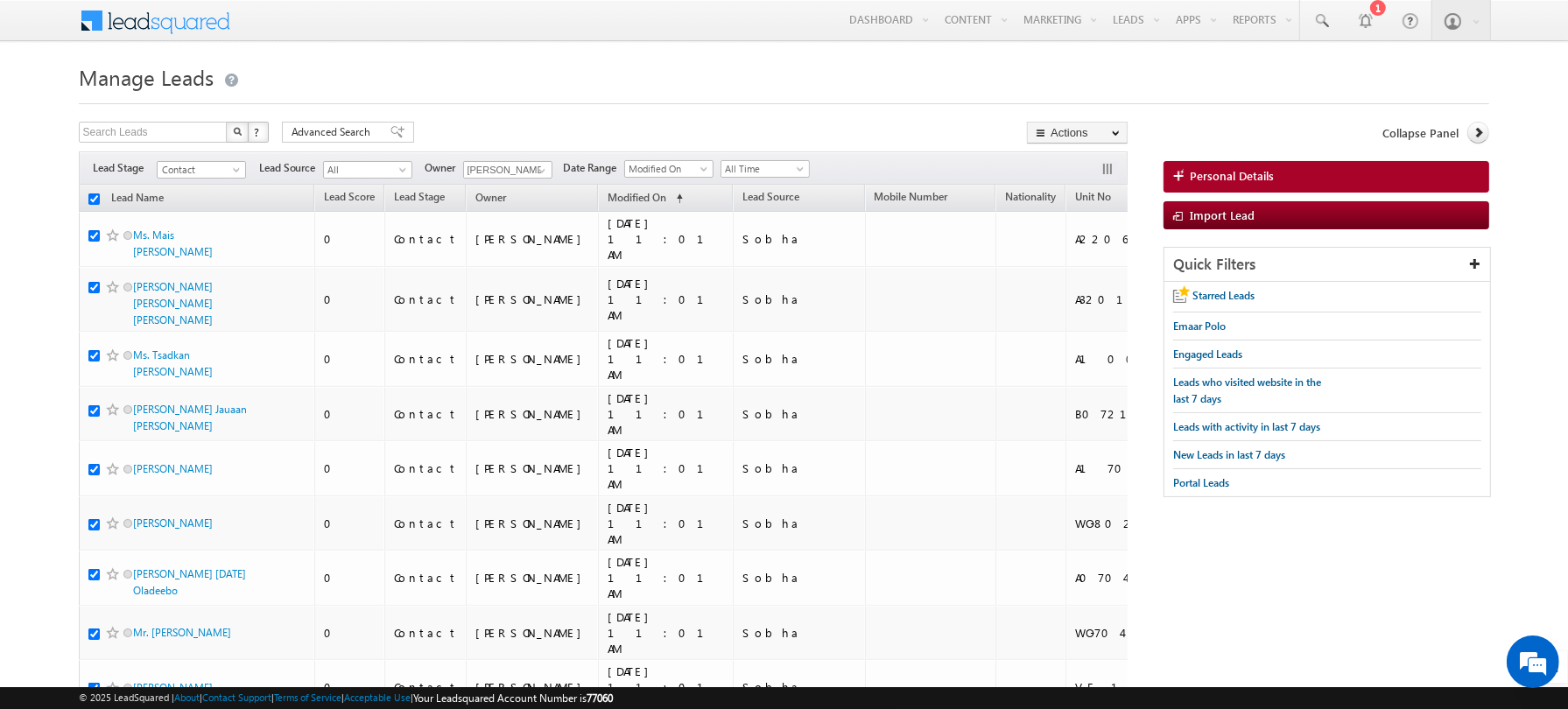
checkbox input "true"
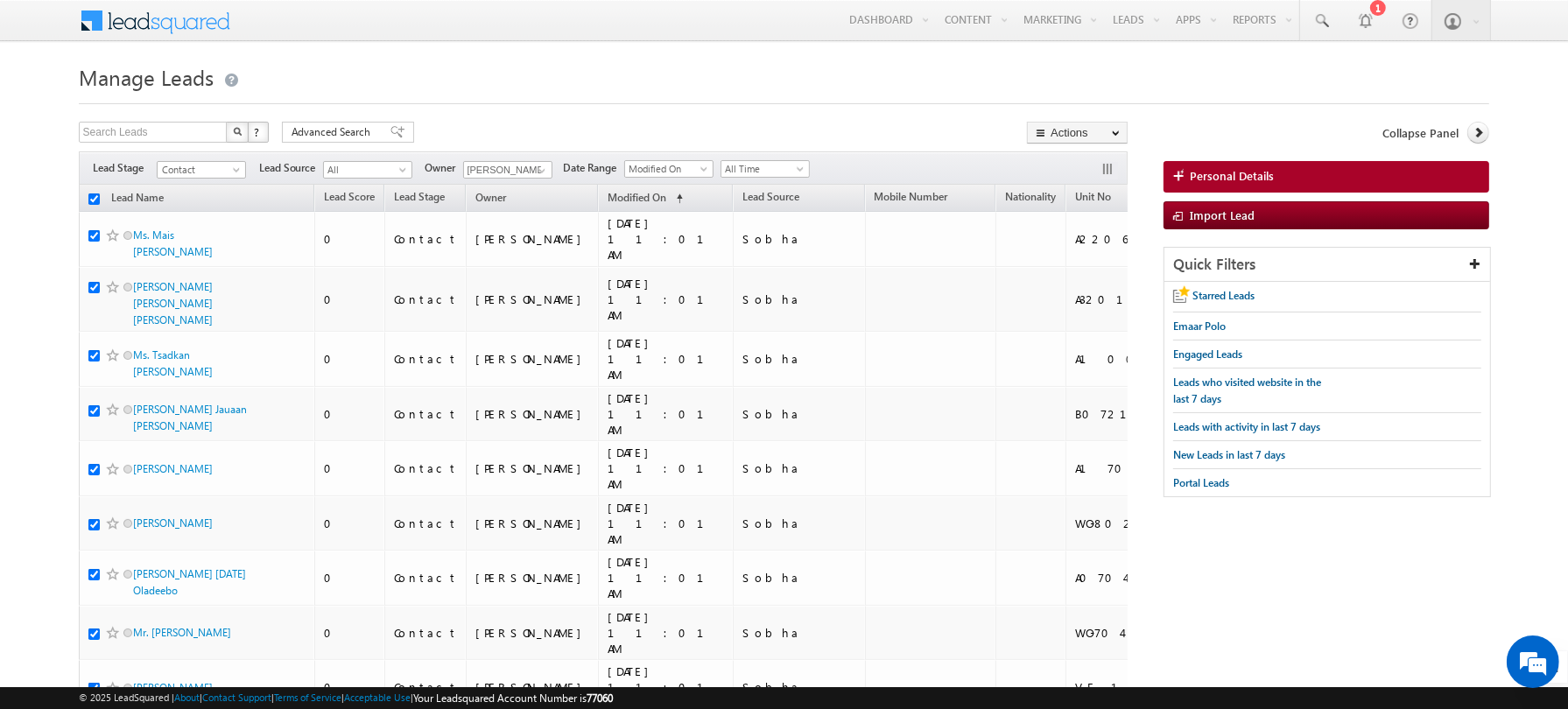
checkbox input "true"
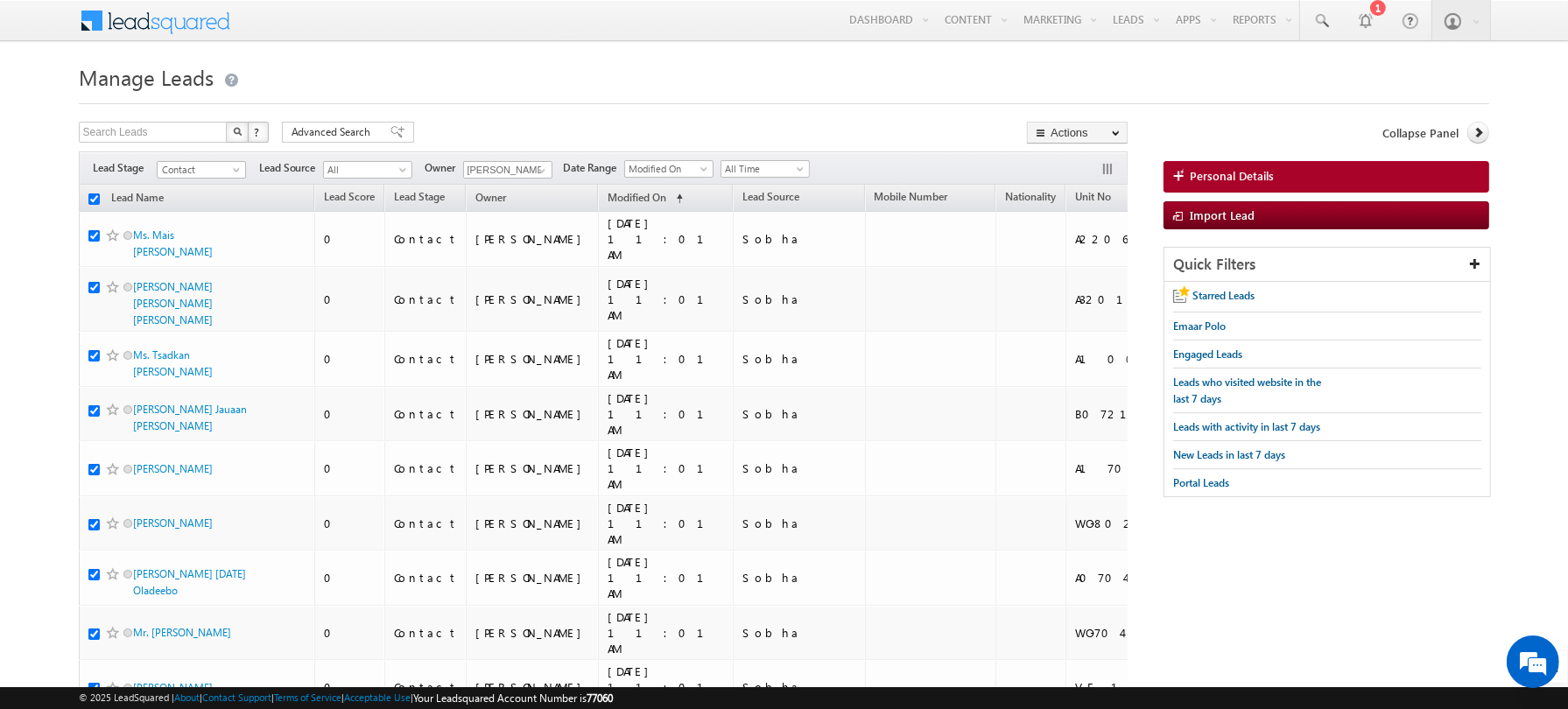
checkbox input "true"
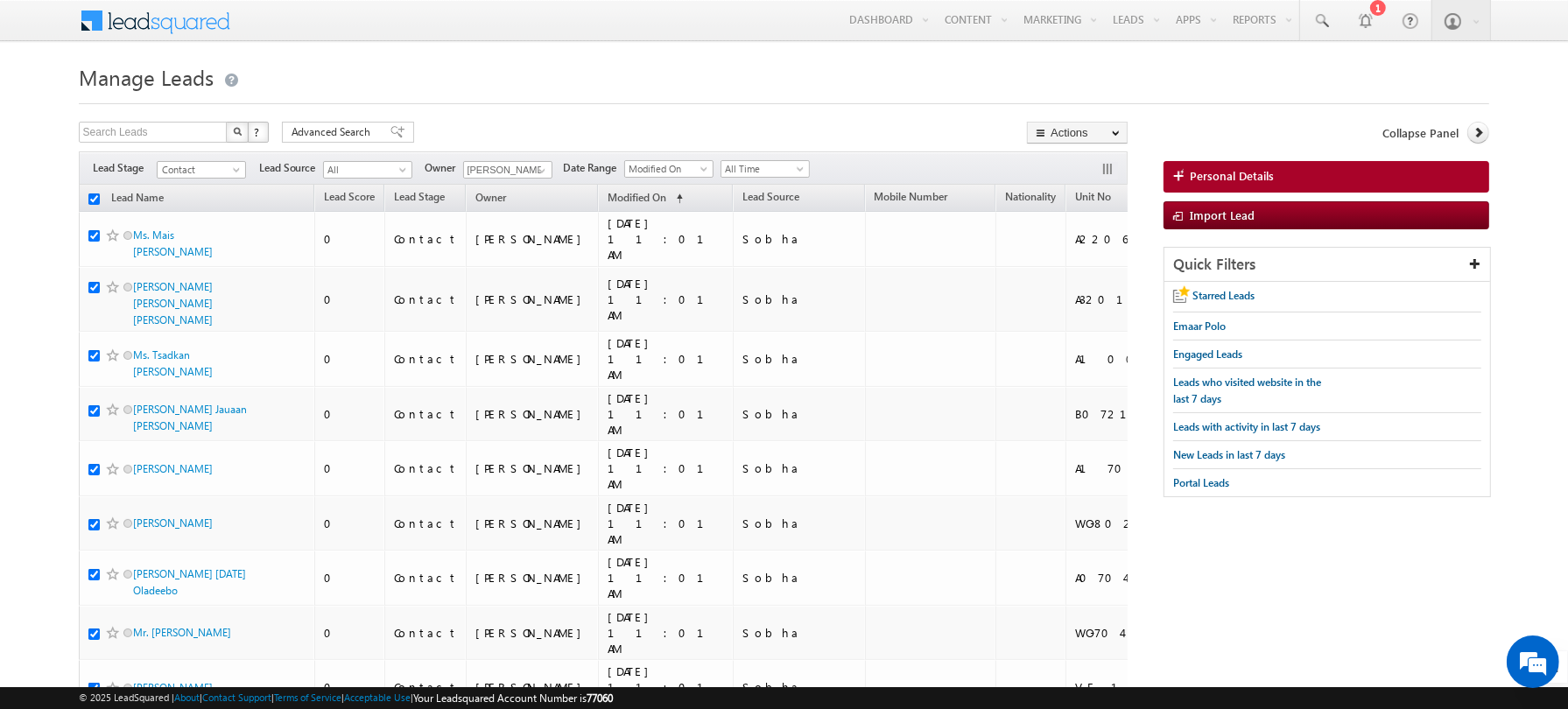
checkbox input "true"
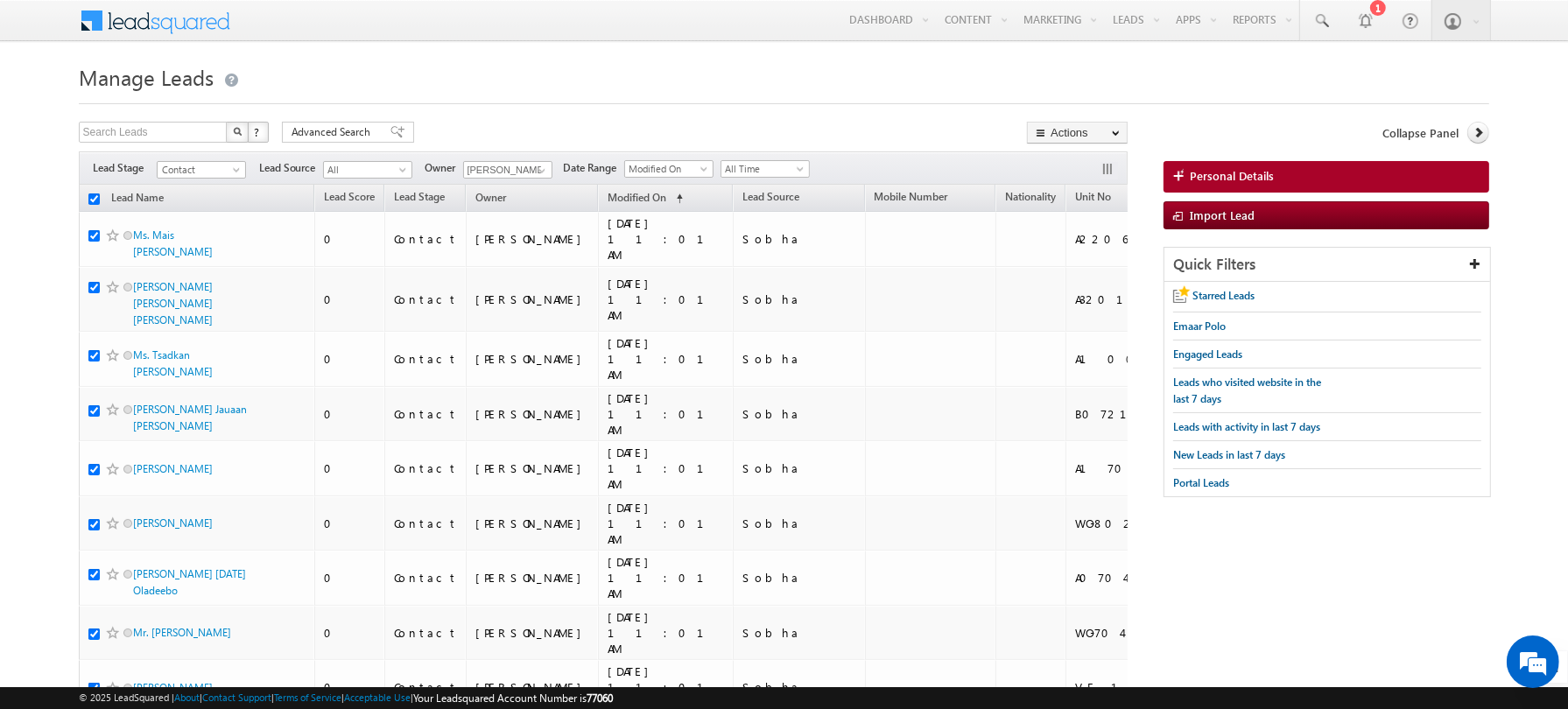
checkbox input "true"
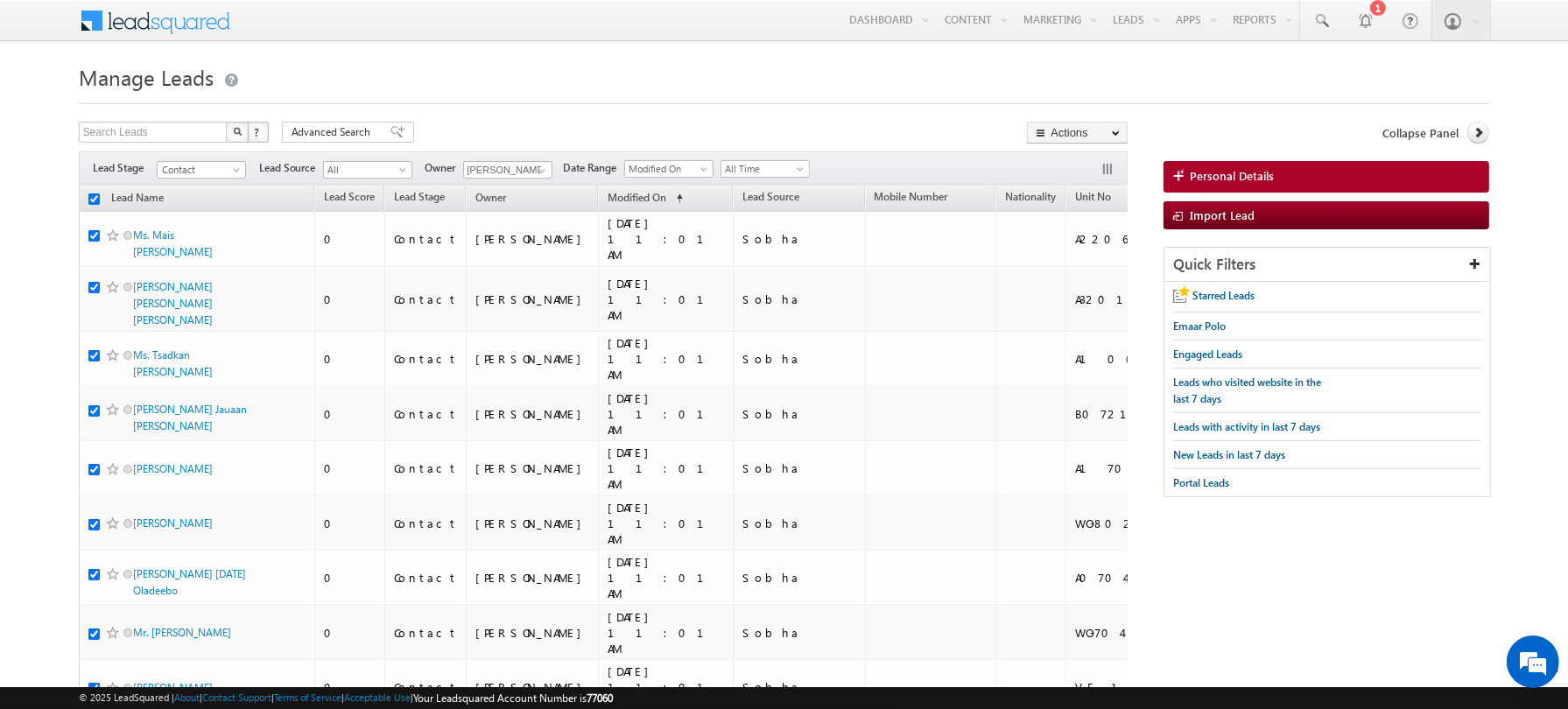
checkbox input "true"
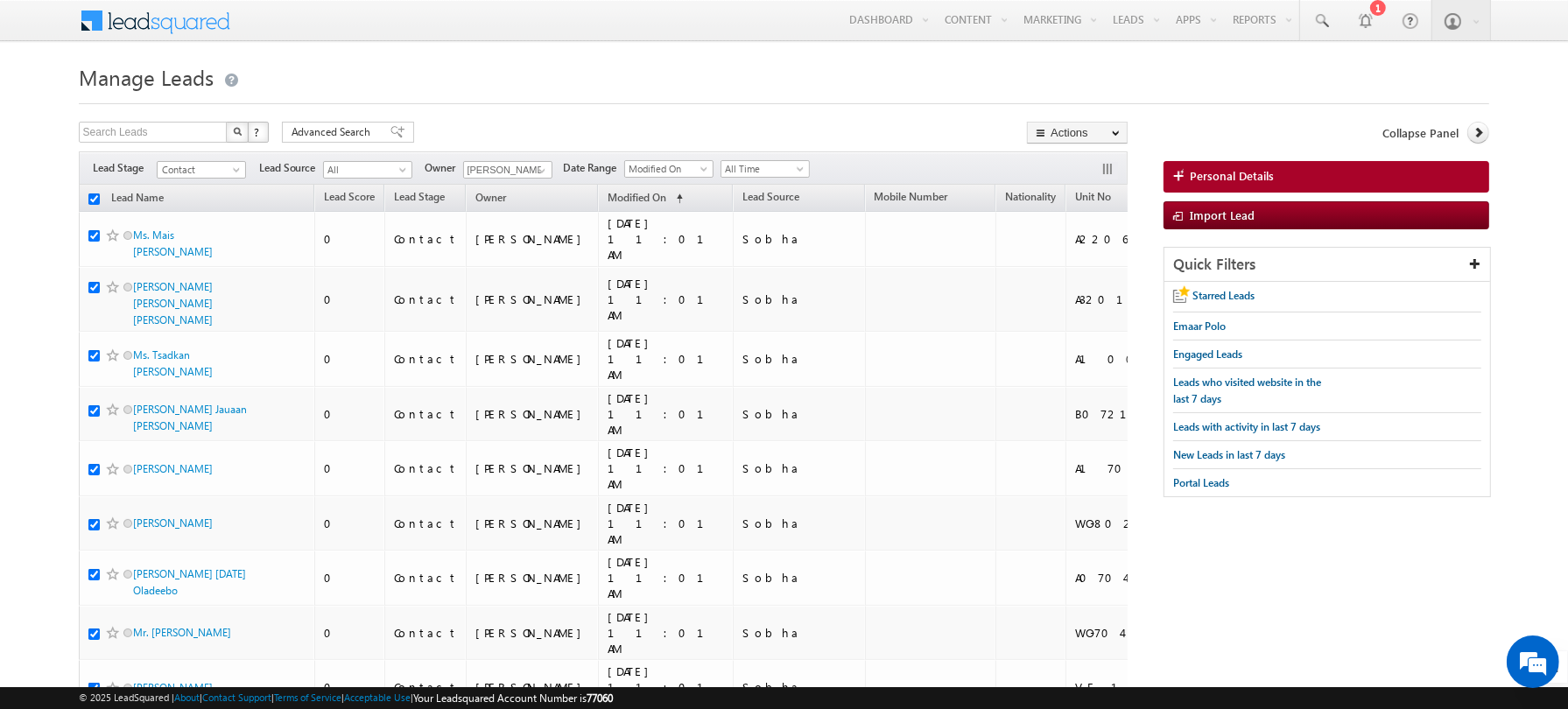
checkbox input "true"
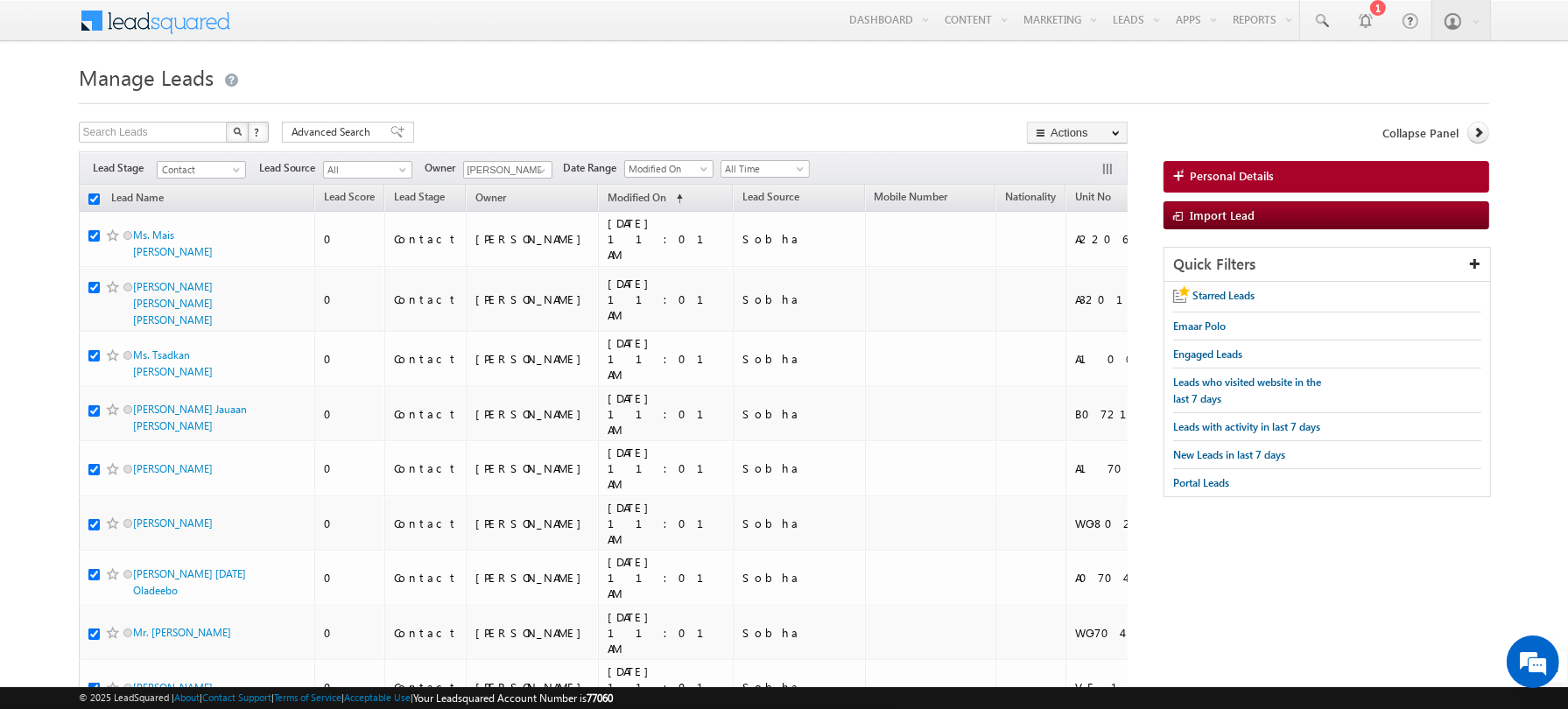
checkbox input "true"
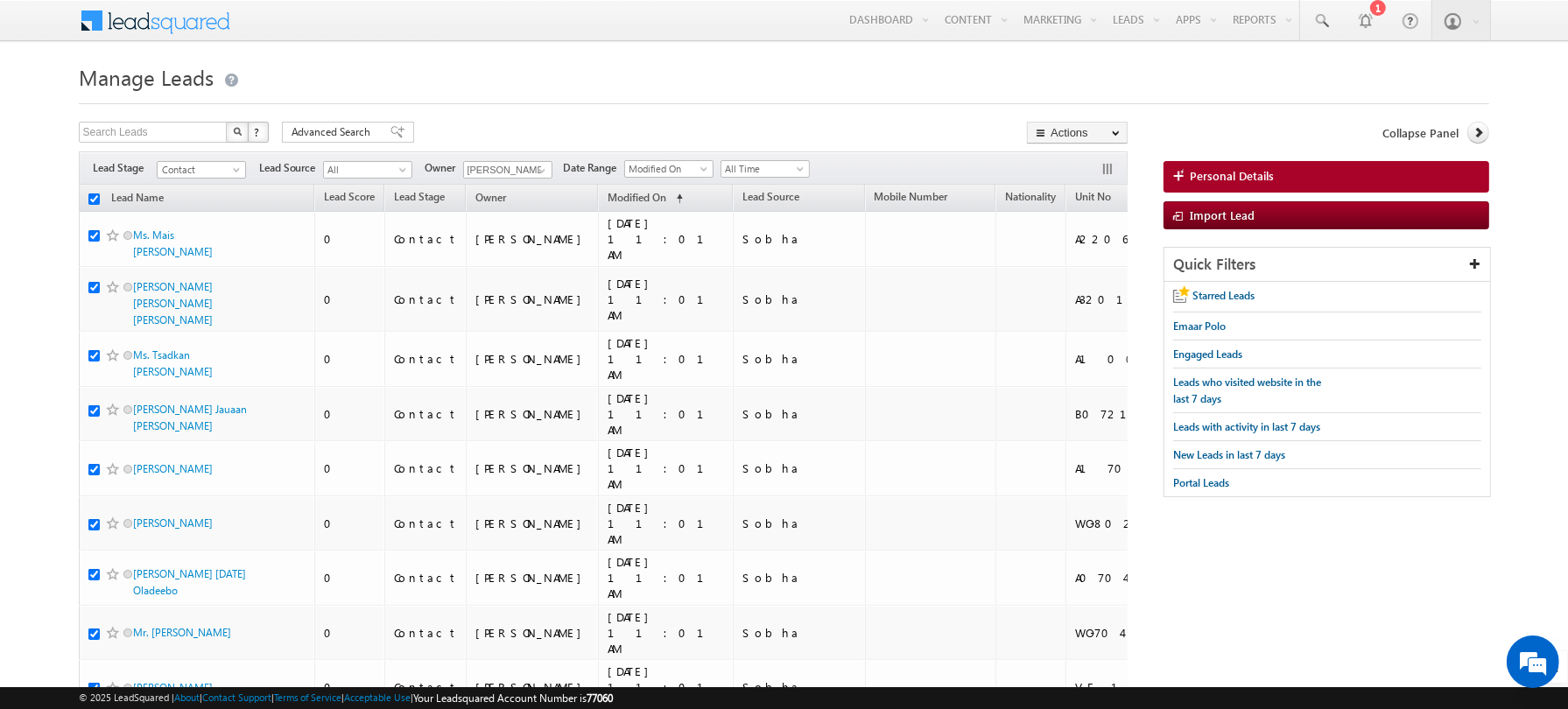
checkbox input "true"
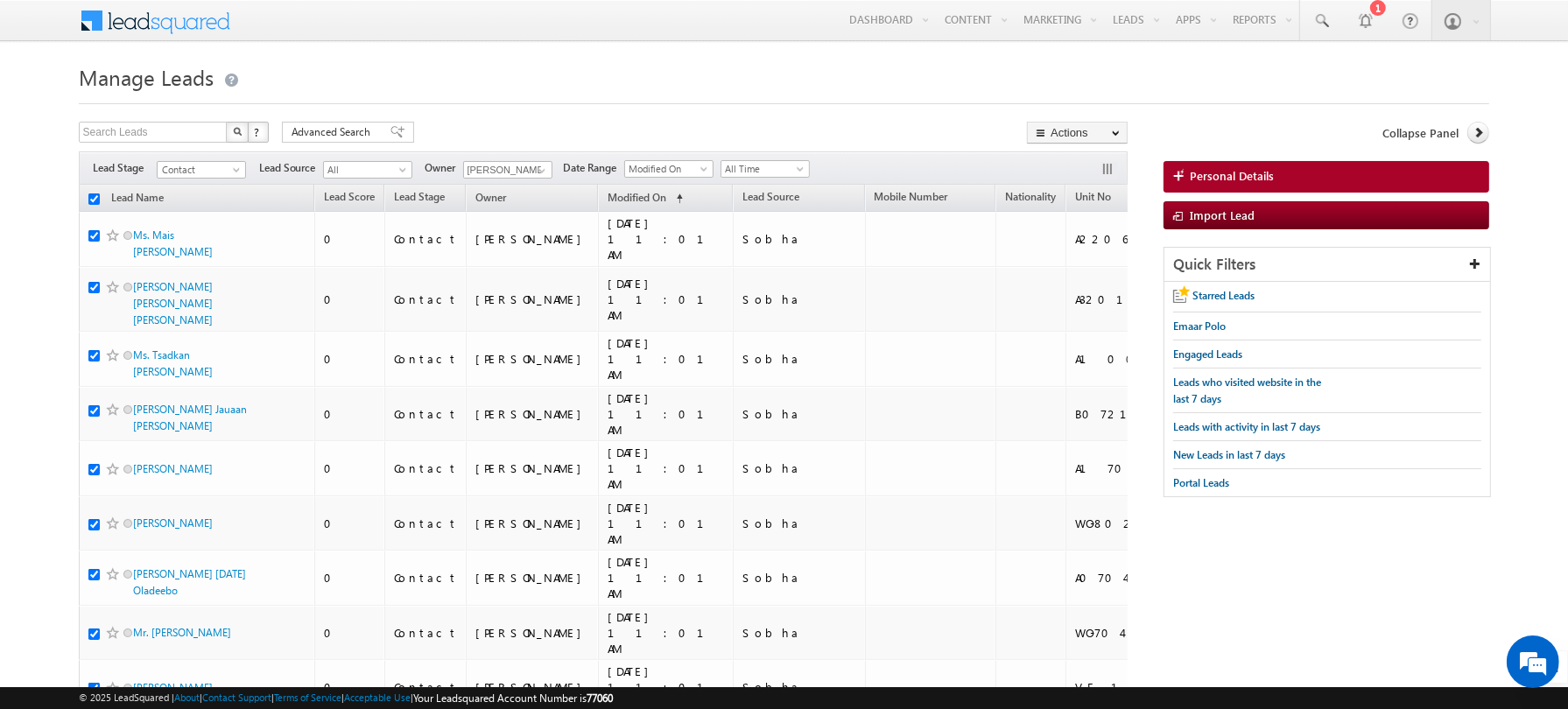
checkbox input "true"
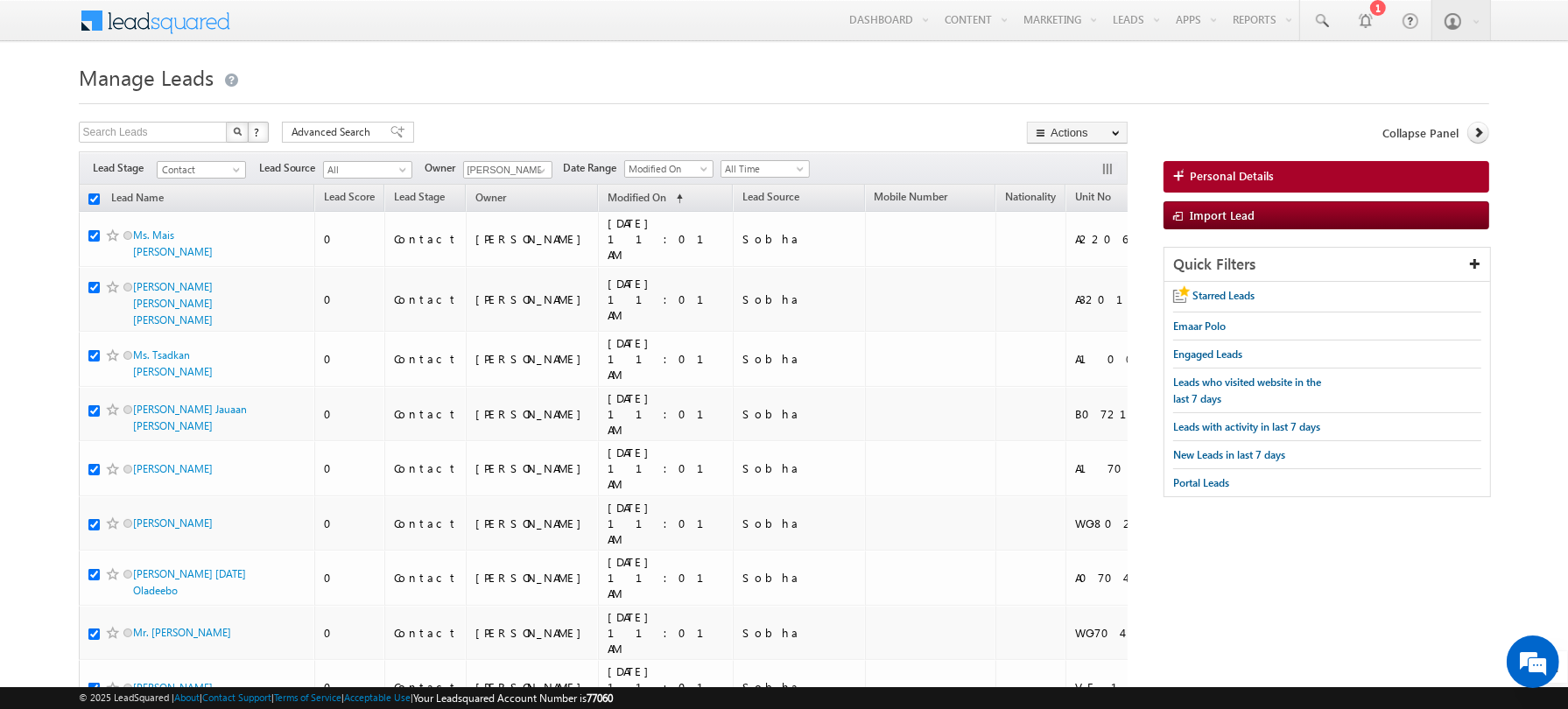
checkbox input "true"
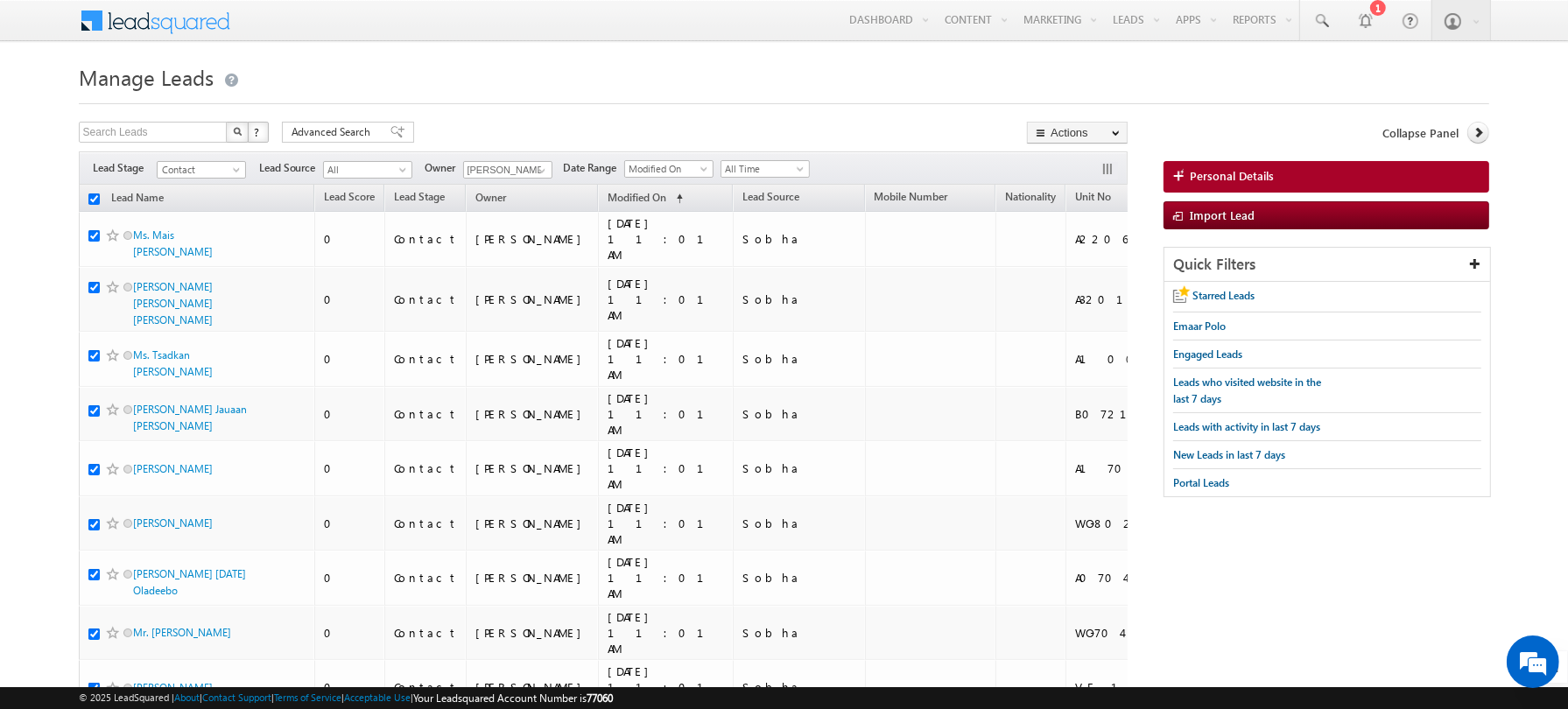
checkbox input "true"
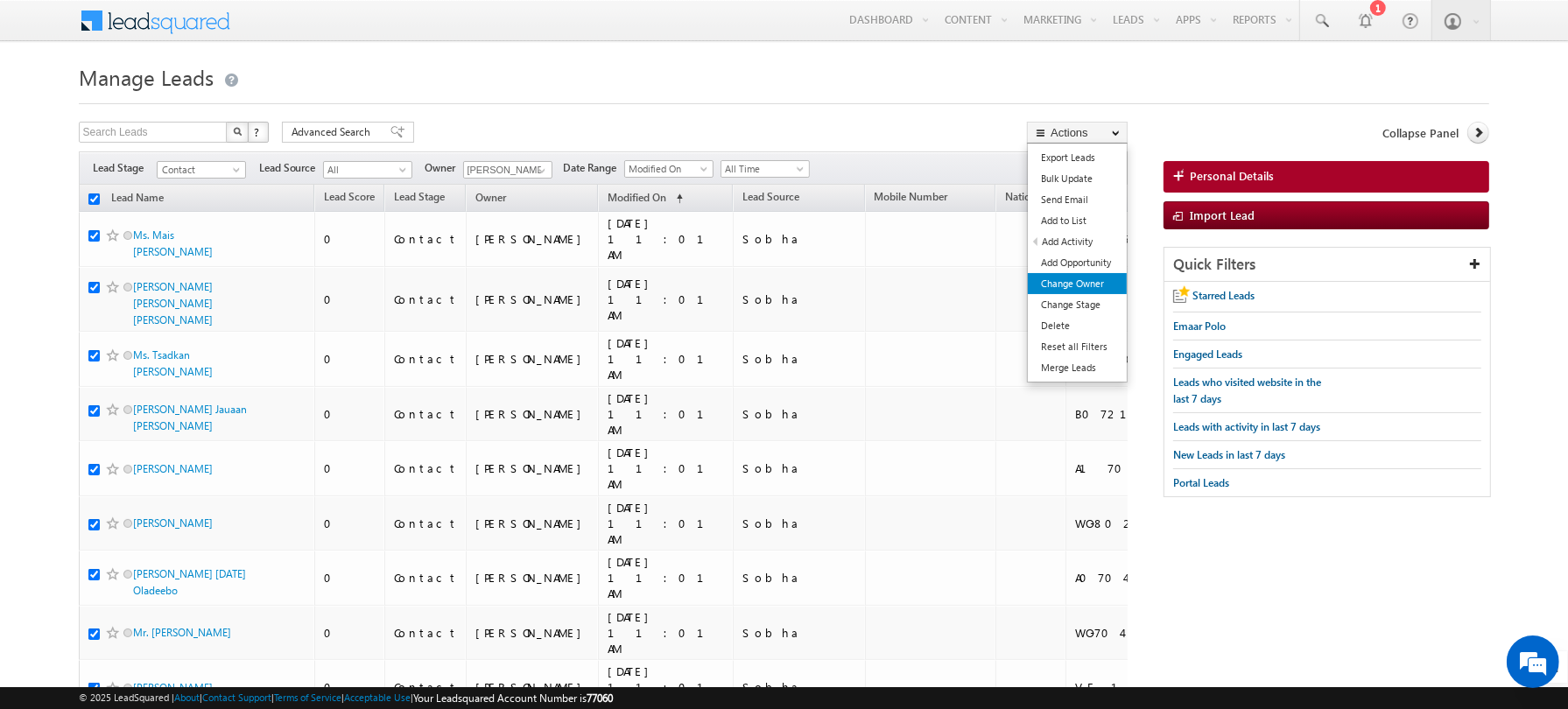
click at [1055, 277] on link "Change Owner" at bounding box center [1076, 283] width 99 height 21
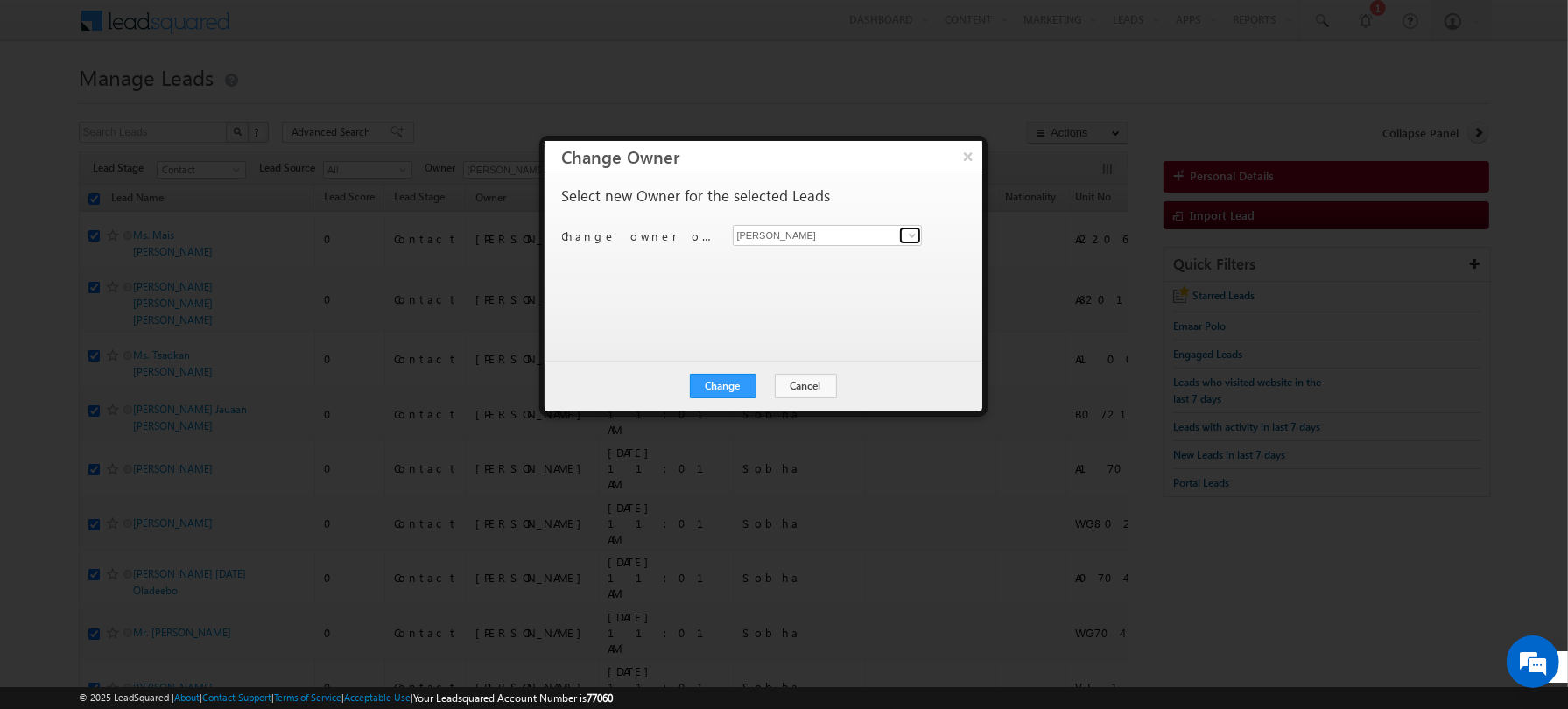
click at [917, 235] on span at bounding box center [912, 235] width 14 height 14
click at [770, 267] on span "[EMAIL_ADDRESS][DOMAIN_NAME]" at bounding box center [818, 269] width 158 height 14
click at [704, 289] on div "Select new Owner for the selected Leads Change owner of 200 leads to [PERSON_NA…" at bounding box center [761, 258] width 399 height 140
click at [730, 397] on button "Change" at bounding box center [723, 386] width 67 height 24
